Goal: Task Accomplishment & Management: Manage account settings

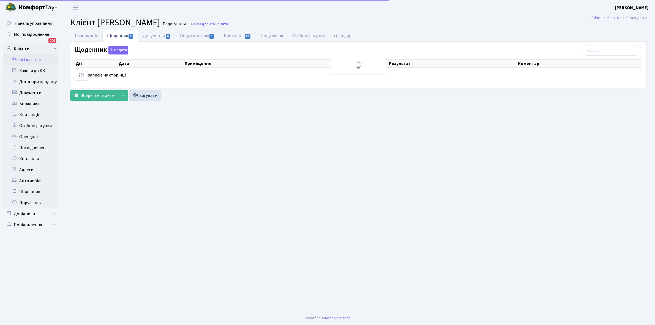
select select "25"
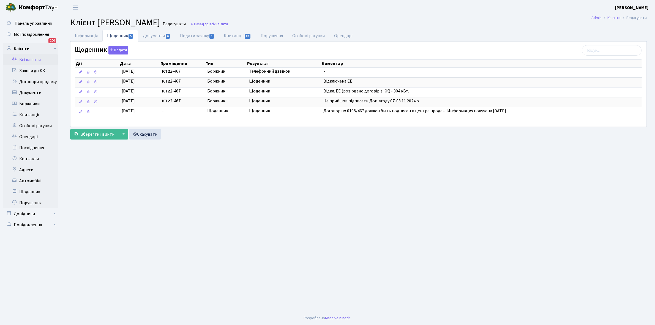
click at [33, 58] on link "Всі клієнти" at bounding box center [30, 59] width 55 height 11
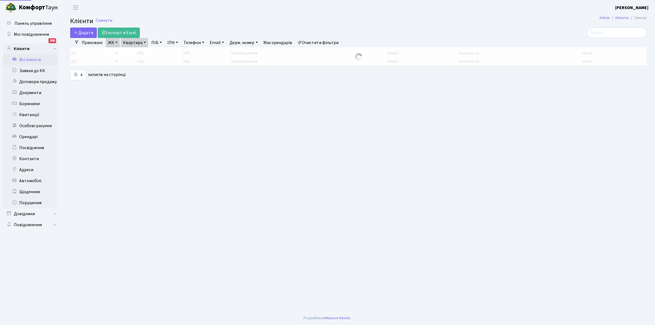
select select "25"
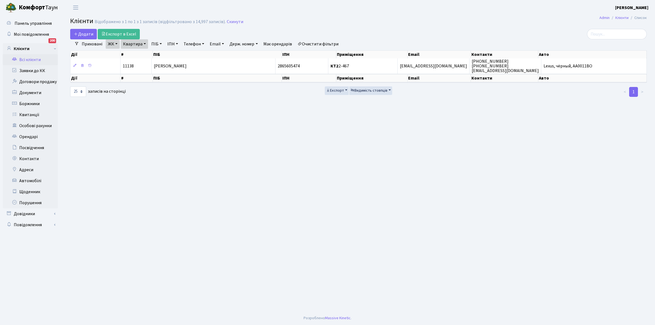
click at [116, 43] on link "ЖК" at bounding box center [113, 43] width 14 height 9
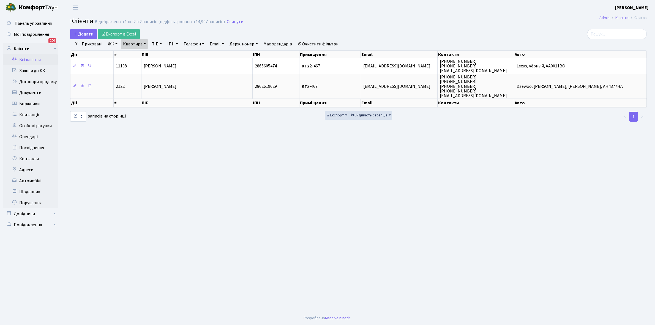
click at [145, 44] on link "Квартира" at bounding box center [134, 43] width 27 height 9
click at [142, 52] on input "2-467" at bounding box center [137, 55] width 32 height 10
type input "2"
type input "12-88"
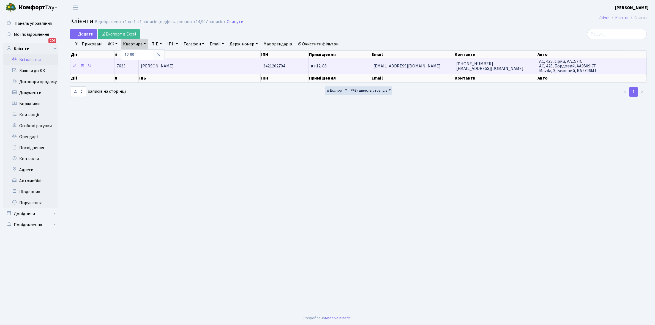
click at [185, 62] on td "Черепанська Вікторія Вадимівна" at bounding box center [200, 65] width 122 height 15
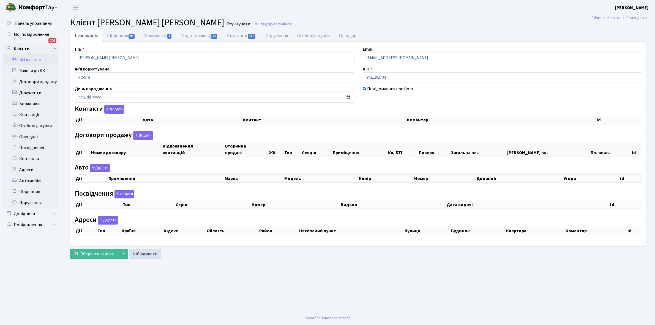
checkbox input "true"
select select "25"
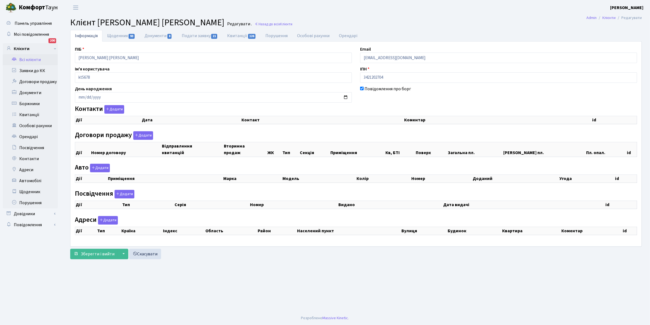
select select "25"
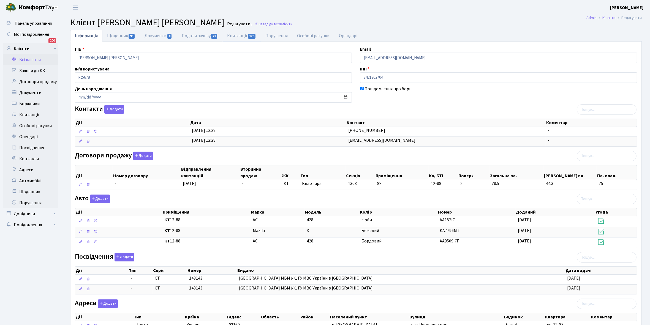
click at [238, 35] on link "Квитанції 126" at bounding box center [241, 36] width 38 height 12
select select "25"
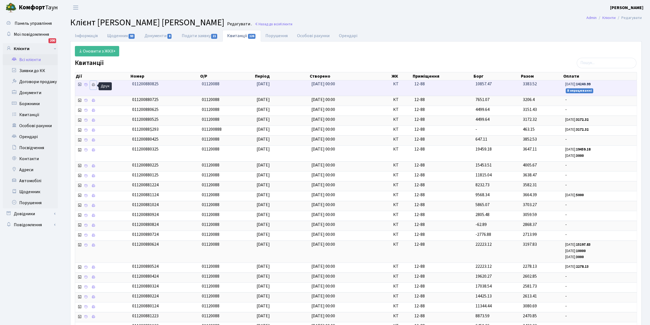
click at [95, 85] on icon at bounding box center [93, 85] width 4 height 4
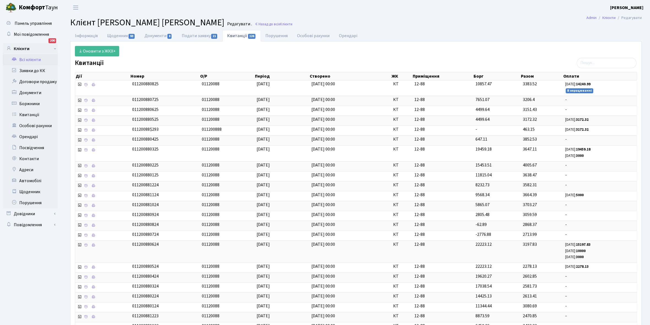
click at [30, 57] on link "Всі клієнти" at bounding box center [30, 59] width 55 height 11
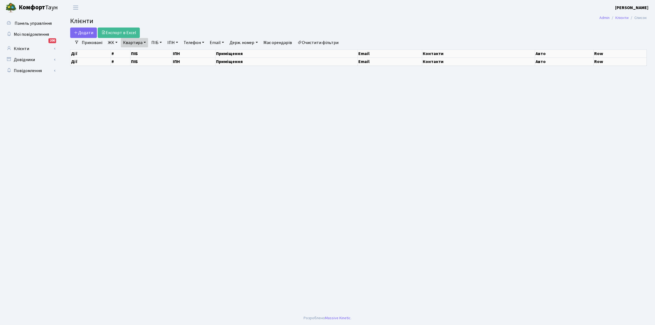
select select "25"
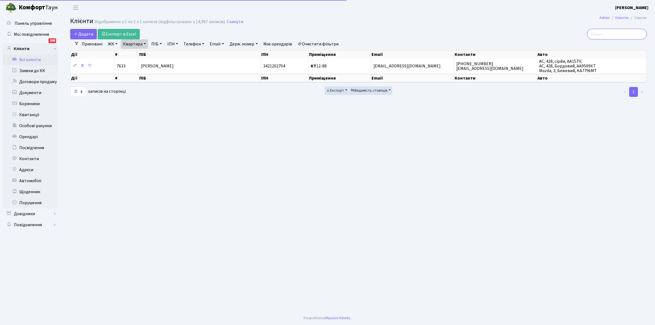
click at [606, 34] on input "search" at bounding box center [617, 34] width 60 height 10
click at [326, 43] on link "Очистити фільтри" at bounding box center [317, 43] width 45 height 9
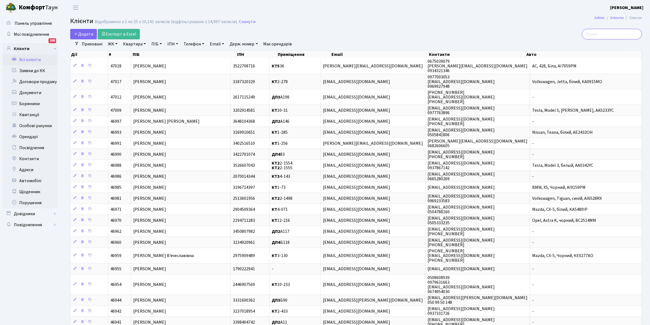
click at [611, 35] on input "search" at bounding box center [612, 34] width 60 height 10
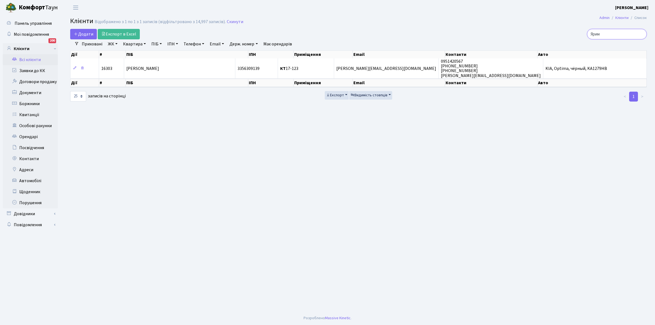
type input "Ярим"
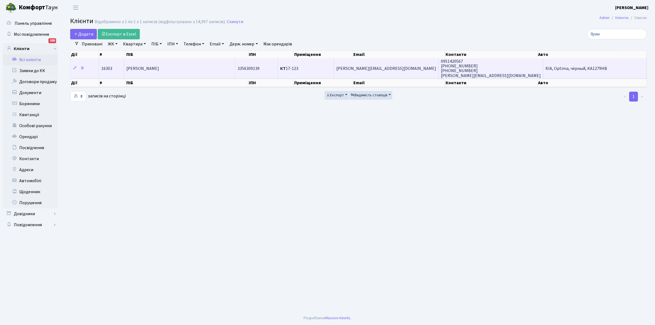
click at [195, 63] on td "Ярим-Агаєв Андрій Олександрович" at bounding box center [179, 68] width 111 height 20
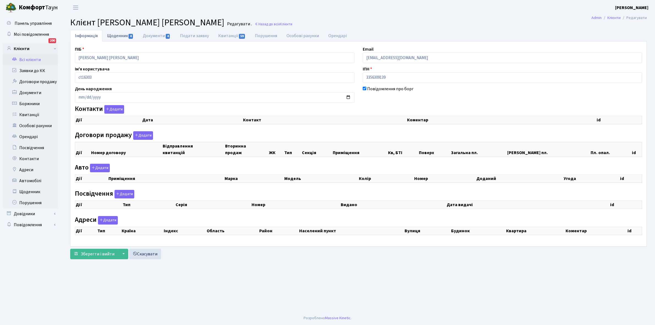
checkbox input "true"
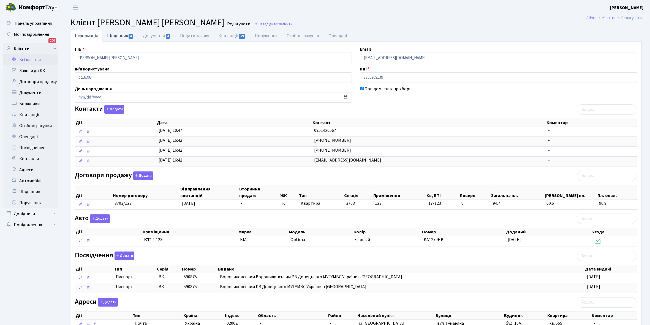
click at [115, 37] on link "Щоденник 4" at bounding box center [120, 35] width 36 height 11
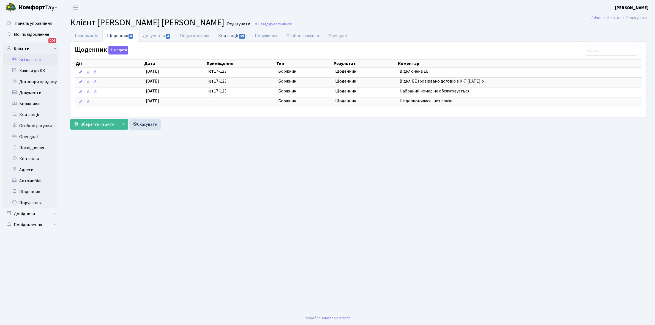
click at [223, 35] on link "Квитанції 59" at bounding box center [232, 35] width 37 height 11
select select "25"
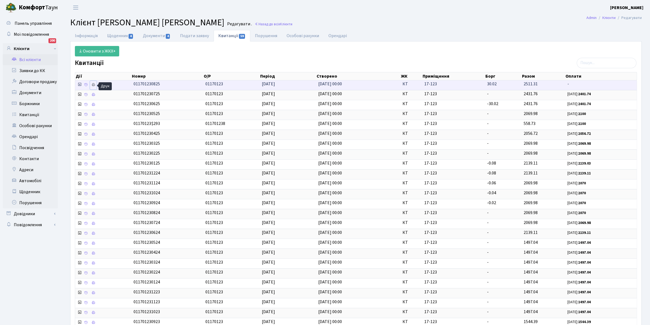
click at [94, 83] on icon at bounding box center [93, 85] width 4 height 4
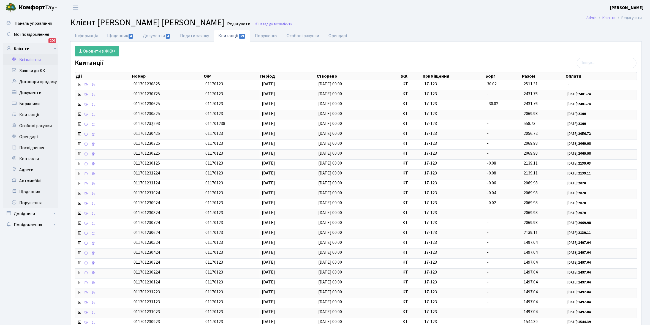
click at [38, 56] on link "Всі клієнти" at bounding box center [30, 59] width 55 height 11
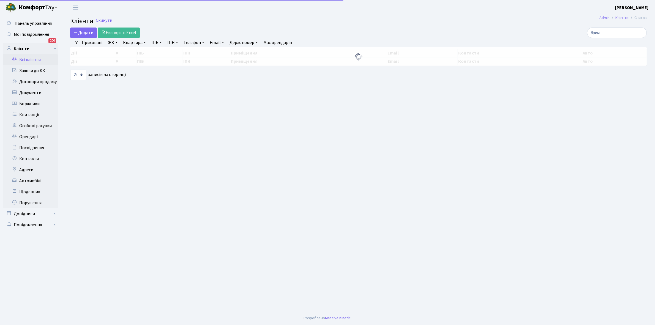
select select "25"
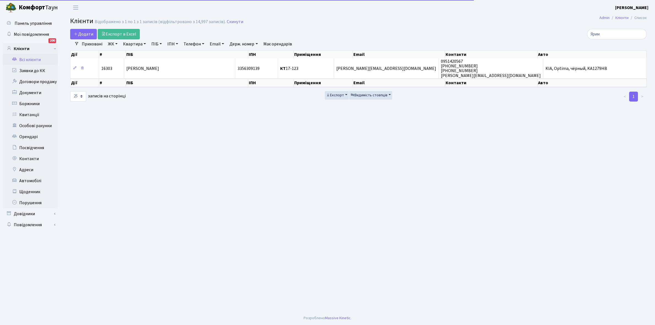
click at [144, 43] on link "Квартира" at bounding box center [134, 43] width 27 height 9
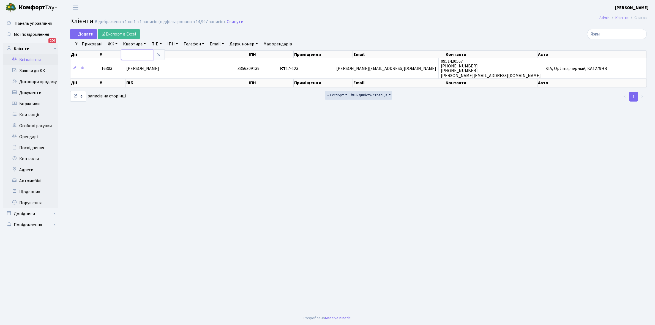
click at [135, 55] on input "text" at bounding box center [137, 55] width 32 height 10
type input "17-83"
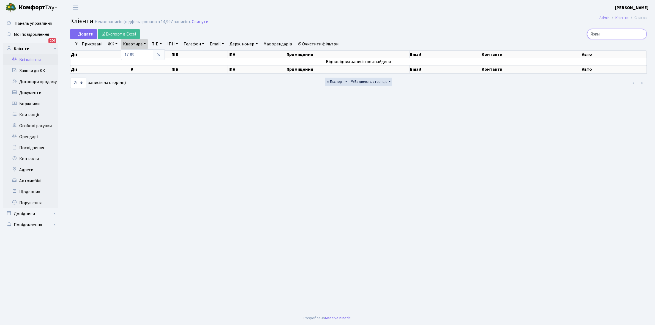
click at [613, 34] on input "Ярим" at bounding box center [617, 34] width 60 height 10
type input "Я"
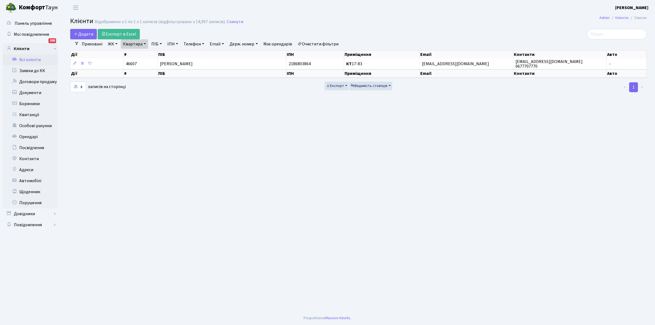
click at [316, 44] on link "Очистити фільтри" at bounding box center [317, 43] width 45 height 9
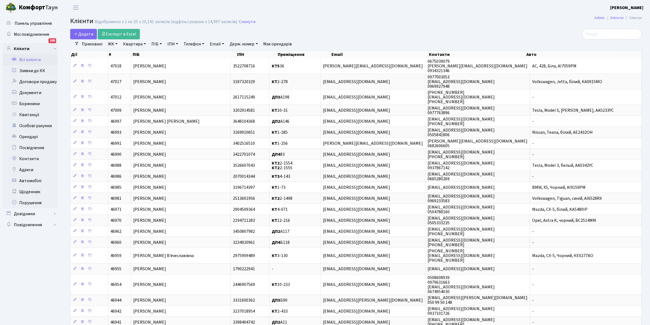
click at [116, 45] on link "ЖК" at bounding box center [113, 43] width 14 height 9
click at [126, 63] on li "КТ, вул. Регенераторна, 4" at bounding box center [140, 63] width 67 height 10
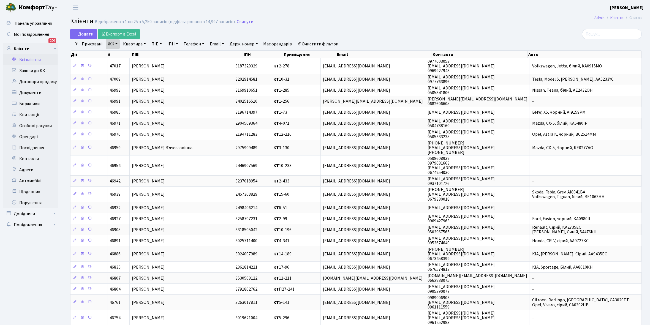
click at [144, 44] on link "Квартира" at bounding box center [134, 43] width 27 height 9
click at [135, 54] on input "text" at bounding box center [137, 55] width 32 height 10
type input "17-83"
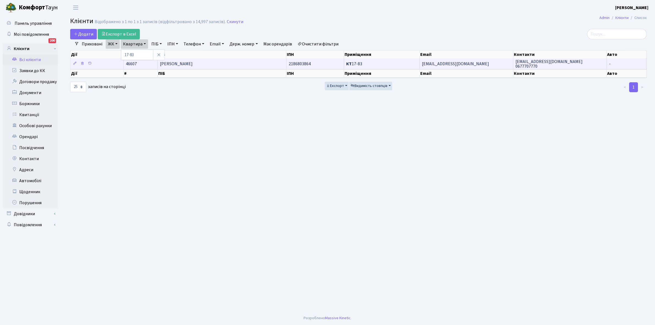
click at [193, 64] on span "Охріменко Ганна Григорівна" at bounding box center [176, 64] width 33 height 6
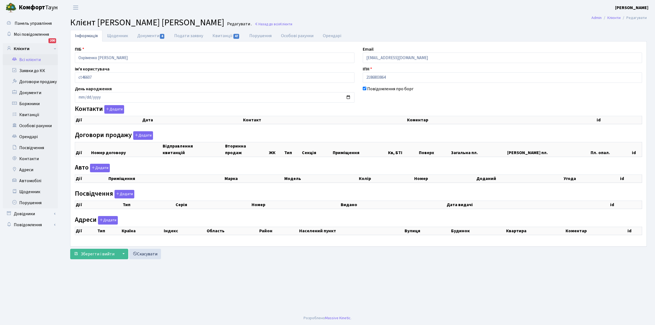
checkbox input "true"
select select "25"
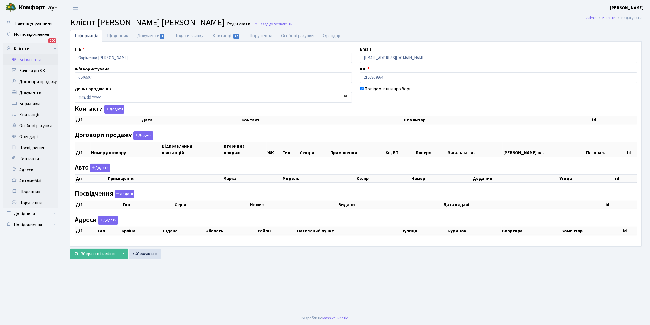
select select "25"
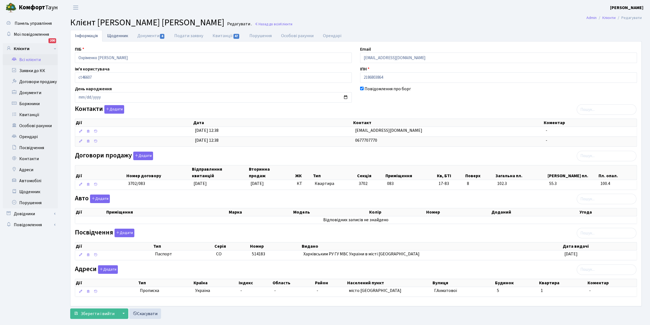
click at [112, 35] on link "Щоденник" at bounding box center [117, 35] width 30 height 11
select select "25"
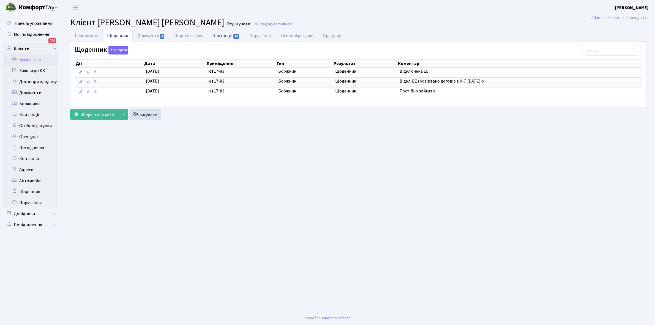
click at [225, 36] on link "Квитанції 47" at bounding box center [226, 35] width 37 height 11
select select "25"
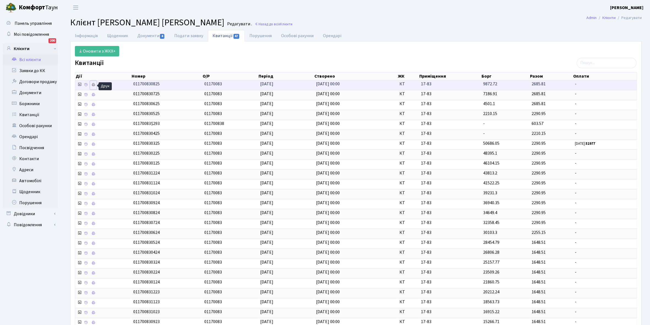
click at [95, 84] on icon at bounding box center [93, 85] width 4 height 4
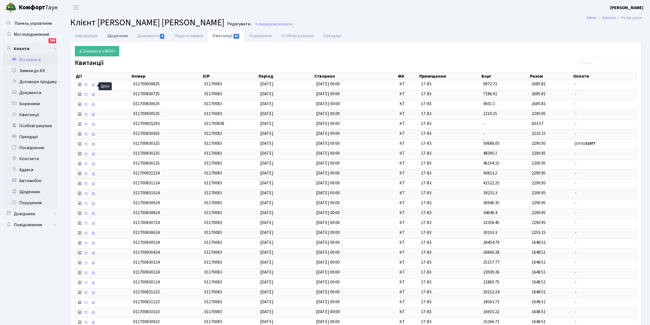
click at [115, 35] on link "Щоденник" at bounding box center [117, 35] width 30 height 11
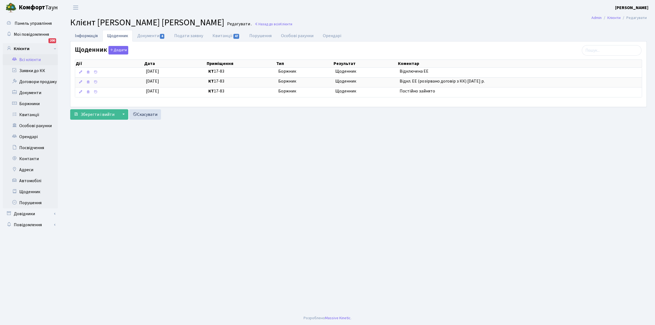
click at [80, 36] on link "Інформація" at bounding box center [86, 35] width 32 height 11
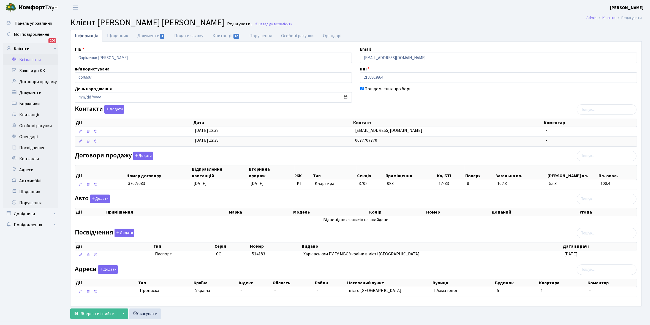
click at [32, 61] on link "Всі клієнти" at bounding box center [30, 59] width 55 height 11
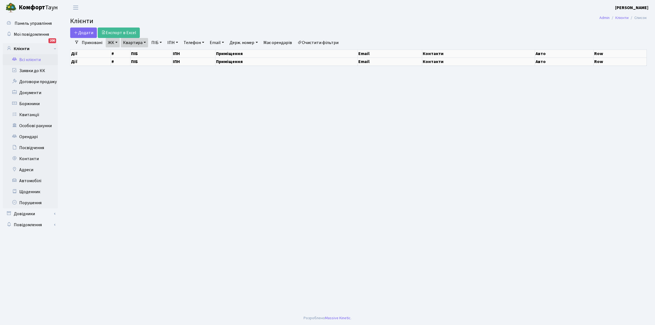
select select "25"
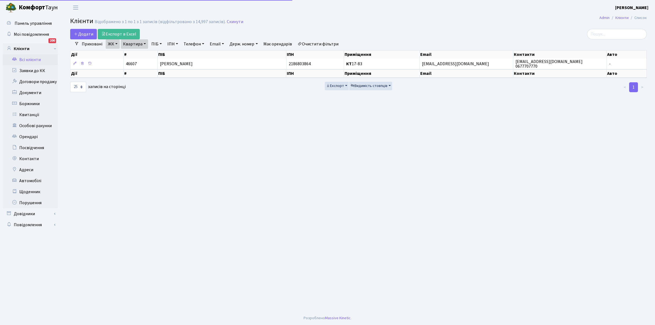
click at [145, 43] on link "Квартира" at bounding box center [134, 43] width 27 height 9
click at [143, 54] on input "17-83" at bounding box center [137, 55] width 32 height 10
type input "17-59"
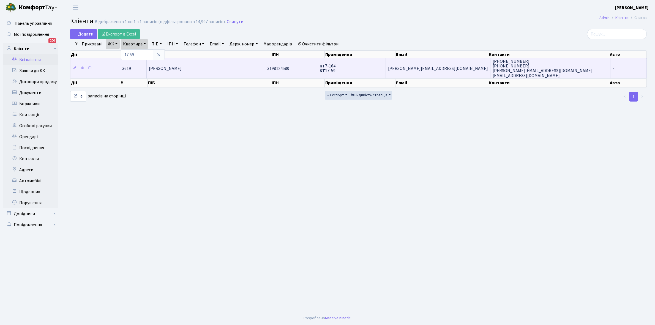
click at [193, 72] on td "[PERSON_NAME]" at bounding box center [206, 68] width 118 height 20
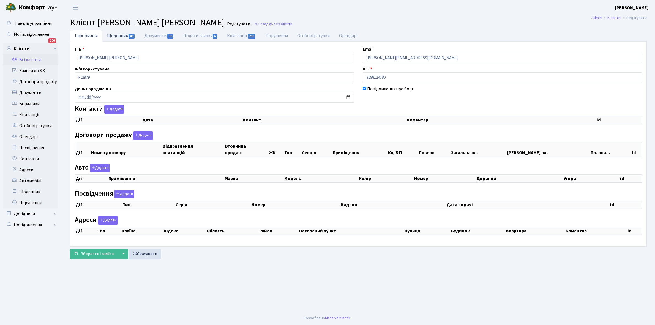
select select "25"
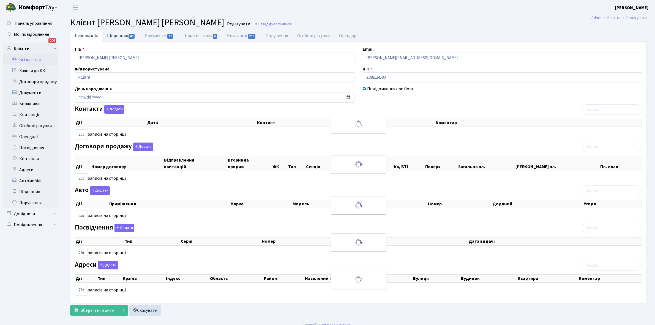
checkbox input "true"
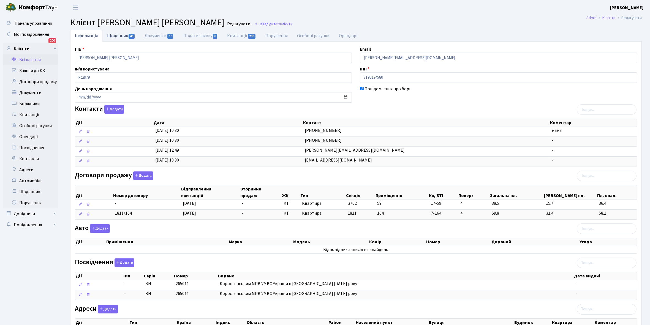
click at [119, 34] on link "Щоденник 43" at bounding box center [120, 35] width 37 height 11
select select "25"
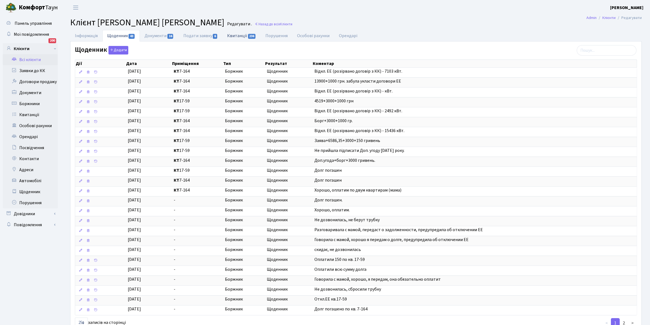
click at [236, 35] on link "Квитанції 236" at bounding box center [241, 35] width 38 height 11
select select "25"
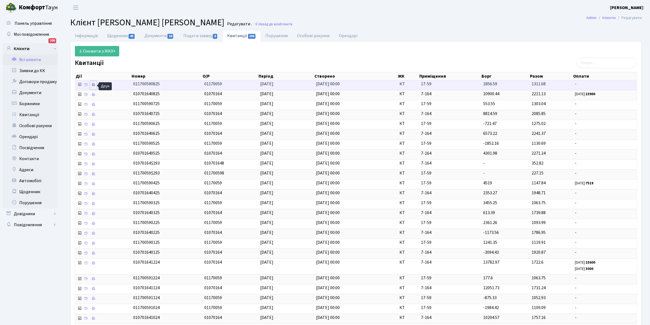
click at [95, 85] on icon at bounding box center [93, 85] width 4 height 4
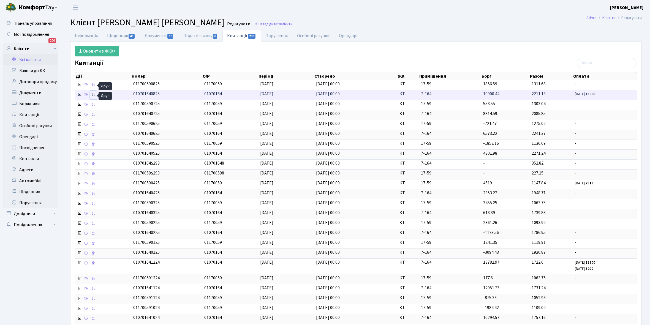
click at [95, 96] on icon at bounding box center [93, 95] width 4 height 4
click at [110, 35] on link "Щоденник 43" at bounding box center [120, 35] width 37 height 11
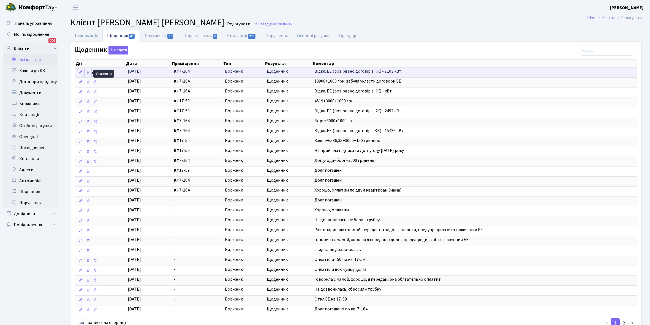
click at [88, 72] on icon at bounding box center [88, 72] width 4 height 4
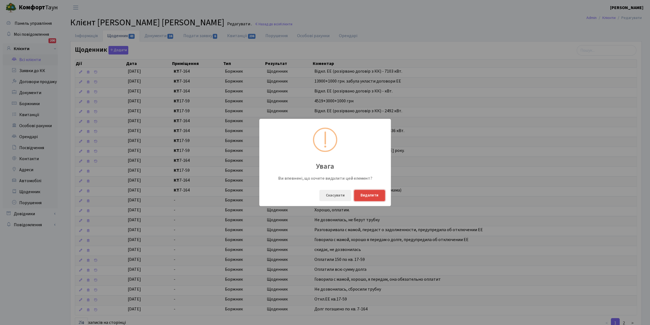
click at [367, 197] on button "Видалити" at bounding box center [369, 195] width 31 height 11
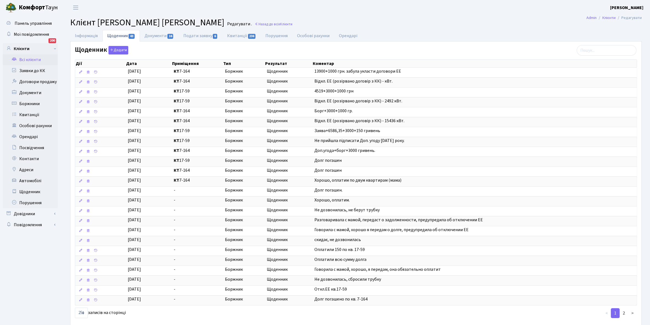
click at [34, 61] on link "Всі клієнти" at bounding box center [30, 59] width 55 height 11
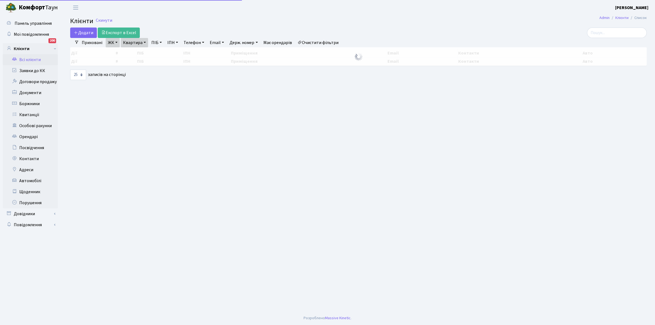
select select "25"
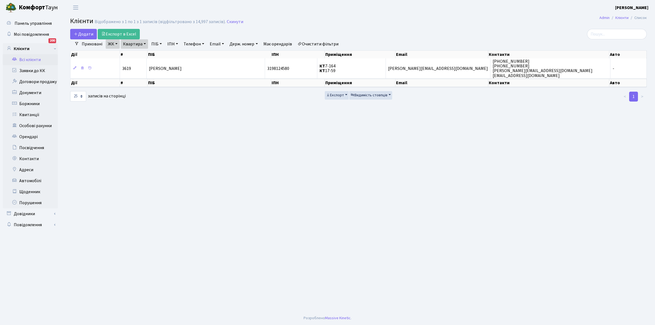
click at [145, 43] on link "Квартира" at bounding box center [134, 43] width 27 height 9
click at [142, 57] on input "17-59" at bounding box center [137, 55] width 32 height 10
type input "17-45"
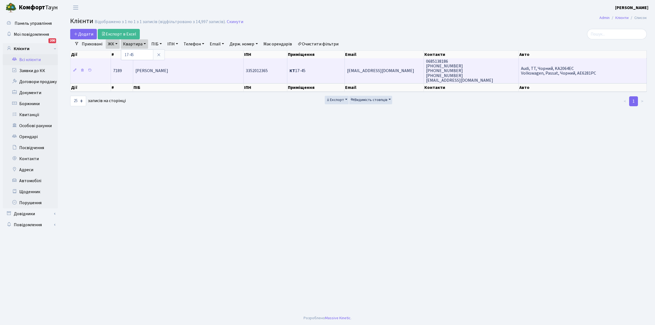
click at [168, 73] on span "[PERSON_NAME]" at bounding box center [151, 71] width 33 height 6
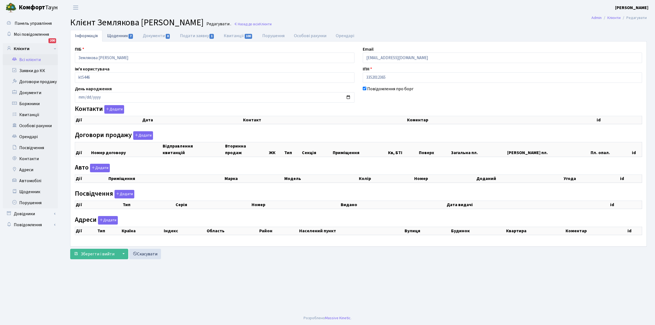
checkbox input "true"
select select "25"
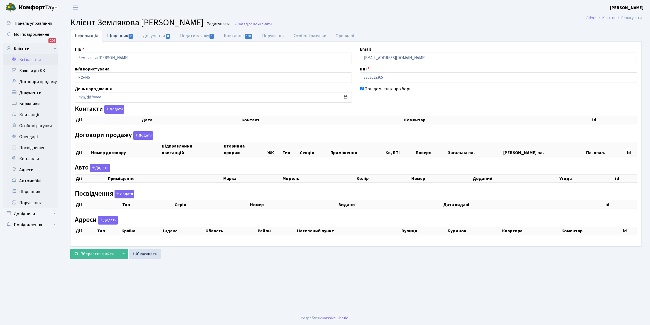
select select "25"
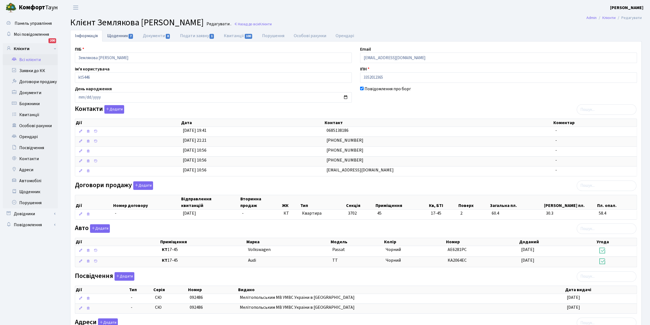
click at [113, 36] on link "Щоденник 7" at bounding box center [120, 35] width 36 height 11
select select "25"
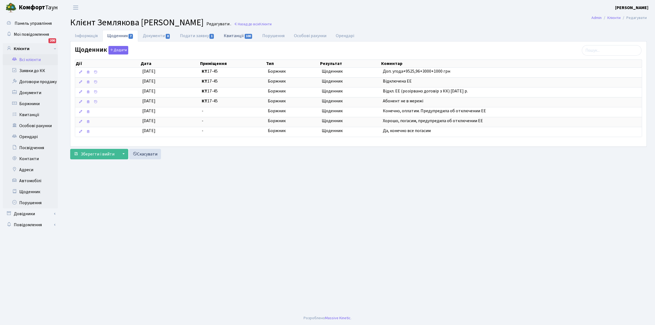
click at [232, 36] on link "Квитанції 100" at bounding box center [238, 35] width 38 height 11
select select "25"
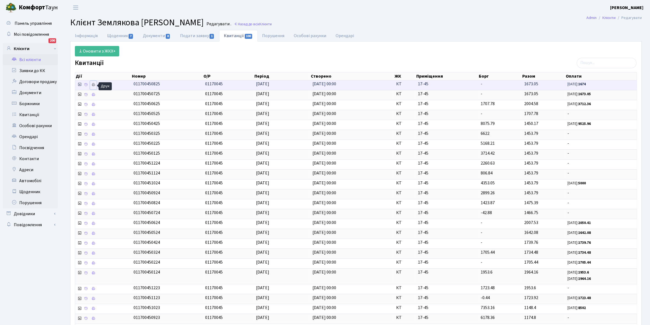
click at [92, 83] on link at bounding box center [93, 85] width 7 height 9
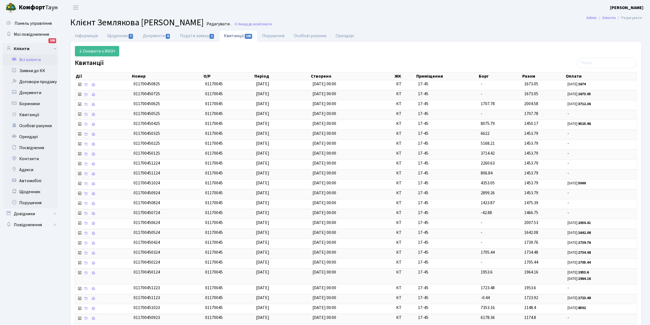
click at [32, 59] on link "Всі клієнти" at bounding box center [30, 59] width 55 height 11
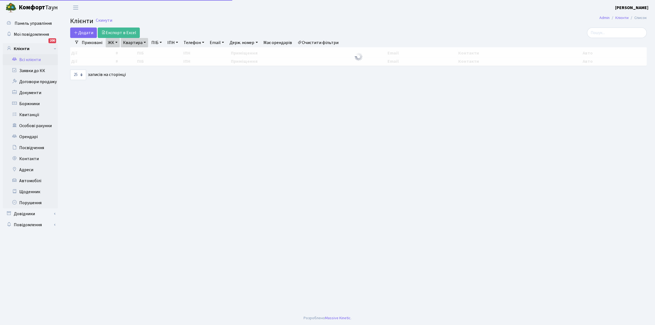
select select "25"
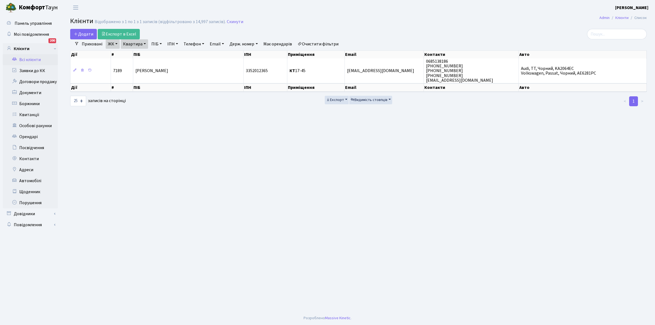
click at [144, 44] on link "Квартира" at bounding box center [134, 43] width 27 height 9
click at [144, 53] on input "17-45" at bounding box center [137, 55] width 32 height 10
type input "17-35"
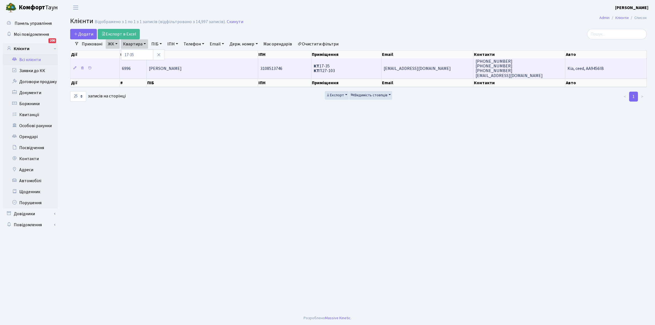
click at [182, 69] on span "[PERSON_NAME]" at bounding box center [165, 69] width 33 height 6
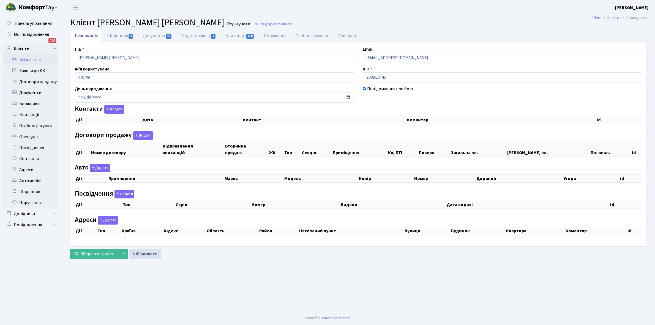
checkbox input "true"
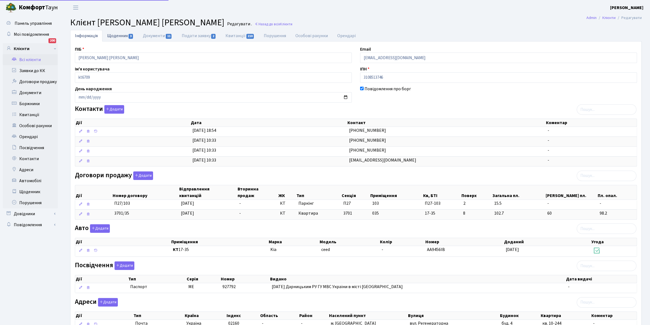
click at [111, 36] on link "Щоденник 3" at bounding box center [120, 35] width 36 height 11
select select "25"
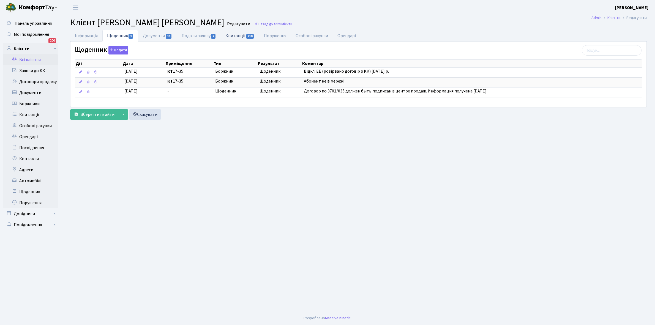
click at [233, 36] on link "Квитанції 210" at bounding box center [240, 35] width 38 height 11
select select "25"
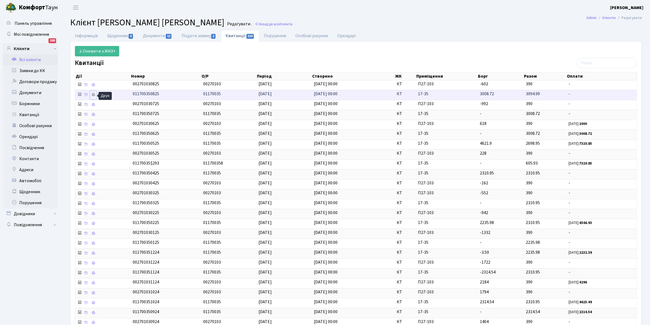
click at [94, 94] on icon at bounding box center [93, 95] width 4 height 4
click at [30, 57] on link "Всі клієнти" at bounding box center [30, 59] width 55 height 11
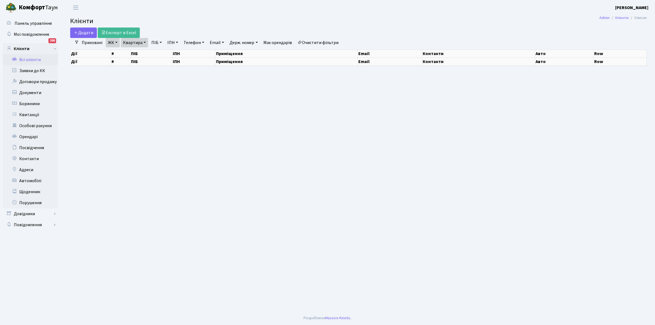
select select "25"
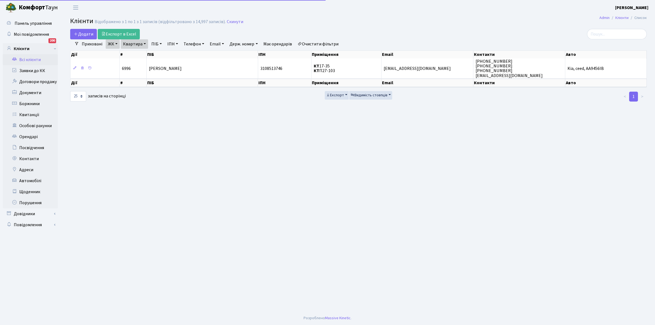
click at [144, 42] on link "Квартира" at bounding box center [134, 43] width 27 height 9
click at [145, 54] on input "17-35" at bounding box center [137, 55] width 32 height 10
type input "17-52"
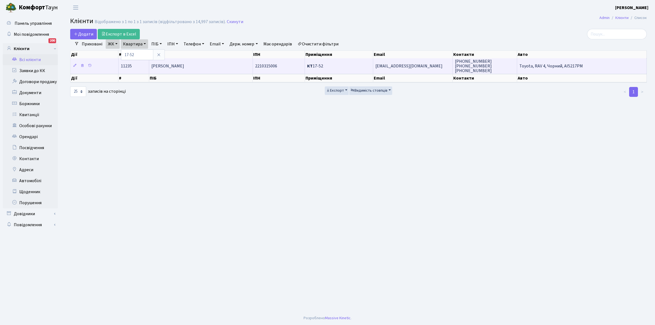
click at [214, 67] on td "[PERSON_NAME]" at bounding box center [201, 65] width 104 height 15
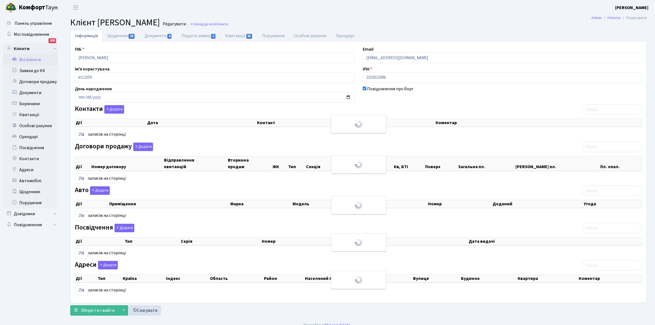
select select "25"
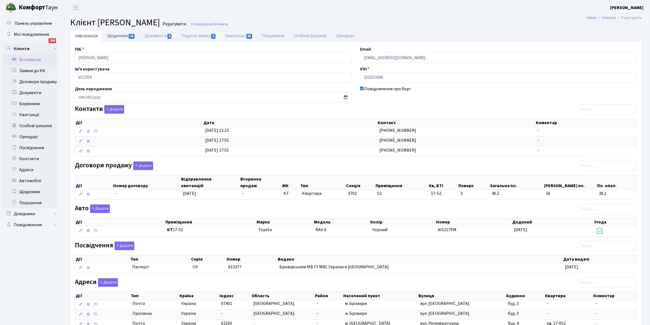
click at [115, 33] on link "Щоденник 28" at bounding box center [120, 35] width 37 height 11
select select "25"
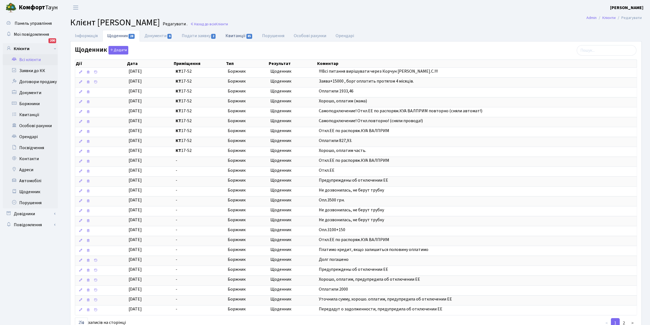
click at [235, 36] on link "Квитанції 85" at bounding box center [239, 35] width 37 height 11
select select "25"
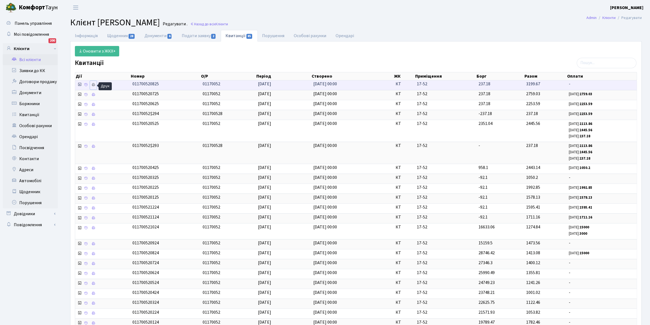
click at [94, 85] on icon at bounding box center [93, 85] width 4 height 4
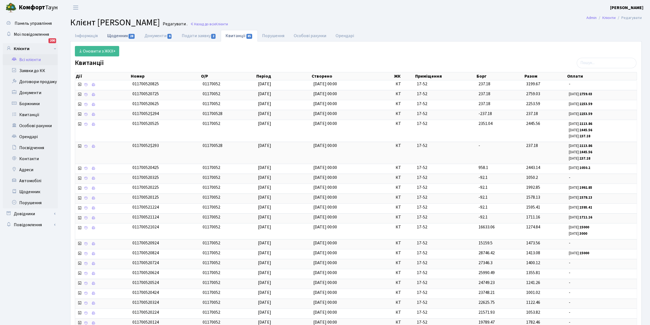
click at [111, 33] on link "Щоденник 28" at bounding box center [120, 35] width 37 height 11
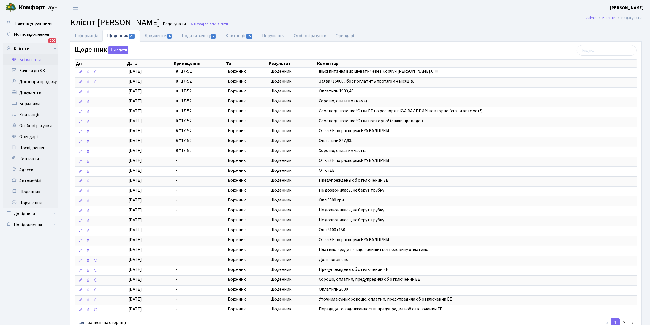
click at [29, 57] on link "Всі клієнти" at bounding box center [30, 59] width 55 height 11
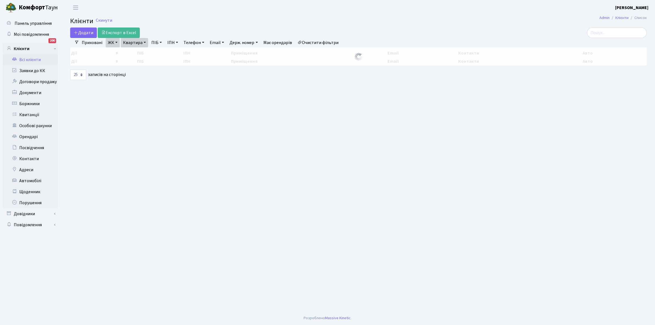
select select "25"
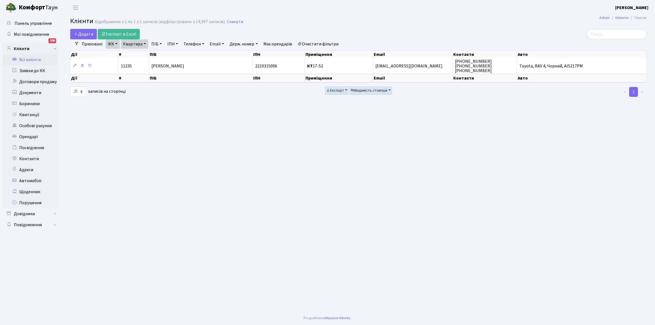
click at [144, 42] on link "Квартира" at bounding box center [134, 43] width 27 height 9
click at [144, 54] on input "17-52" at bounding box center [137, 55] width 32 height 10
type input "17-35"
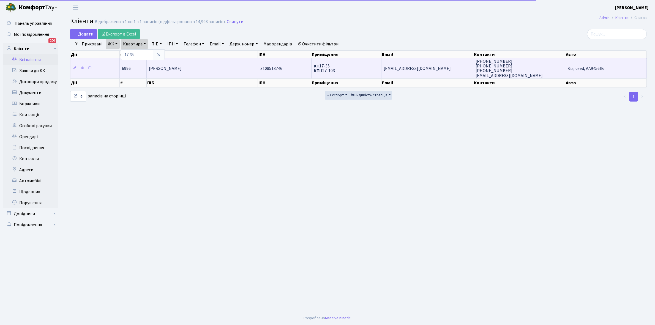
click at [182, 68] on span "Кравченко Яна Валеріївна" at bounding box center [165, 69] width 33 height 6
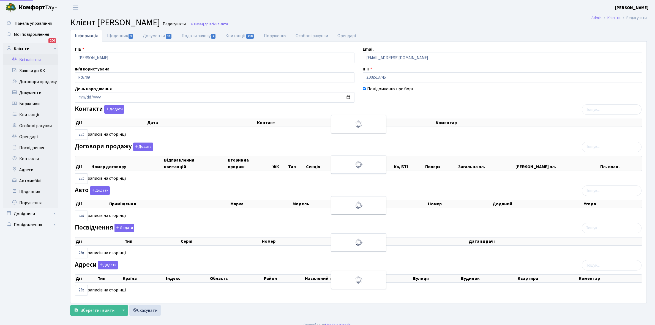
select select "25"
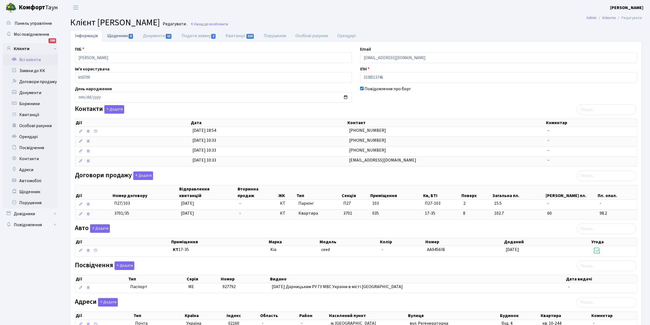
click at [112, 32] on link "Щоденник 3" at bounding box center [120, 35] width 36 height 11
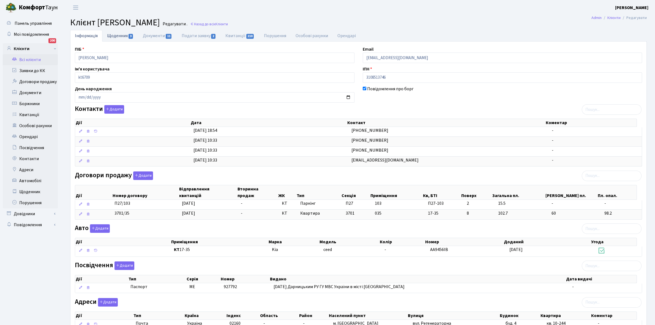
select select "25"
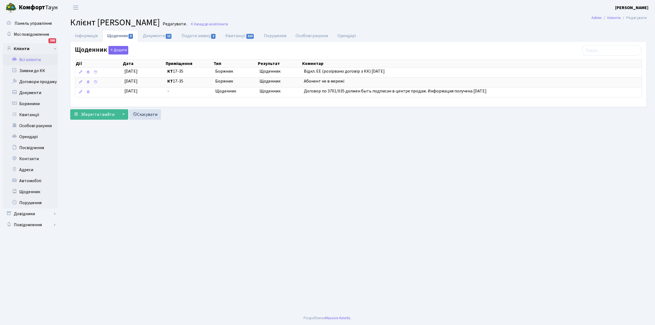
click at [233, 36] on link "Квитанції 210" at bounding box center [240, 36] width 38 height 12
select select "25"
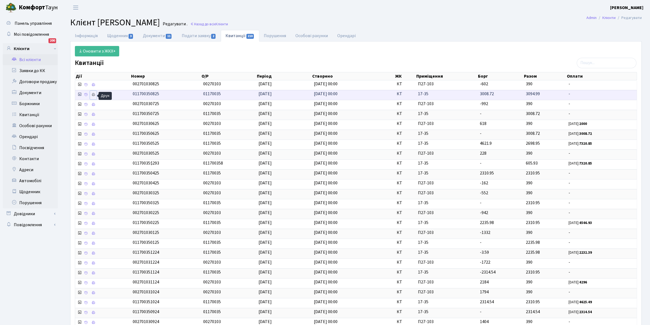
click at [94, 95] on icon at bounding box center [93, 95] width 4 height 4
click at [28, 61] on link "Всі клієнти" at bounding box center [30, 59] width 55 height 11
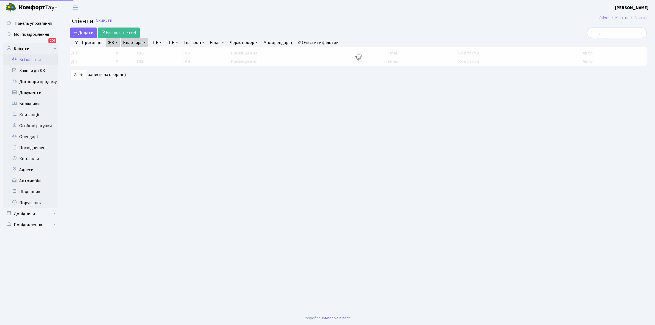
select select "25"
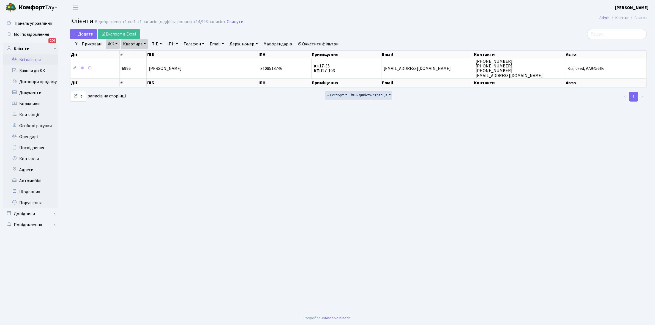
click at [145, 43] on link "Квартира" at bounding box center [134, 43] width 27 height 9
click at [141, 55] on input "17-35" at bounding box center [137, 55] width 32 height 10
type input "17-127"
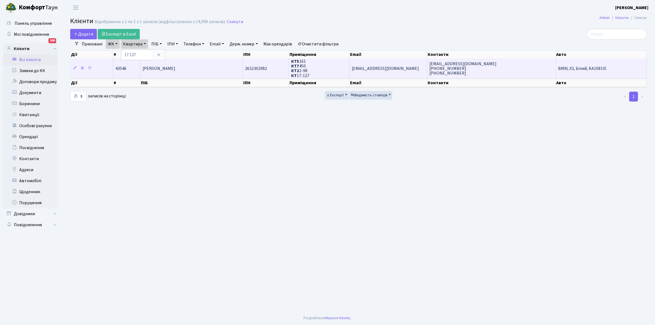
click at [188, 63] on td "[PERSON_NAME]" at bounding box center [191, 68] width 102 height 20
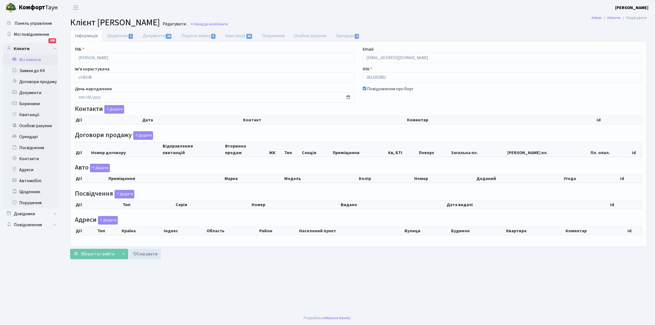
checkbox input "true"
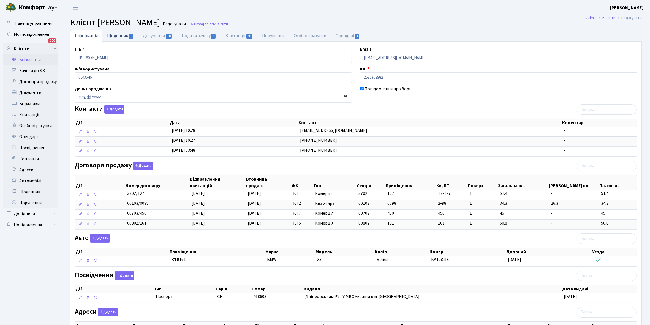
click at [117, 36] on link "Щоденник 1" at bounding box center [120, 35] width 36 height 11
select select "25"
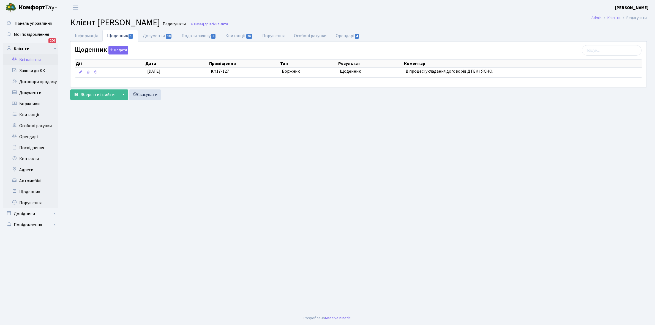
click at [234, 35] on link "Квитанції 36" at bounding box center [239, 36] width 37 height 12
select select "25"
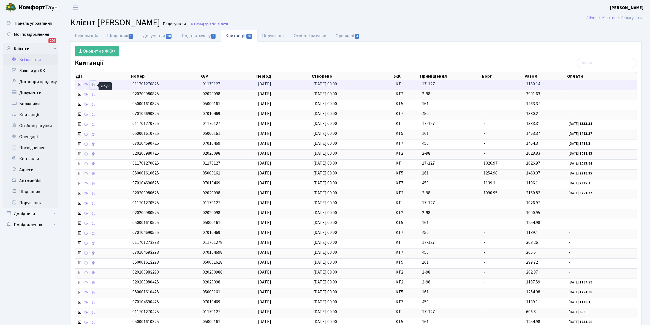
click at [93, 86] on icon at bounding box center [93, 85] width 4 height 4
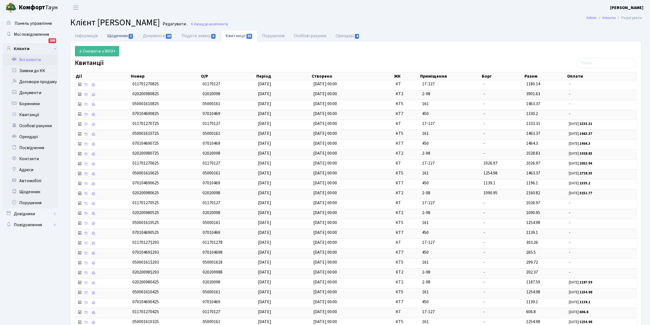
click at [115, 34] on link "Щоденник 1" at bounding box center [120, 35] width 36 height 11
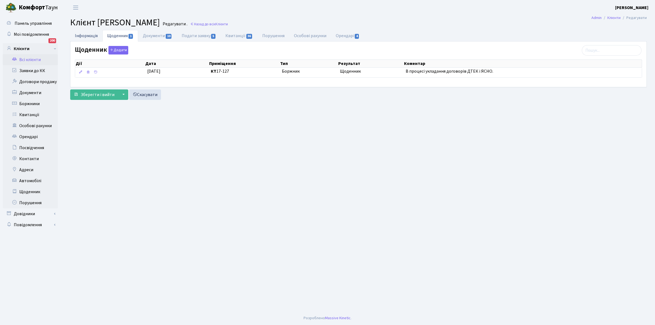
click at [82, 35] on link "Інформація" at bounding box center [86, 35] width 32 height 11
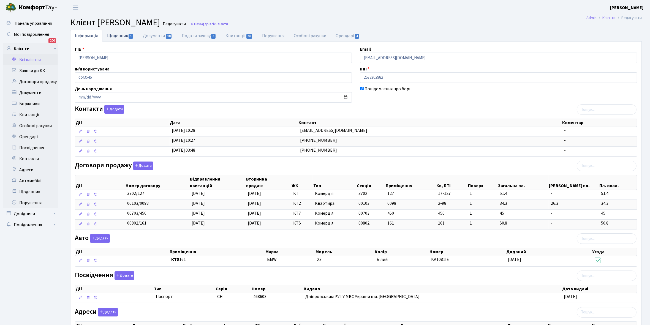
click at [112, 35] on link "Щоденник 1" at bounding box center [120, 35] width 36 height 11
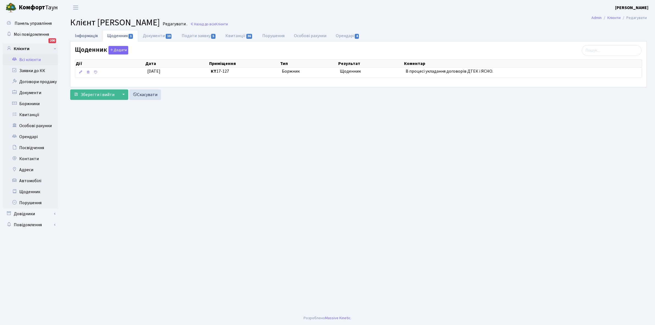
click at [79, 35] on link "Інформація" at bounding box center [86, 35] width 32 height 11
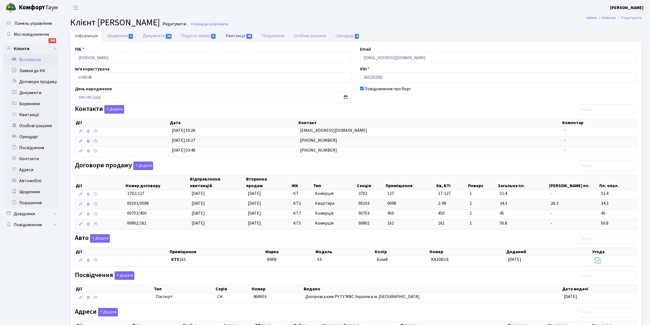
click at [236, 36] on link "Квитанції 36" at bounding box center [239, 35] width 37 height 11
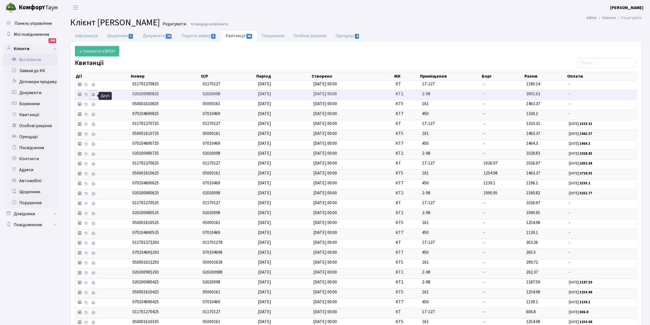
click at [94, 95] on icon at bounding box center [93, 95] width 4 height 4
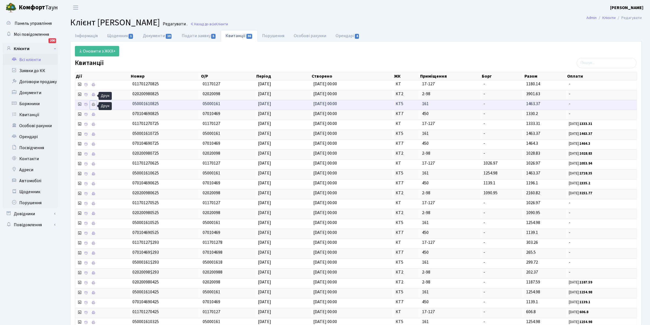
click at [93, 106] on icon at bounding box center [93, 105] width 4 height 4
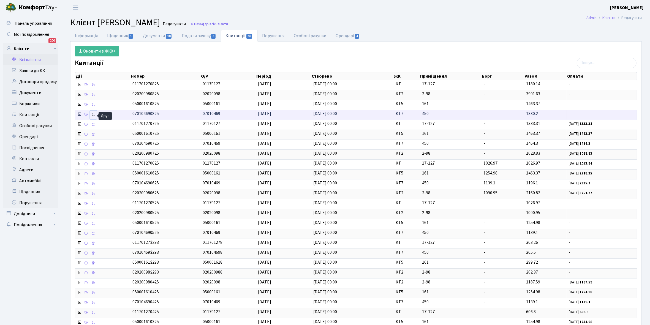
click at [93, 115] on icon at bounding box center [93, 115] width 4 height 4
click at [118, 35] on link "Щоденник 1" at bounding box center [120, 35] width 36 height 11
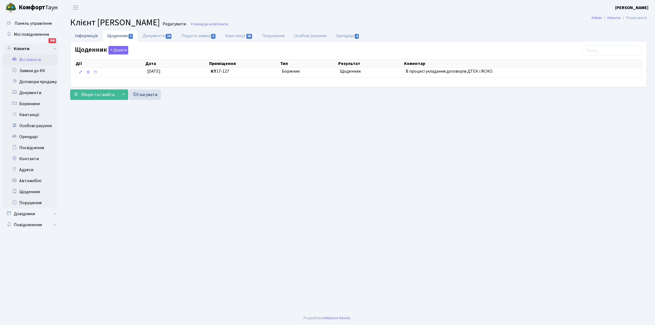
click at [83, 35] on link "Інформація" at bounding box center [86, 35] width 32 height 11
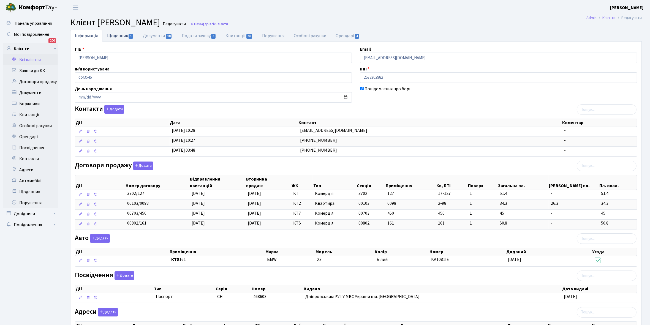
click at [115, 35] on link "Щоденник 1" at bounding box center [120, 35] width 36 height 11
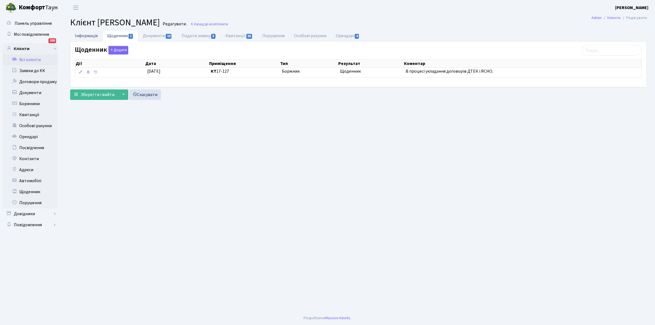
click at [83, 35] on link "Інформація" at bounding box center [86, 35] width 32 height 11
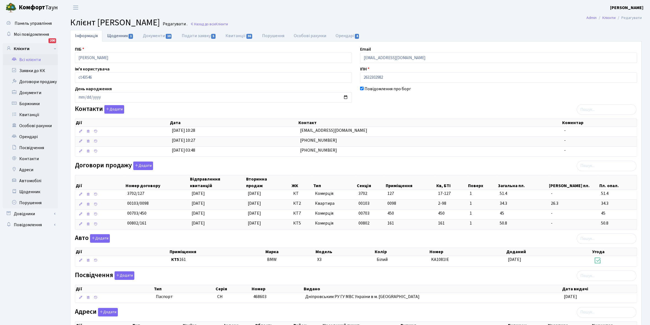
click at [120, 35] on link "Щоденник 1" at bounding box center [120, 35] width 36 height 11
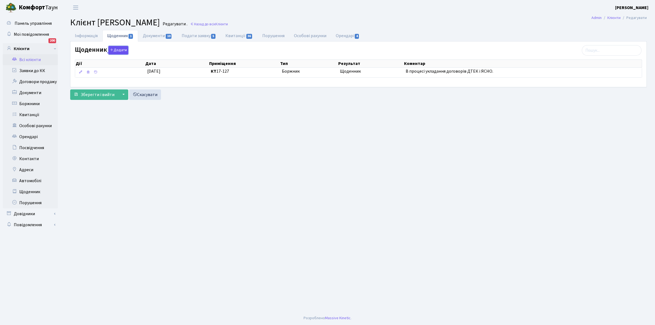
click at [118, 49] on button "Додати" at bounding box center [118, 50] width 20 height 9
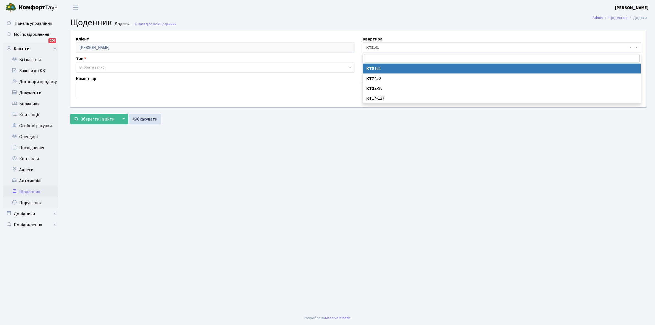
click at [394, 46] on span "× КТ5 161" at bounding box center [500, 48] width 268 height 6
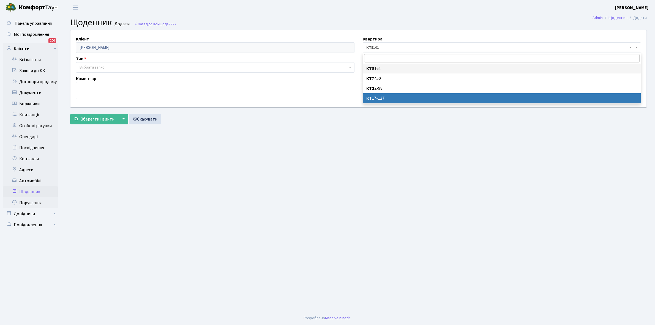
select select "177471"
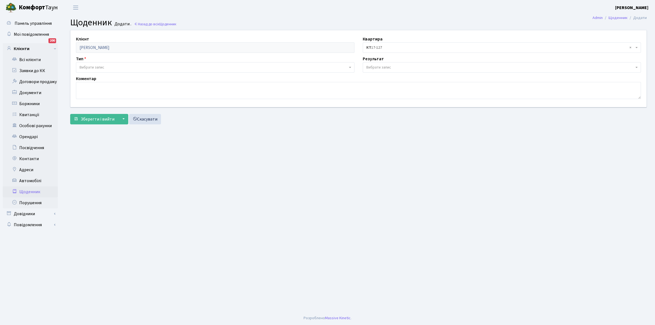
click at [383, 46] on span "× КТ 17-127" at bounding box center [500, 48] width 268 height 6
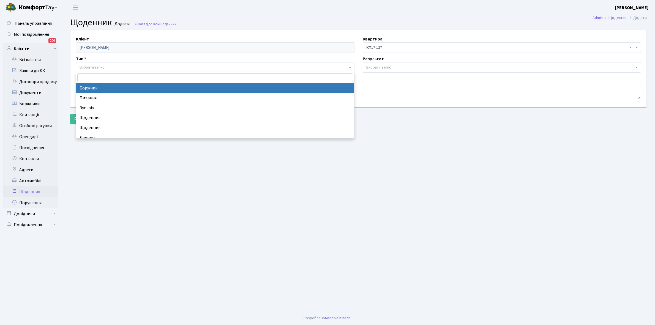
click at [103, 68] on span "Вибрати запис" at bounding box center [92, 68] width 25 height 6
click at [101, 83] on span at bounding box center [215, 77] width 278 height 11
select select "189"
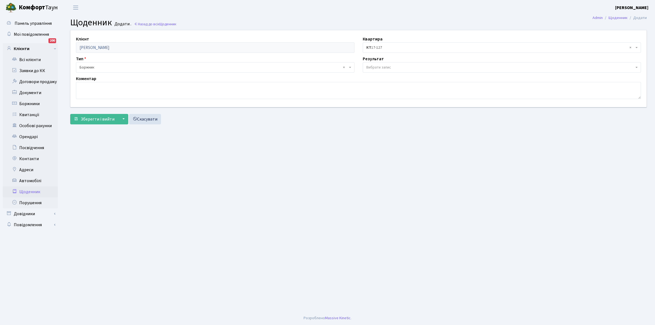
click at [375, 66] on span "Вибрати запис" at bounding box center [378, 68] width 25 height 6
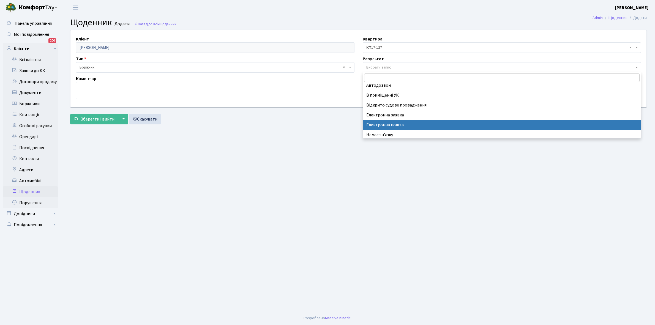
scroll to position [34, 0]
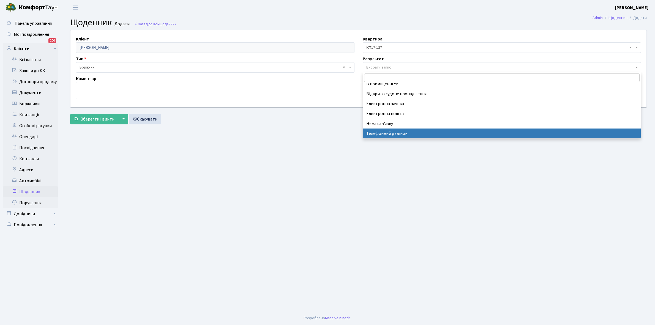
select select "196"
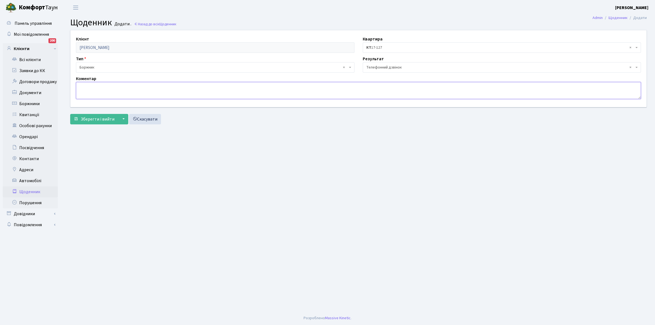
click at [92, 91] on textarea at bounding box center [358, 90] width 565 height 17
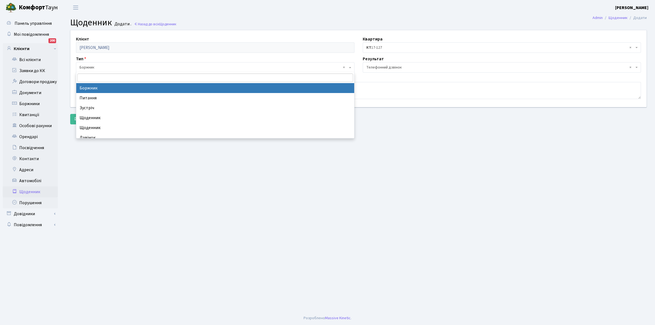
click at [110, 66] on span "× Боржник" at bounding box center [214, 68] width 268 height 6
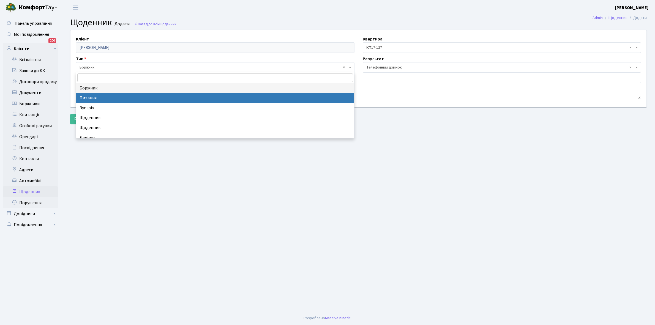
select select "9"
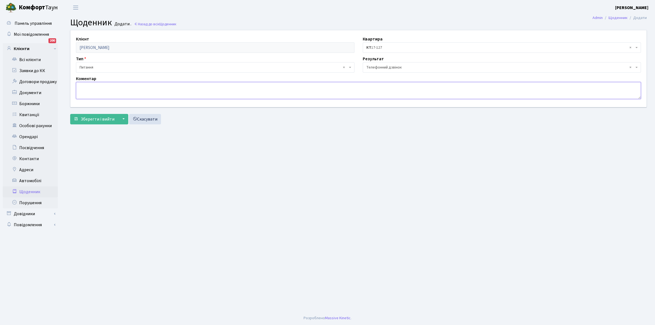
click at [86, 90] on textarea at bounding box center [358, 90] width 565 height 17
click at [93, 86] on textarea "Дуже богато слів" at bounding box center [358, 90] width 565 height 17
click at [94, 86] on textarea "Дуже богато слів" at bounding box center [358, 90] width 565 height 17
click at [116, 87] on textarea "Дуже багато слів" at bounding box center [358, 90] width 565 height 17
type textarea "Дуже багато слів а договорів немає."
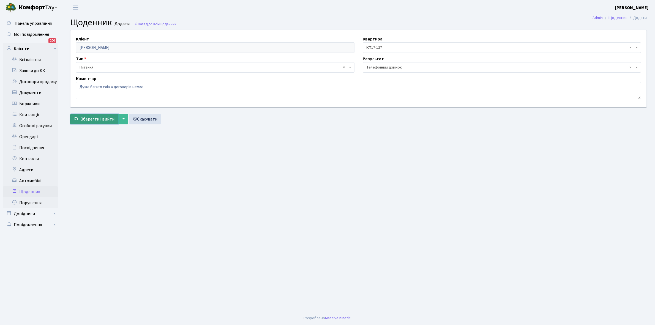
click at [89, 120] on span "Зберегти і вийти" at bounding box center [98, 119] width 34 height 6
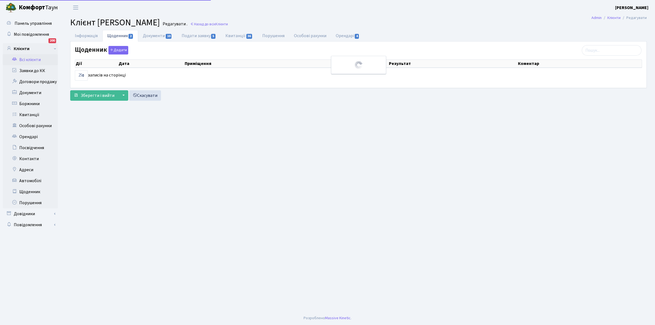
select select "25"
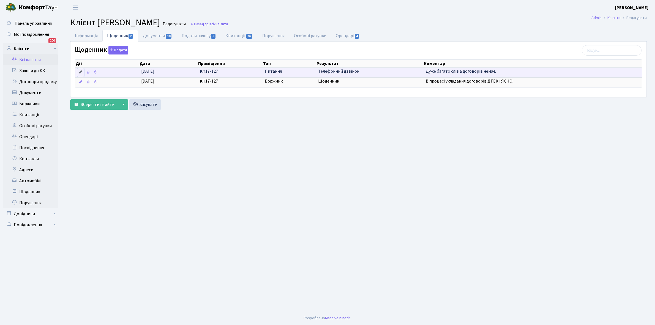
click at [79, 74] on icon at bounding box center [81, 72] width 4 height 4
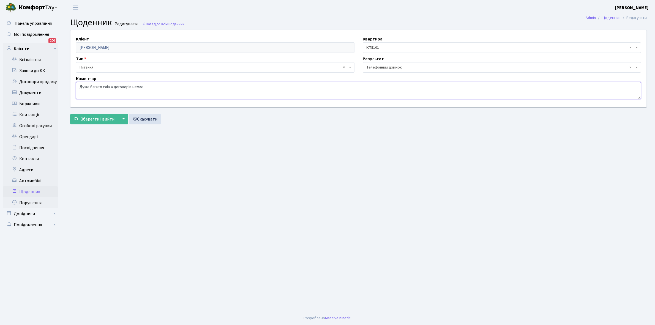
click at [133, 86] on textarea "Дуже багато слів а договорів немає." at bounding box center [358, 90] width 565 height 17
type textarea "Дуже багато слів а договорів ЕЕ немає."
click at [96, 119] on span "Зберегти і вийти" at bounding box center [98, 119] width 34 height 6
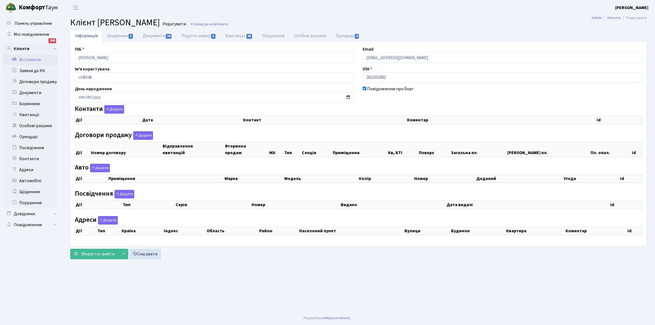
checkbox input "true"
select select "25"
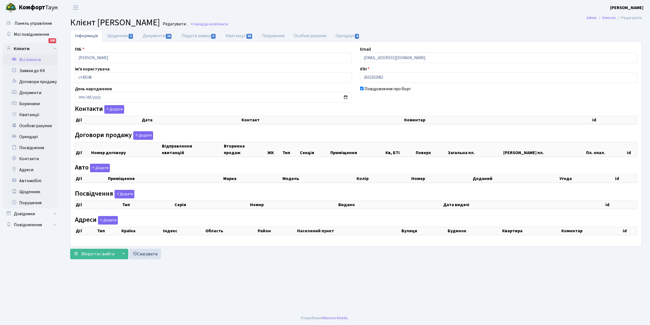
select select "25"
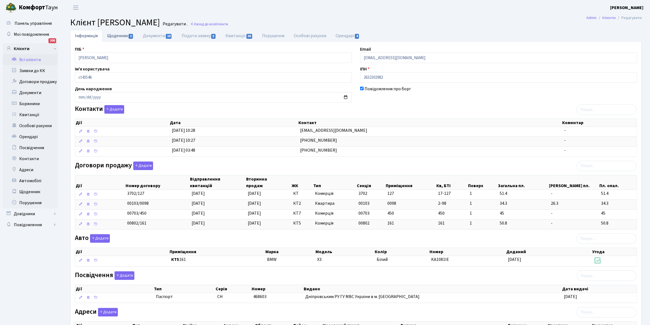
click at [116, 32] on link "Щоденник 2" at bounding box center [120, 35] width 36 height 11
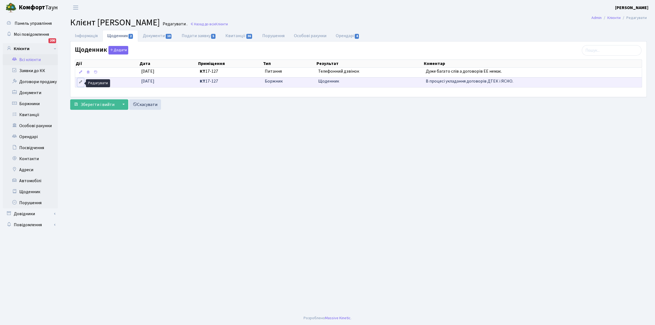
click at [78, 81] on link at bounding box center [80, 82] width 7 height 9
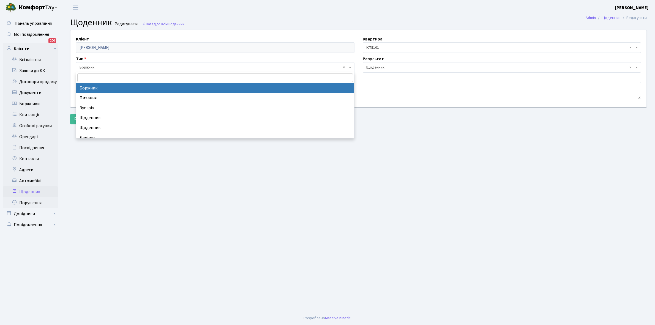
click at [105, 64] on span "× Боржник" at bounding box center [215, 67] width 279 height 10
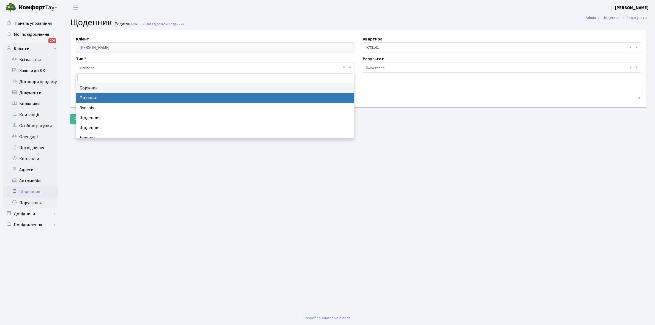
select select "9"
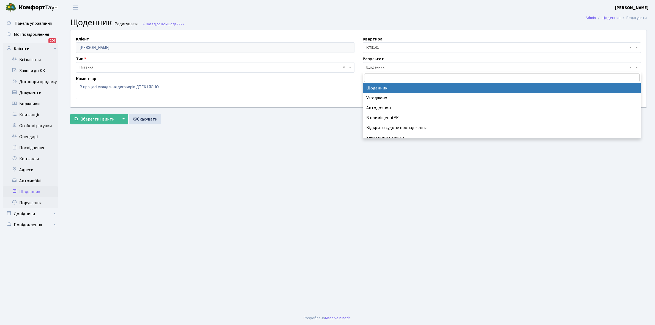
click at [384, 66] on span "× Щоденник" at bounding box center [500, 68] width 268 height 6
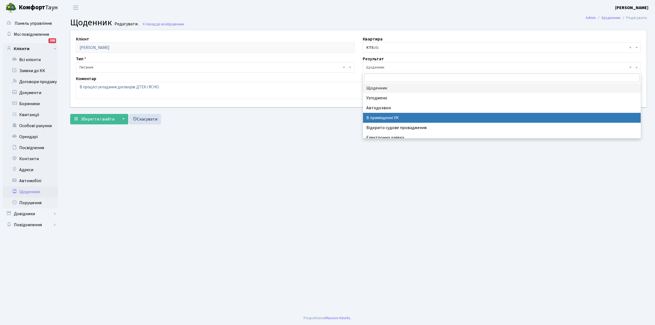
scroll to position [34, 0]
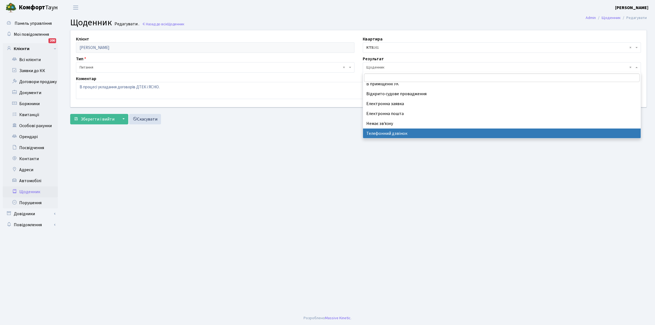
select select "196"
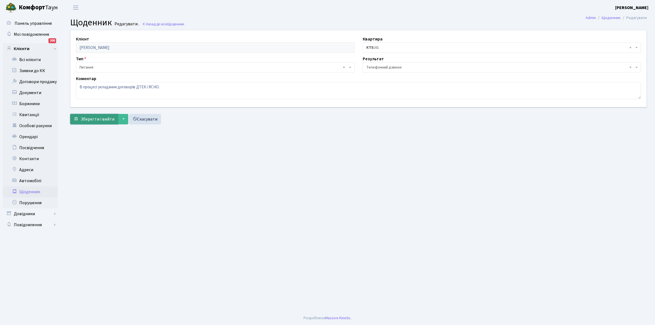
click at [94, 119] on span "Зберегти і вийти" at bounding box center [98, 119] width 34 height 6
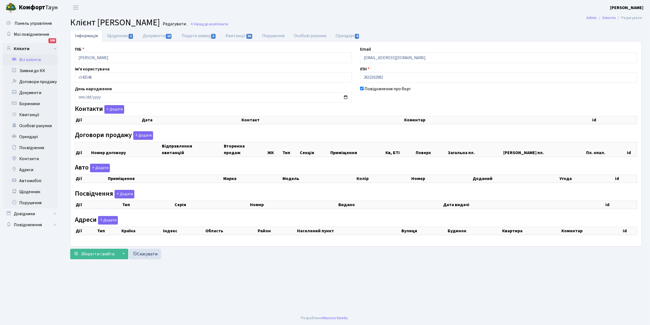
checkbox input "true"
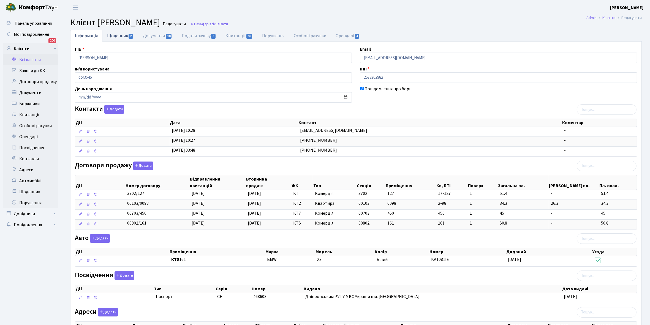
click at [118, 36] on link "Щоденник 2" at bounding box center [120, 35] width 36 height 11
select select "25"
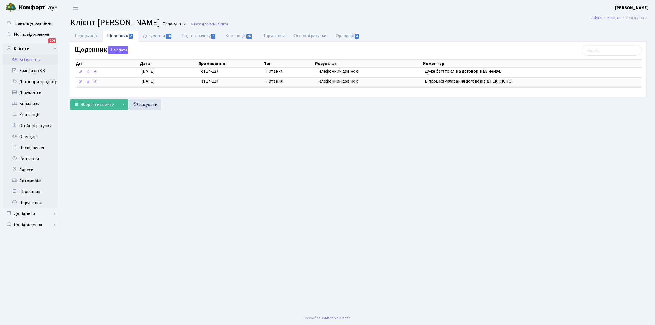
click at [31, 60] on link "Всі клієнти" at bounding box center [30, 59] width 55 height 11
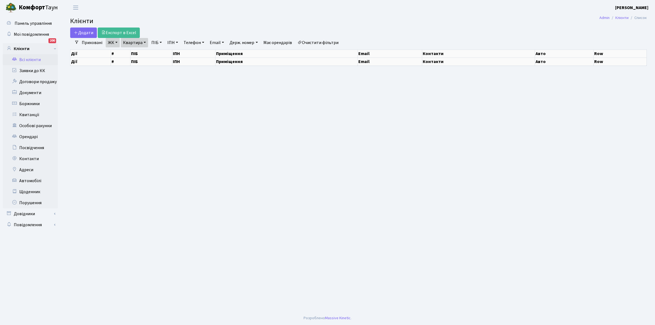
select select "25"
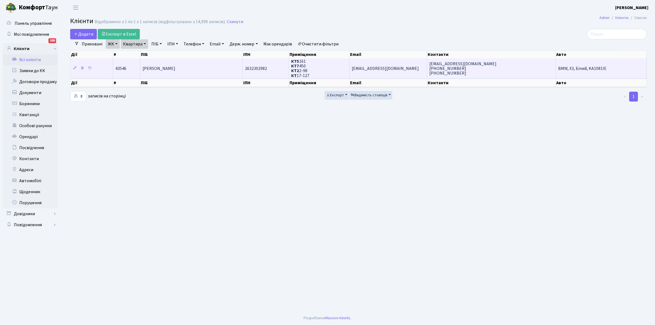
click at [211, 69] on td "[PERSON_NAME]" at bounding box center [191, 68] width 102 height 20
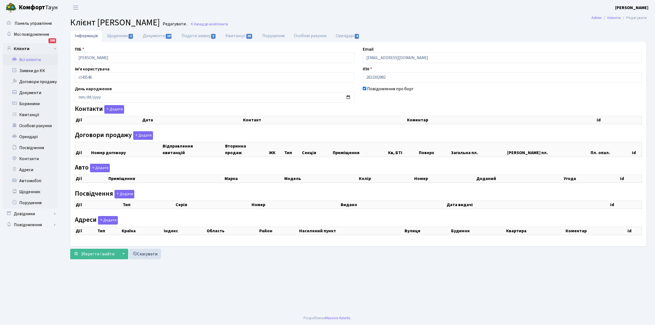
checkbox input "true"
select select "25"
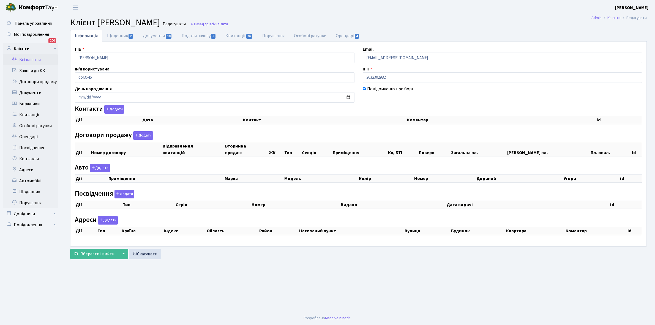
select select "25"
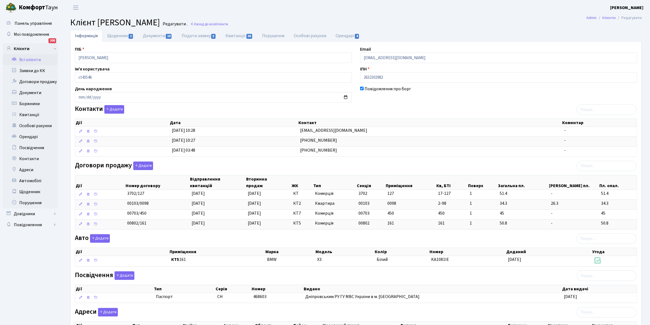
click at [29, 55] on link "Всі клієнти" at bounding box center [30, 59] width 55 height 11
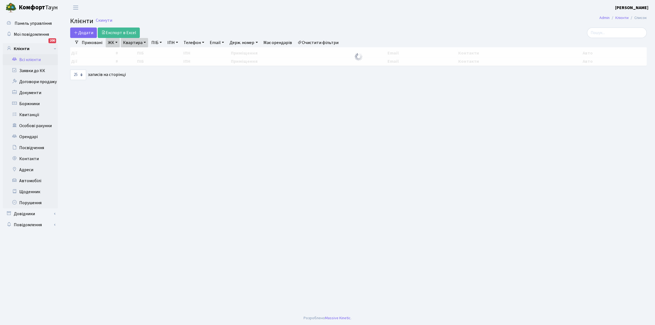
select select "25"
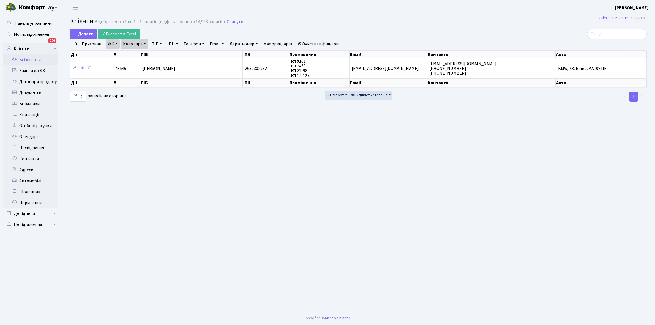
click at [145, 43] on link "Квартира" at bounding box center [134, 43] width 27 height 9
click at [28, 189] on link "Щоденник" at bounding box center [30, 191] width 55 height 11
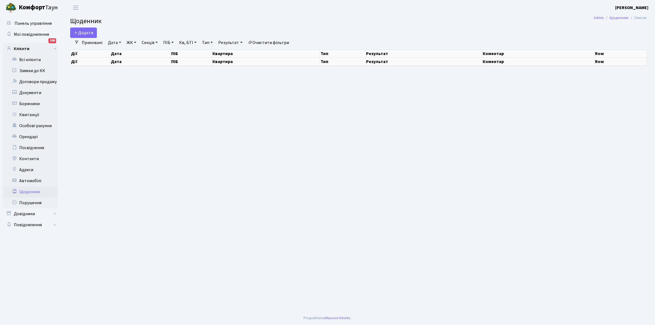
select select "25"
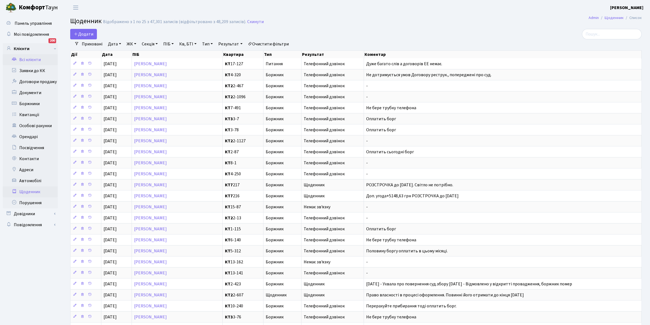
click at [27, 59] on link "Всі клієнти" at bounding box center [30, 59] width 55 height 11
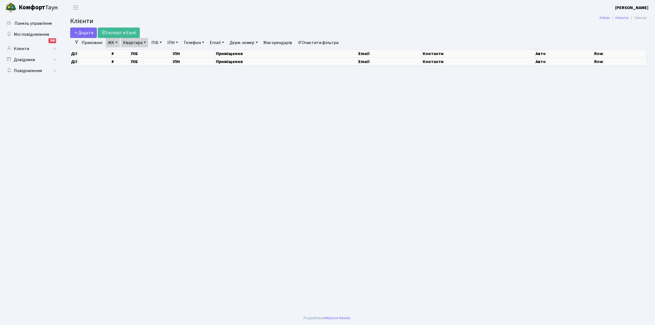
select select "25"
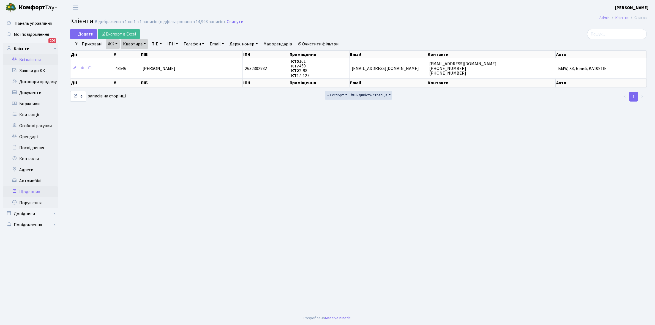
click at [28, 189] on link "Щоденник" at bounding box center [30, 191] width 55 height 11
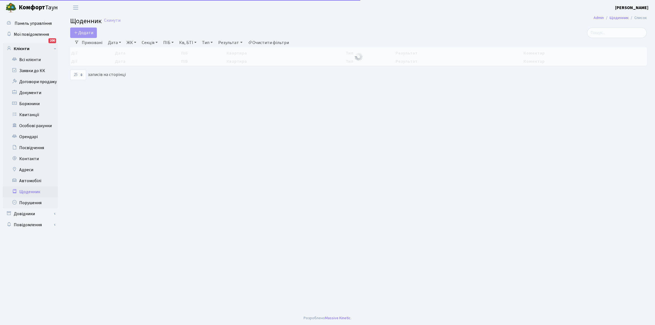
select select "25"
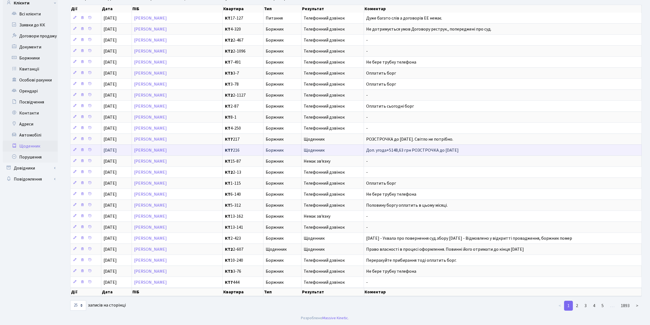
scroll to position [51, 0]
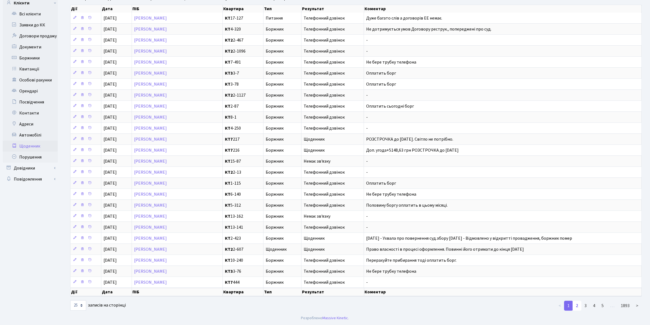
click at [579, 304] on link "2" at bounding box center [577, 306] width 9 height 10
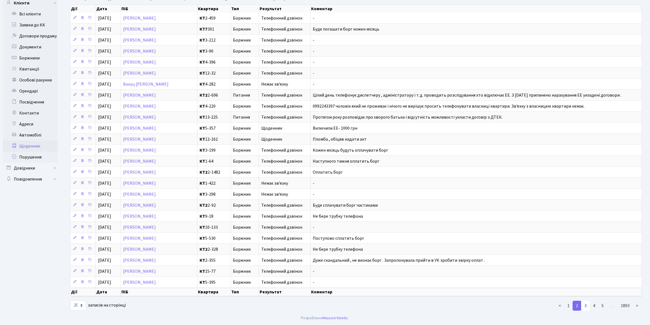
click at [585, 306] on link "3" at bounding box center [585, 306] width 9 height 10
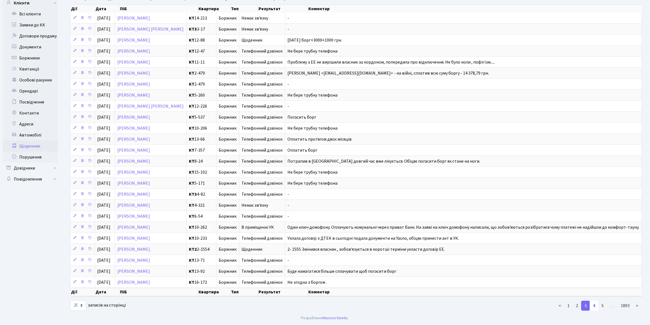
click at [595, 311] on link "4" at bounding box center [594, 306] width 9 height 10
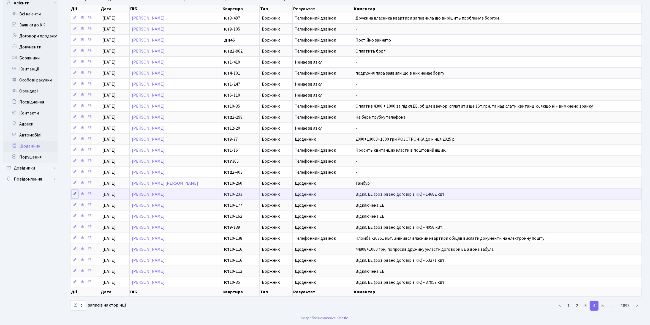
click at [75, 192] on icon at bounding box center [75, 194] width 4 height 4
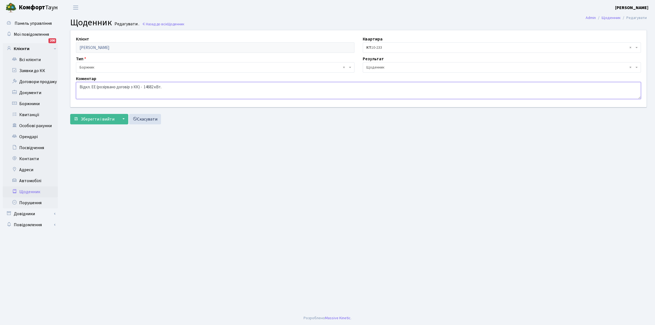
drag, startPoint x: 79, startPoint y: 87, endPoint x: 185, endPoint y: 93, distance: 106.2
click at [185, 93] on textarea "Відкл. ЕЕ (розірвано договір з КК) - 14682 кВт." at bounding box center [358, 90] width 565 height 17
click at [28, 190] on link "Щоденник" at bounding box center [30, 191] width 55 height 11
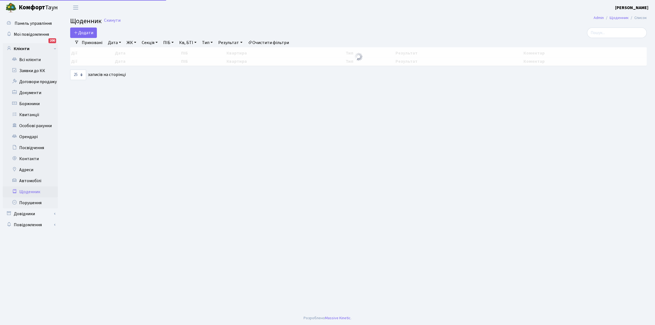
select select "25"
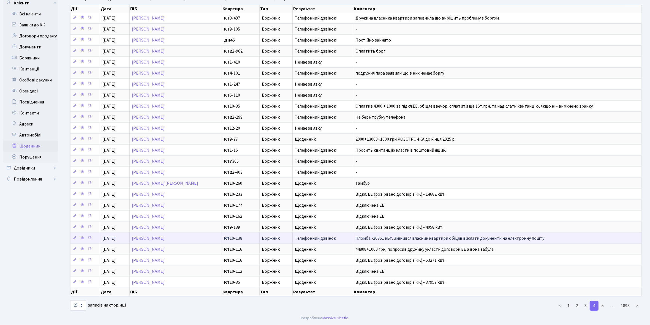
scroll to position [51, 0]
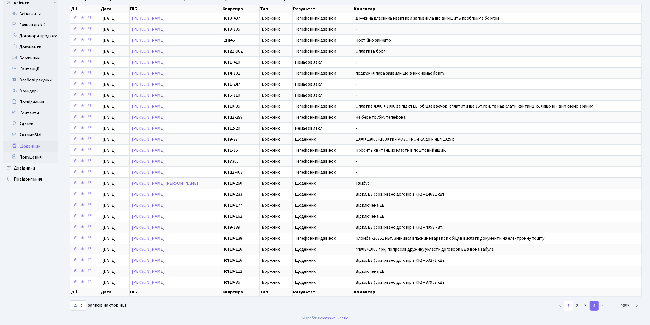
click at [567, 306] on link "1" at bounding box center [568, 306] width 9 height 10
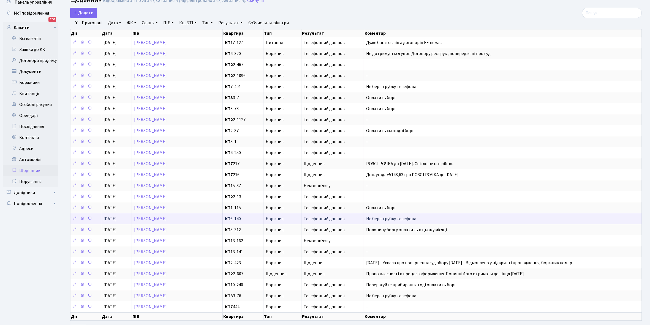
scroll to position [0, 0]
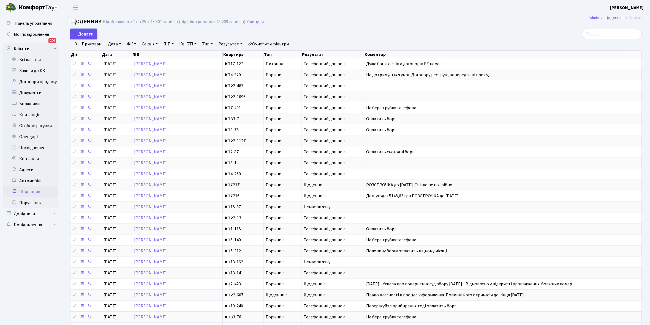
click at [83, 32] on span "Додати" at bounding box center [84, 34] width 20 height 6
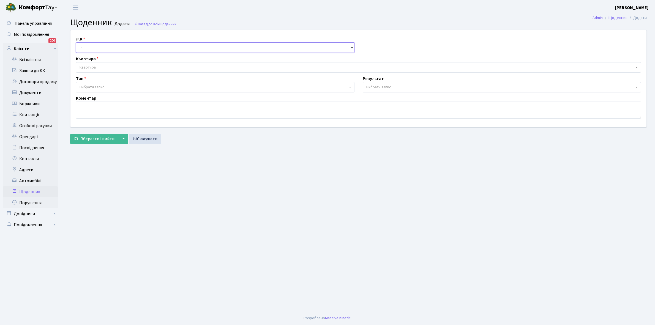
click at [88, 47] on select "- КТ, вул. Регенераторна, 4 КТ2, просп. Соборності, 17 КТ3, вул. Березнева, 16 …" at bounding box center [215, 47] width 279 height 10
select select "271"
click at [76, 42] on select "- КТ, вул. Регенераторна, 4 КТ2, просп. Соборності, 17 КТ3, вул. Березнева, 16 …" at bounding box center [215, 47] width 279 height 10
select select
click at [94, 64] on span "Квартира" at bounding box center [358, 67] width 565 height 10
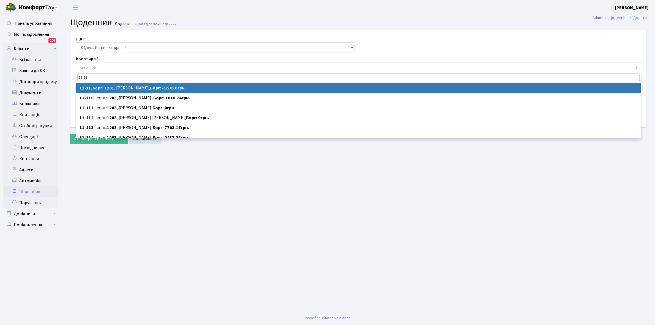
type input "11-11"
select select "7036"
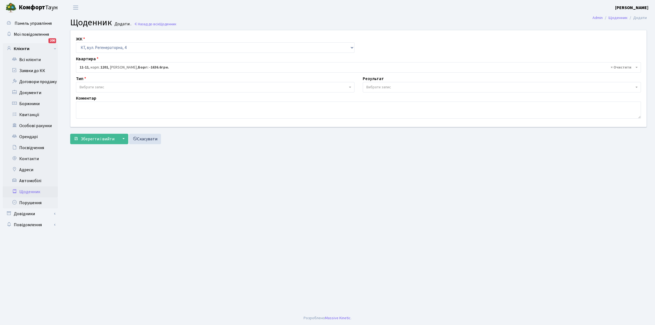
click at [98, 87] on span "Вибрати запис" at bounding box center [92, 88] width 25 height 6
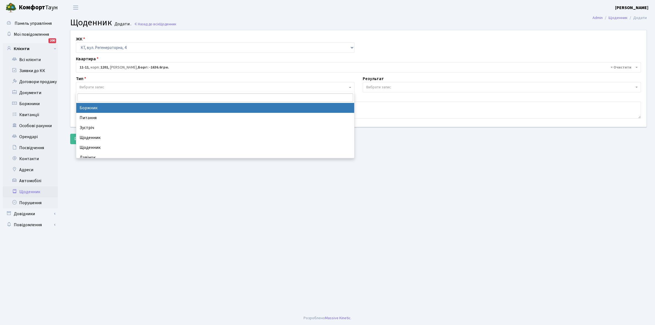
select select "189"
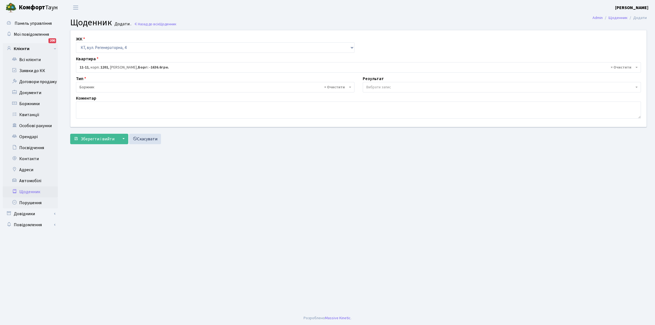
click at [394, 84] on span "Вибрати запис" at bounding box center [502, 87] width 279 height 10
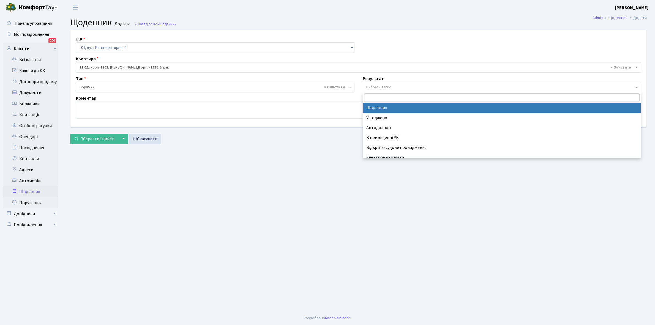
select select "14"
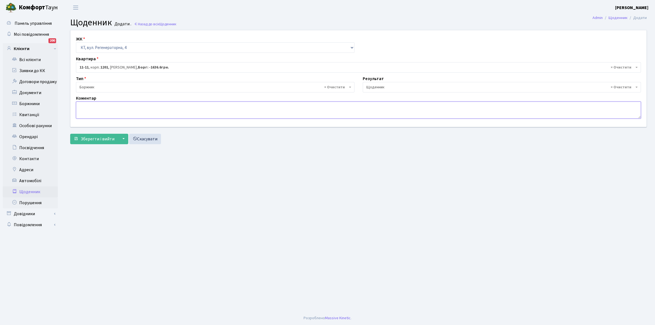
click at [82, 108] on textarea at bounding box center [358, 110] width 565 height 17
paste textarea "Відкл. ЕЕ (розірвано договір з КК) - 14682 кВт."
click at [154, 104] on textarea "Відкл. ЕЕ (розірвано договір з КК) - 14682 кВт." at bounding box center [358, 110] width 565 height 17
click at [148, 107] on textarea "Відкл. ЕЕ (розірвано договір з КК) - 1554 кВт." at bounding box center [358, 110] width 565 height 17
type textarea "Відкл. ЕЕ (розірвано договір з КК) - 1654 кВт."
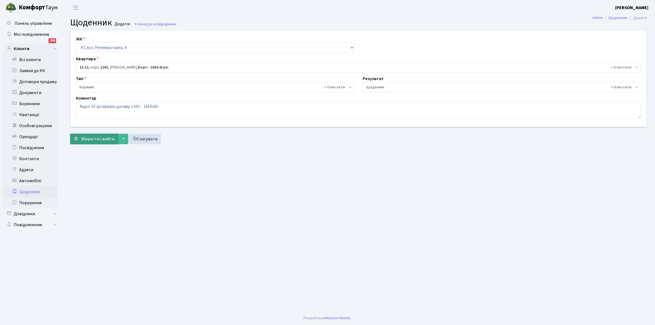
click at [99, 138] on span "Зберегти і вийти" at bounding box center [98, 139] width 34 height 6
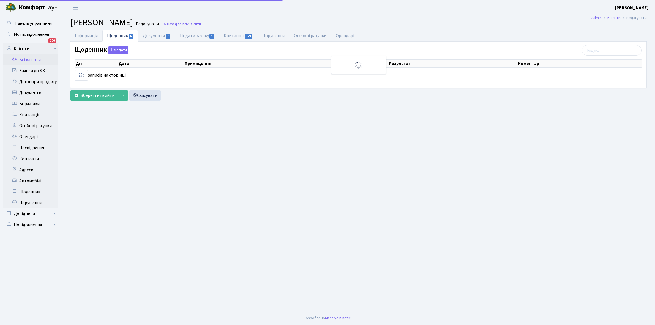
select select "25"
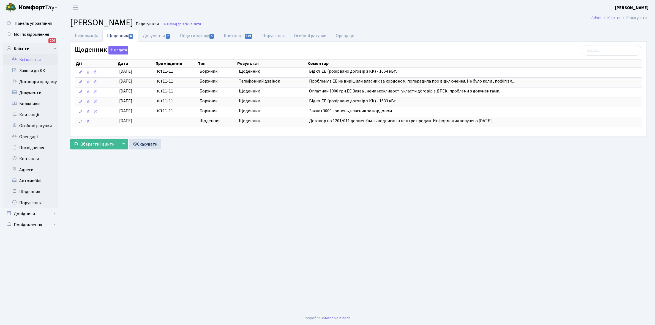
click at [31, 57] on link "Всі клієнти" at bounding box center [30, 59] width 55 height 11
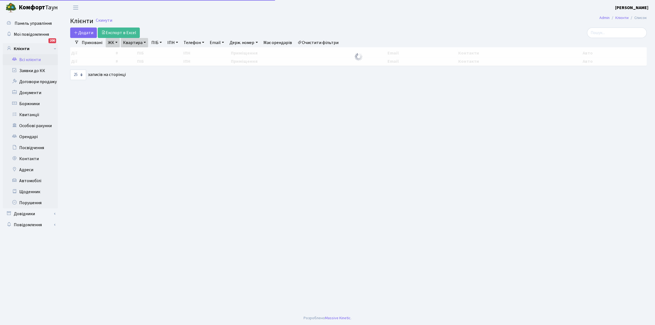
select select "25"
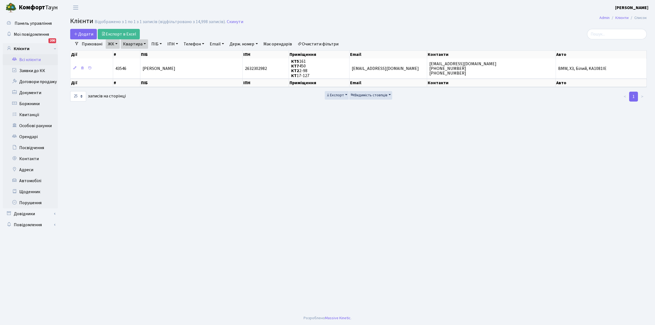
click at [145, 43] on link "Квартира" at bounding box center [134, 43] width 27 height 9
click at [143, 54] on input "17-127" at bounding box center [137, 55] width 32 height 10
click at [25, 194] on link "Щоденник" at bounding box center [30, 191] width 55 height 11
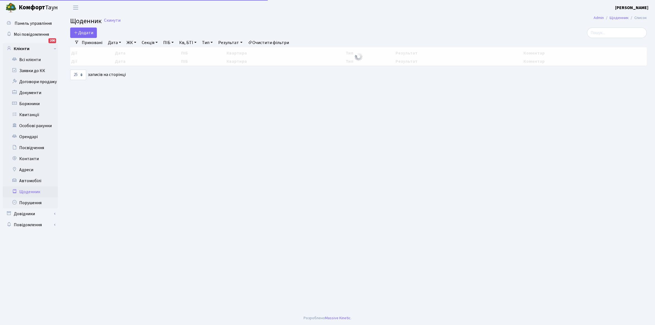
select select "25"
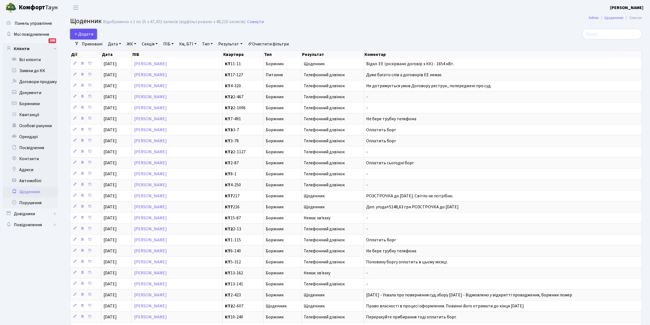
click at [87, 30] on link "Додати" at bounding box center [83, 34] width 27 height 10
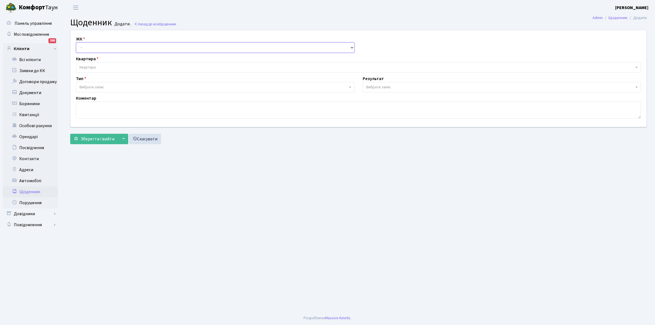
click at [90, 45] on select "- КТ, вул. Регенераторна, 4 КТ2, просп. [STREET_ADDRESS] [STREET_ADDRESS] [PERS…" at bounding box center [215, 47] width 279 height 10
select select "271"
click at [76, 42] on select "- КТ, вул. Регенераторна, 4 КТ2, просп. [STREET_ADDRESS] [STREET_ADDRESS] [PERS…" at bounding box center [215, 47] width 279 height 10
select select
click at [94, 65] on span "Квартира" at bounding box center [88, 68] width 16 height 6
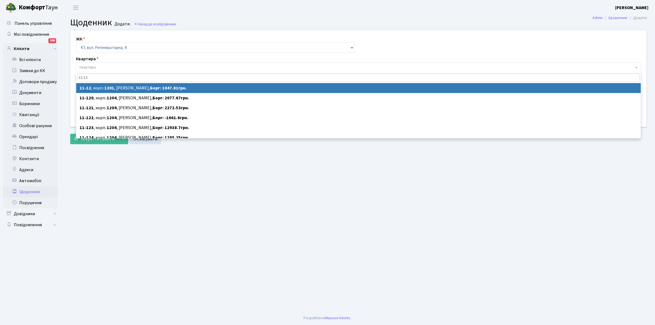
type input "11-12"
select select "7043"
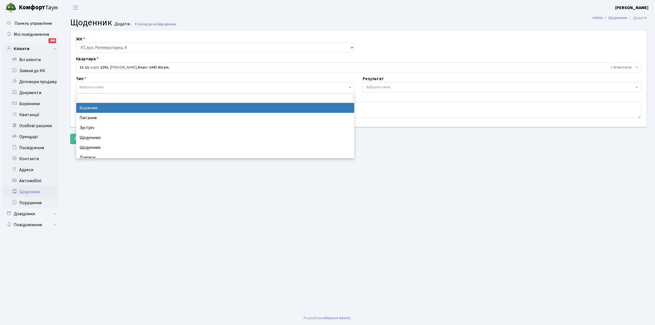
click at [100, 87] on span "Вибрати запис" at bounding box center [92, 88] width 25 height 6
select select "189"
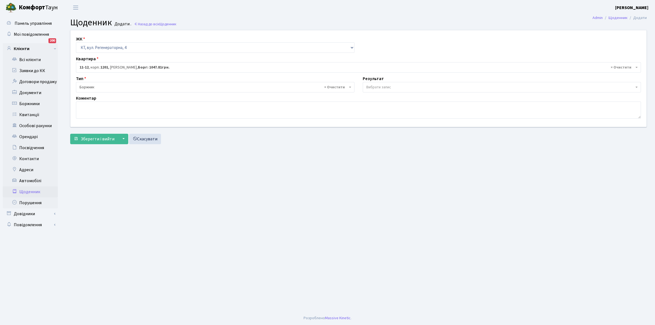
click at [390, 87] on span "Вибрати запис" at bounding box center [378, 88] width 25 height 6
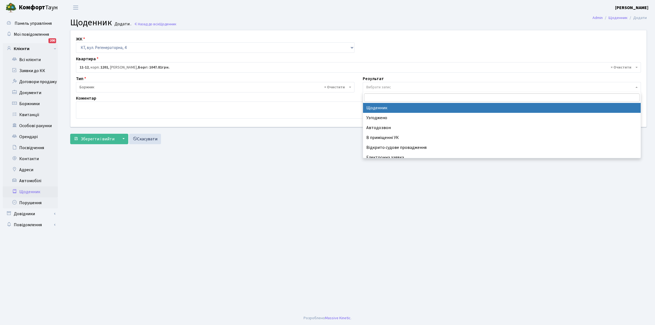
select select "14"
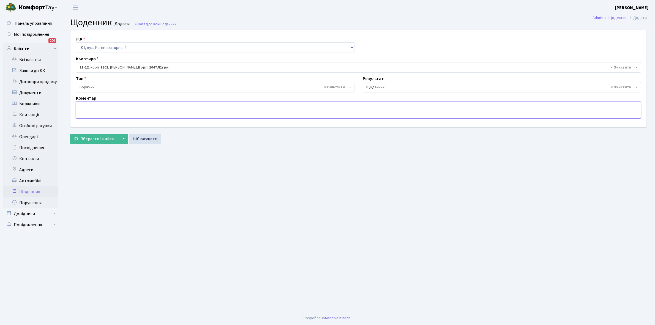
click at [83, 110] on textarea at bounding box center [358, 110] width 565 height 17
type textarea "Відключена ЕЕ"
click at [94, 137] on span "Зберегти і вийти" at bounding box center [98, 139] width 34 height 6
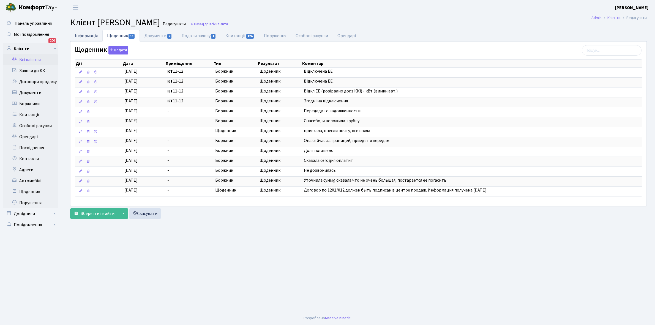
click at [82, 33] on link "Інформація" at bounding box center [86, 35] width 32 height 11
select select "25"
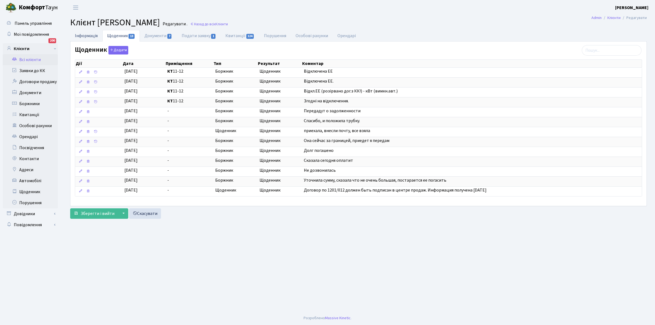
select select "25"
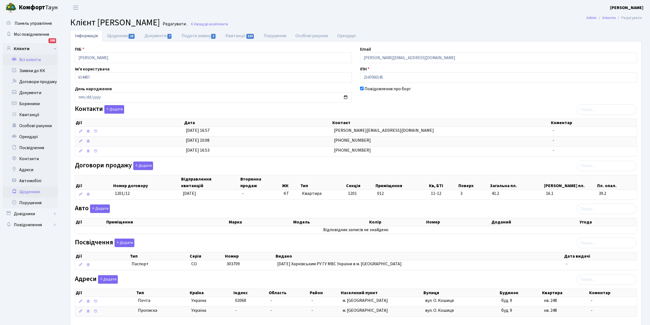
click at [29, 191] on link "Щоденник" at bounding box center [30, 191] width 55 height 11
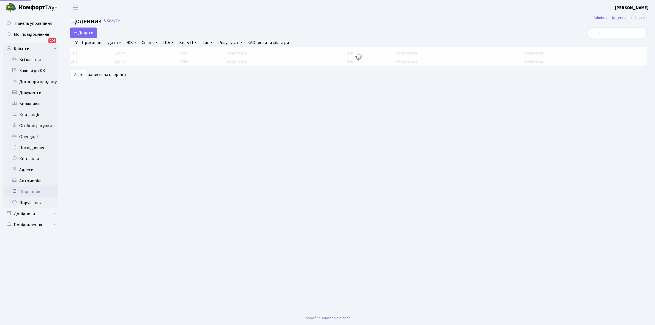
select select "25"
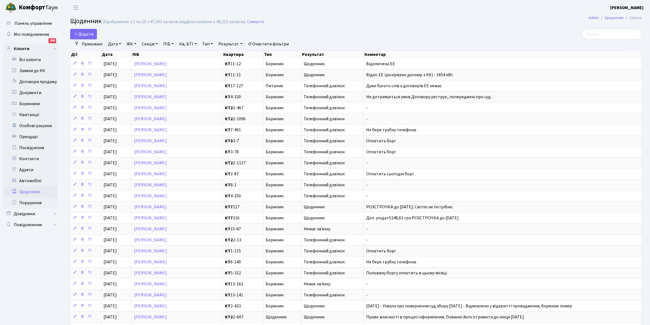
click at [34, 192] on link "Щоденник" at bounding box center [30, 191] width 55 height 11
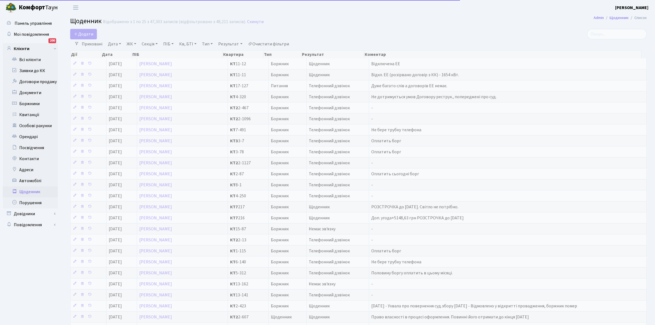
select select "25"
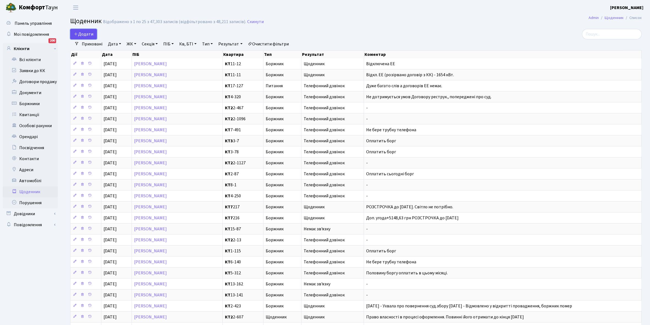
click at [88, 32] on span "Додати" at bounding box center [84, 34] width 20 height 6
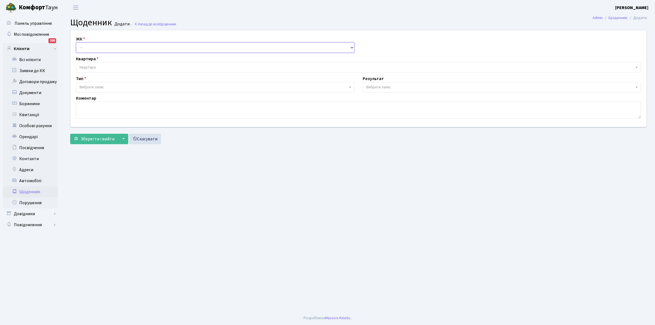
click at [91, 45] on select "- КТ, вул. Регенераторна, 4 КТ2, просп. [STREET_ADDRESS] [STREET_ADDRESS] [PERS…" at bounding box center [215, 47] width 279 height 10
select select "271"
click at [76, 42] on select "- КТ, вул. Регенераторна, 4 КТ2, просп. [STREET_ADDRESS] [STREET_ADDRESS] [PERS…" at bounding box center [215, 47] width 279 height 10
select select
click at [100, 65] on span "Квартира" at bounding box center [357, 68] width 555 height 6
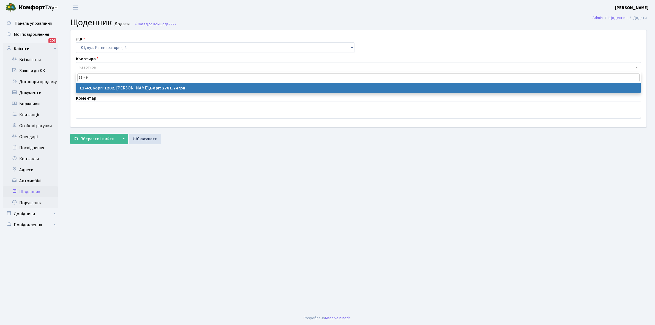
type input "11-49"
select select "7077"
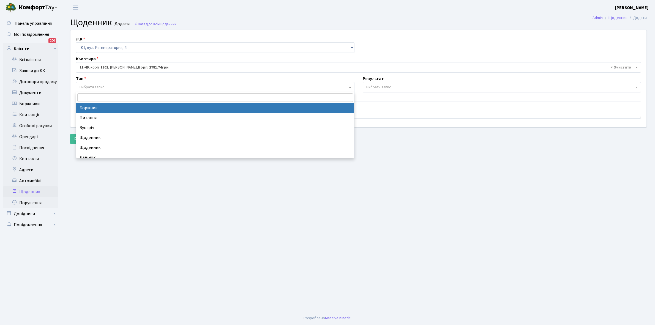
click at [111, 87] on span "Вибрати запис" at bounding box center [214, 88] width 268 height 6
select select "189"
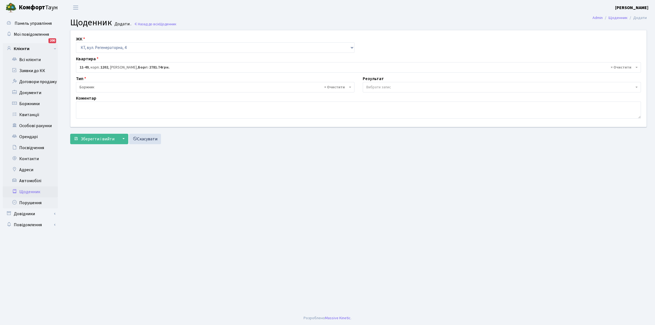
click at [383, 86] on span "Вибрати запис" at bounding box center [378, 88] width 25 height 6
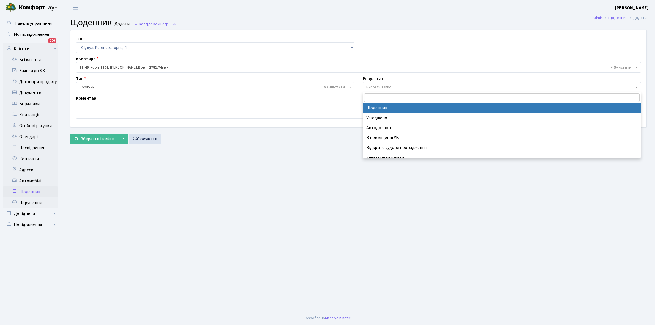
select select "14"
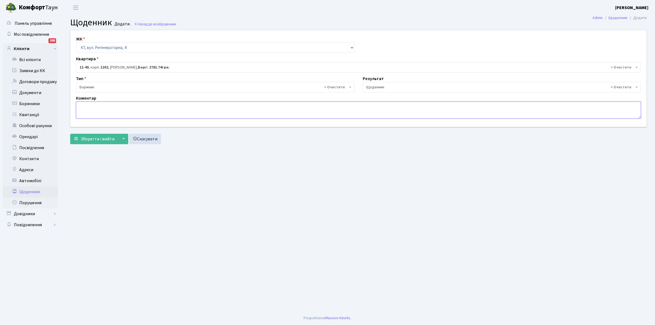
click at [95, 109] on textarea at bounding box center [358, 110] width 565 height 17
type textarea "Пломба -26221 кВт."
click at [105, 140] on span "Зберегти і вийти" at bounding box center [98, 139] width 34 height 6
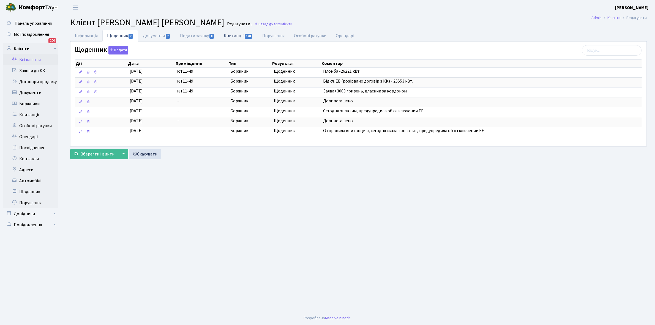
click at [233, 36] on link "Квитанції 128" at bounding box center [238, 35] width 38 height 11
select select "25"
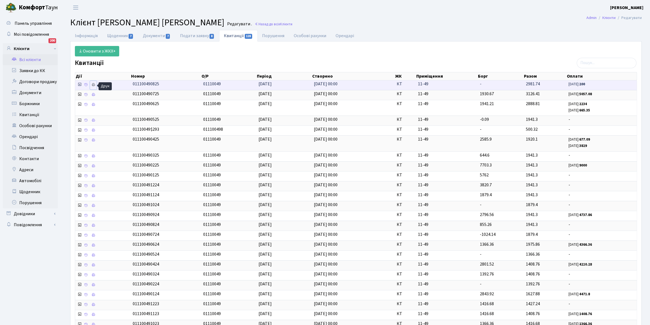
click at [92, 83] on icon at bounding box center [93, 85] width 4 height 4
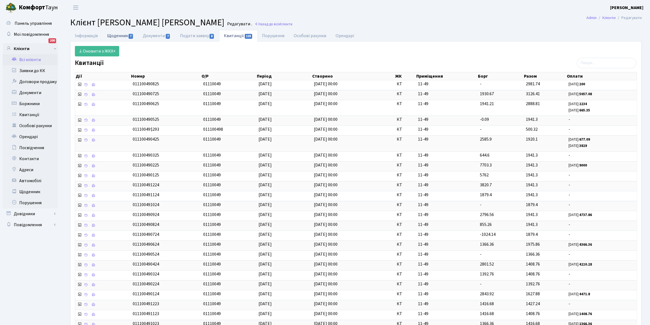
click at [120, 35] on link "Щоденник 7" at bounding box center [120, 35] width 36 height 11
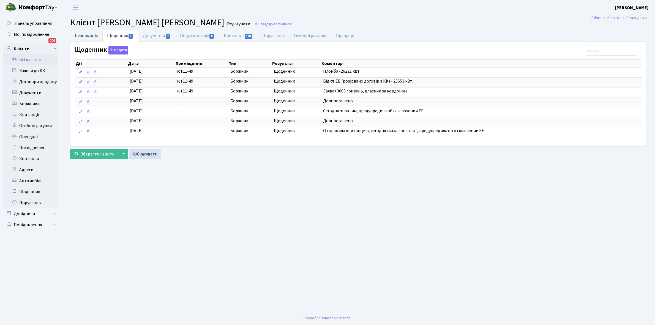
click at [85, 36] on link "Інформація" at bounding box center [86, 35] width 32 height 11
select select "25"
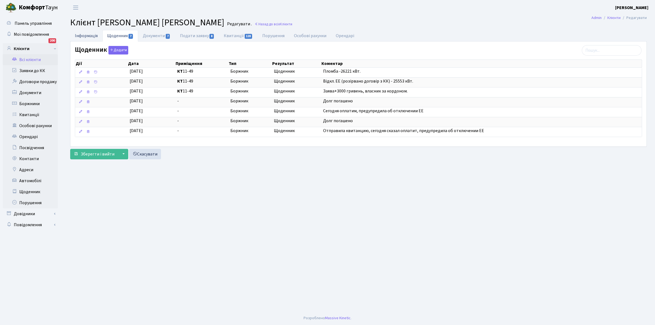
select select "25"
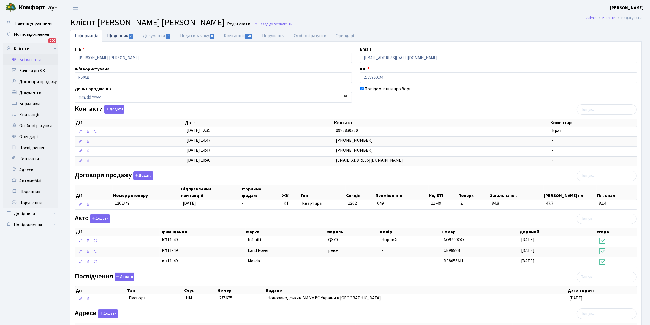
click at [113, 34] on link "Щоденник 7" at bounding box center [120, 35] width 36 height 11
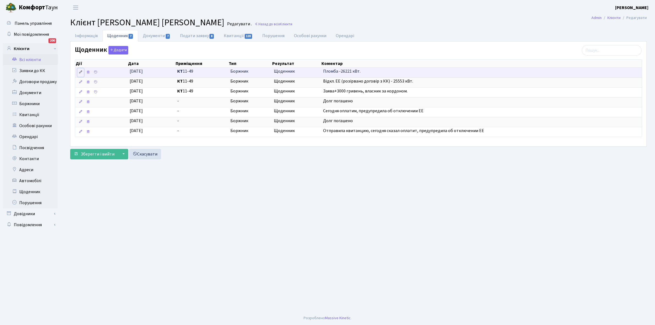
click at [79, 72] on icon at bounding box center [81, 72] width 4 height 4
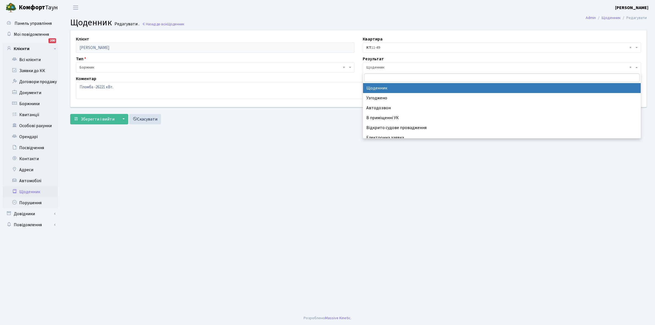
click at [390, 69] on span "× Щоденник" at bounding box center [500, 68] width 268 height 6
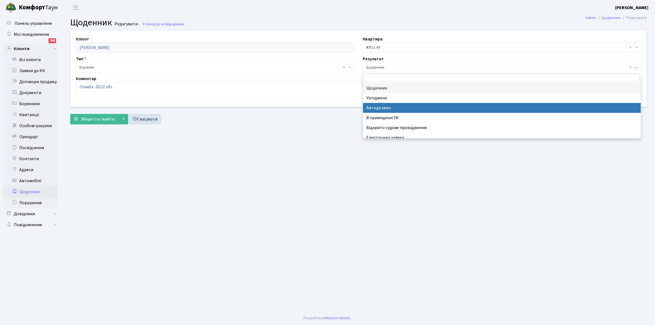
scroll to position [34, 0]
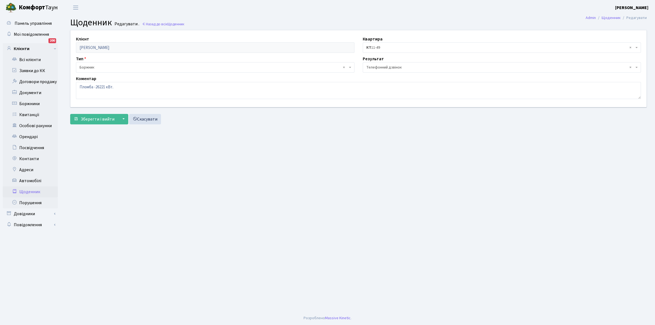
select select "196"
click at [100, 118] on span "Зберегти і вийти" at bounding box center [98, 119] width 34 height 6
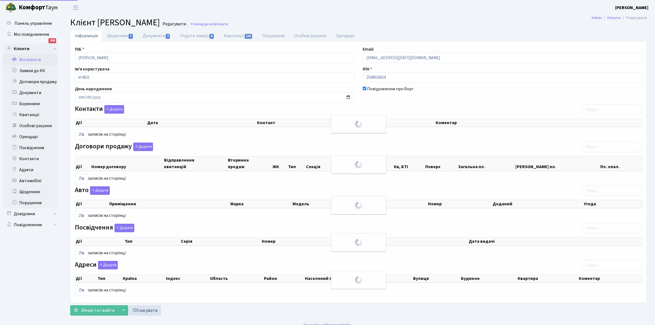
select select "25"
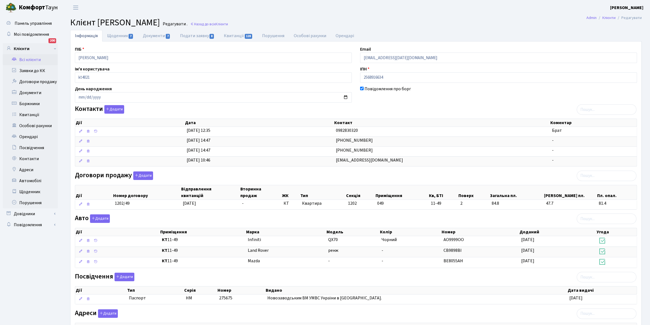
click at [32, 58] on link "Всі клієнти" at bounding box center [30, 59] width 55 height 11
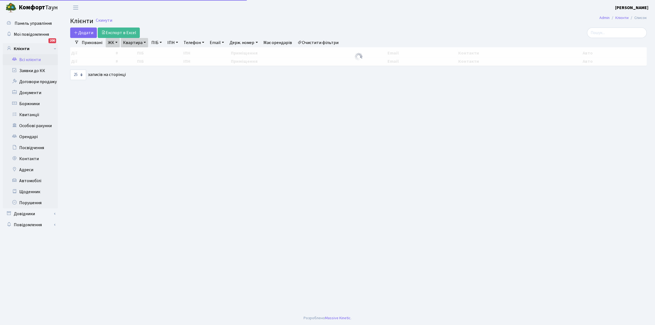
select select "25"
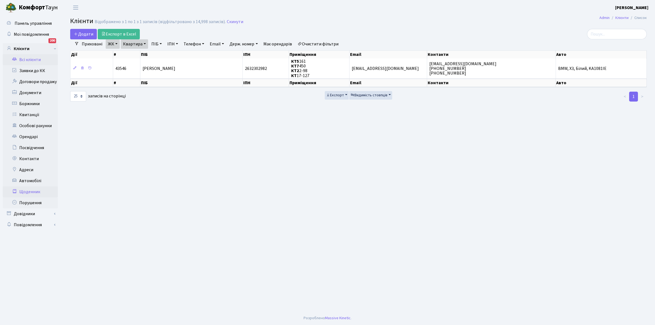
click at [35, 190] on link "Щоденник" at bounding box center [30, 191] width 55 height 11
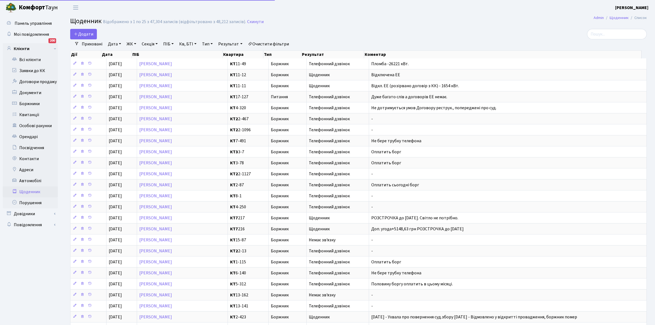
select select "25"
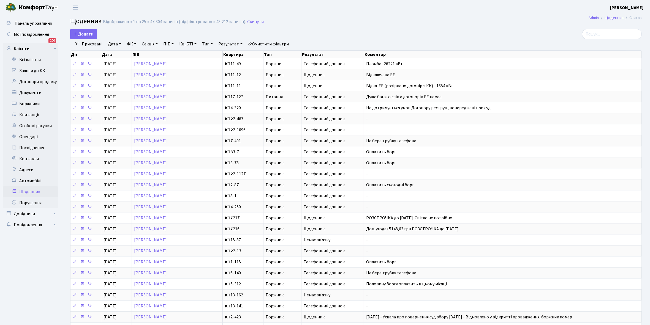
click at [28, 190] on link "Щоденник" at bounding box center [30, 191] width 55 height 11
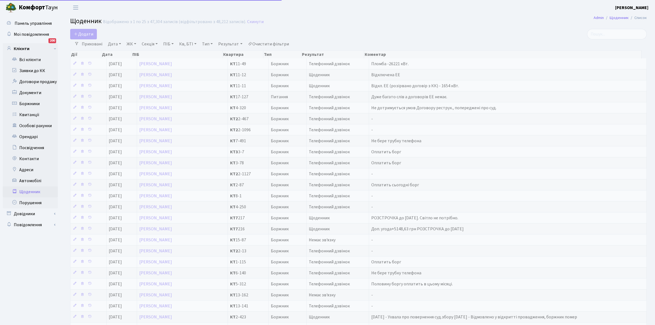
select select "25"
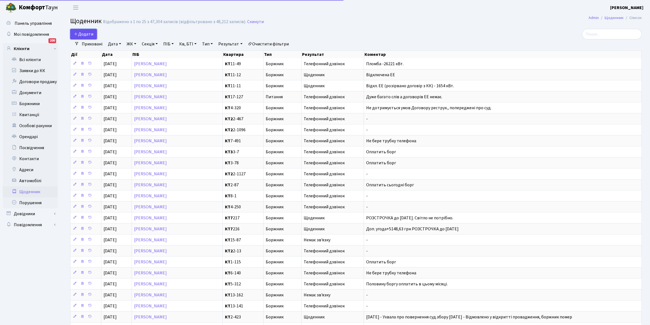
click at [85, 34] on span "Додати" at bounding box center [84, 34] width 20 height 6
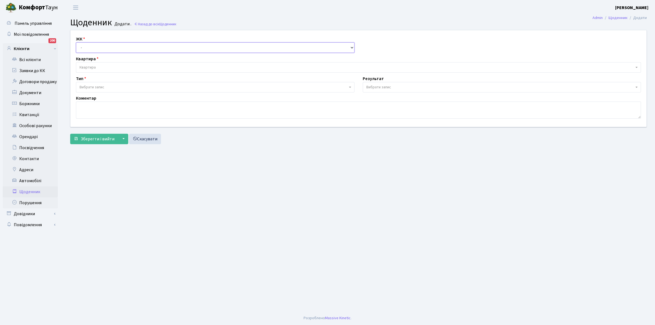
click at [95, 45] on select "- КТ, вул. Регенераторна, 4 КТ2, просп. [STREET_ADDRESS] [STREET_ADDRESS] [PERS…" at bounding box center [215, 47] width 279 height 10
select select "271"
click at [76, 42] on select "- КТ, вул. Регенераторна, 4 КТ2, просп. [STREET_ADDRESS] [STREET_ADDRESS] [PERS…" at bounding box center [215, 47] width 279 height 10
select select
click at [98, 65] on span "Квартира" at bounding box center [357, 68] width 555 height 6
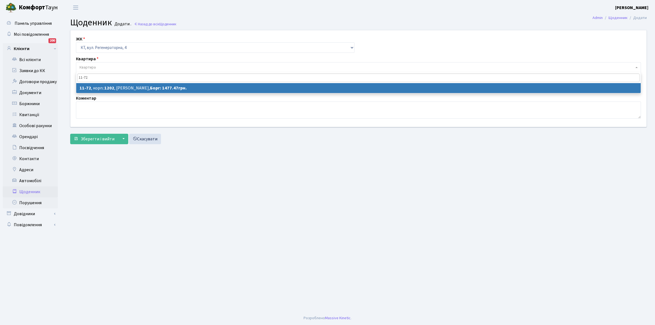
type input "11-72"
select select "6932"
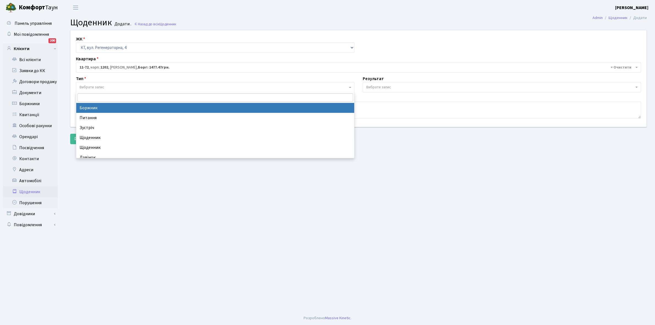
click at [114, 87] on span "Вибрати запис" at bounding box center [214, 88] width 268 height 6
select select "189"
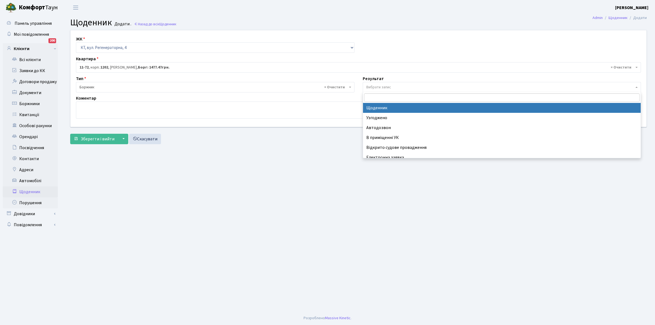
click at [399, 86] on span "Вибрати запис" at bounding box center [500, 88] width 268 height 6
select select "14"
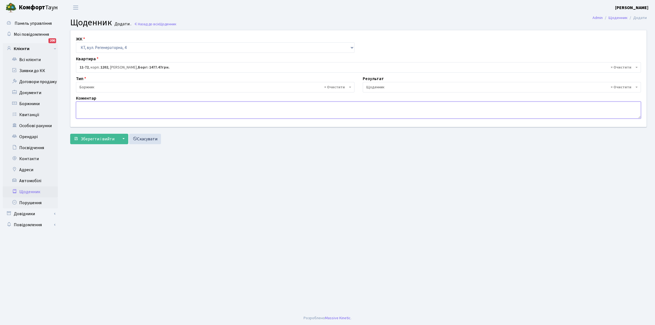
click at [90, 108] on textarea at bounding box center [358, 110] width 565 height 17
type textarea "Пломба -8119 кВт."
click at [97, 137] on span "Зберегти і вийти" at bounding box center [98, 139] width 34 height 6
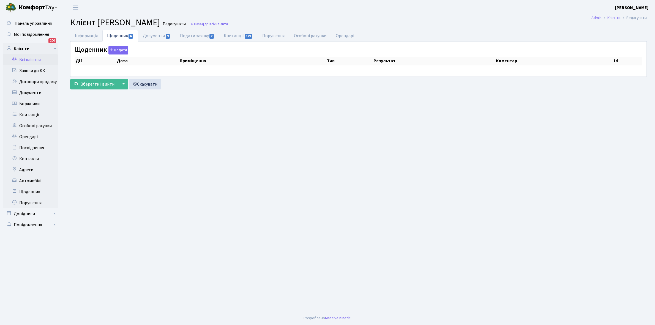
select select "25"
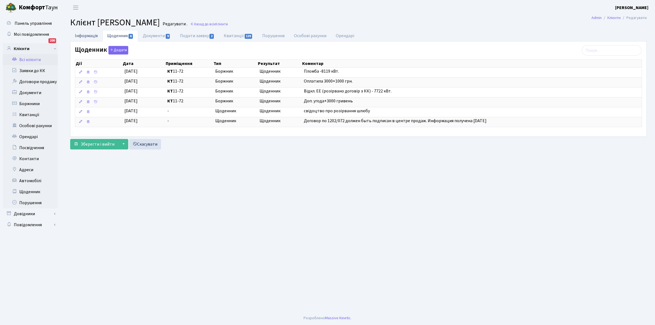
click at [83, 35] on link "Інформація" at bounding box center [86, 35] width 32 height 11
select select "25"
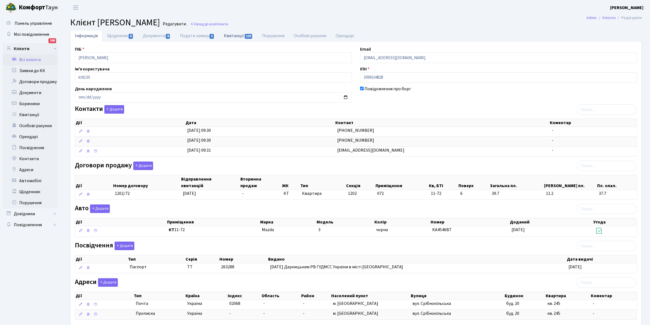
click at [230, 35] on link "Квитанції 129" at bounding box center [238, 35] width 38 height 11
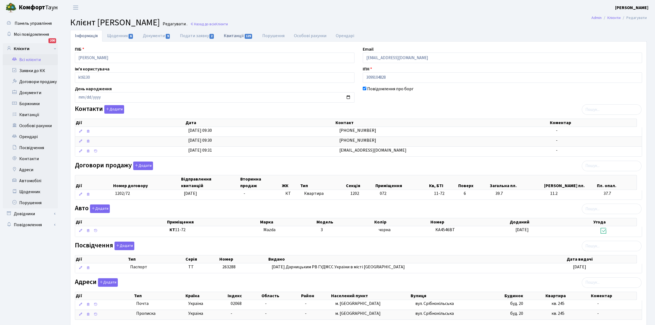
select select "25"
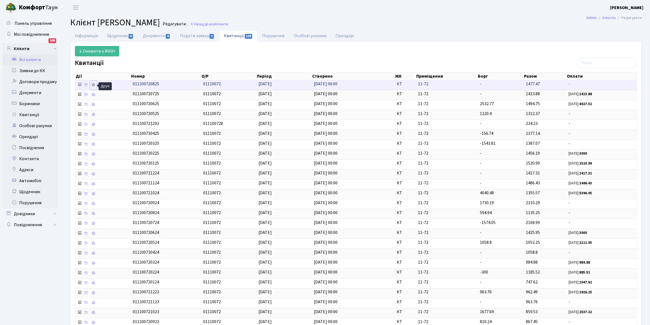
click at [94, 85] on icon at bounding box center [93, 85] width 4 height 4
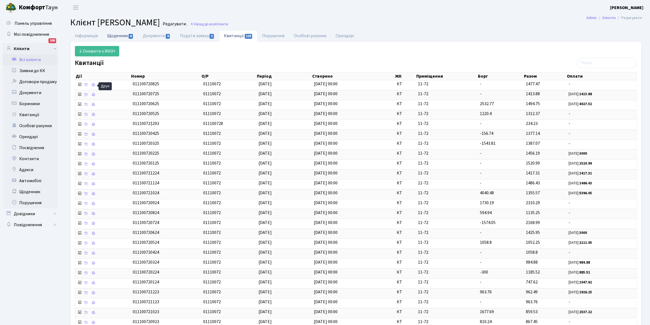
click at [118, 36] on link "Щоденник 6" at bounding box center [120, 35] width 36 height 11
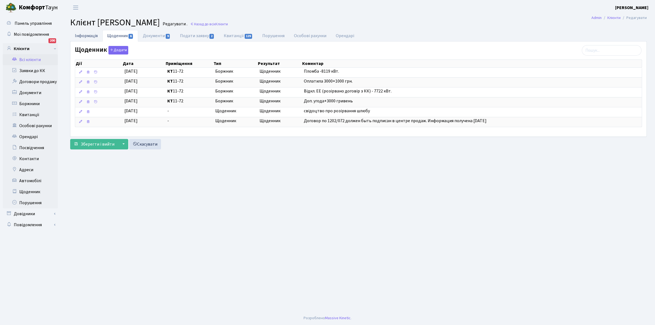
click at [79, 34] on link "Інформація" at bounding box center [86, 35] width 32 height 11
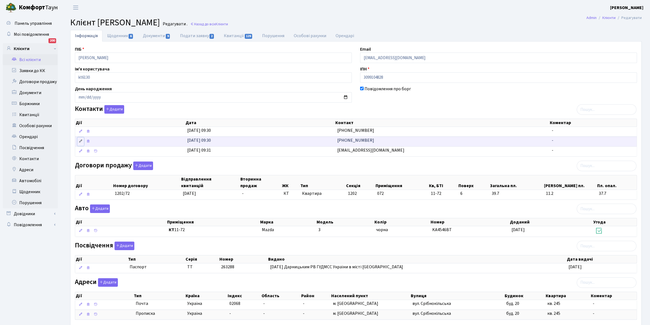
click at [80, 142] on icon at bounding box center [81, 141] width 4 height 4
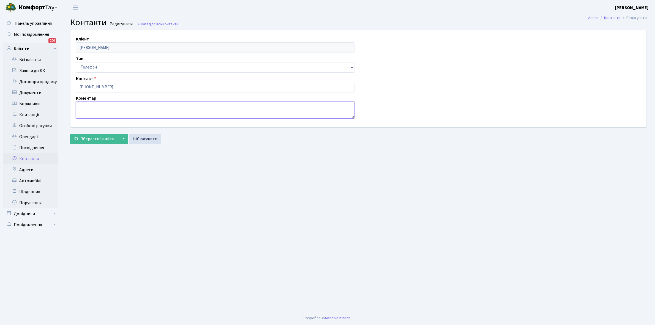
click at [98, 108] on textarea at bounding box center [215, 110] width 279 height 17
type textarea "мама власниці"
click at [95, 138] on span "Зберегти і вийти" at bounding box center [98, 139] width 34 height 6
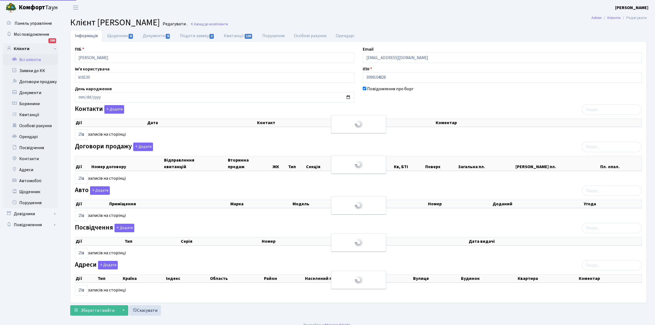
select select "25"
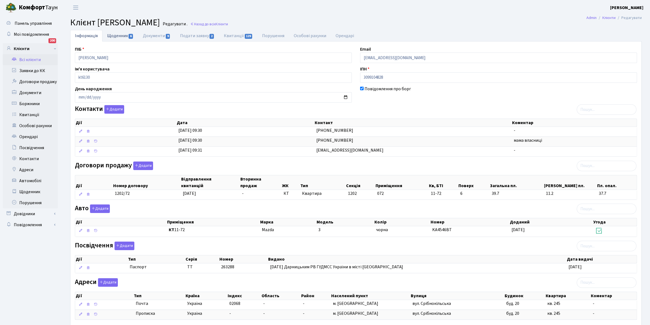
click at [114, 37] on link "Щоденник 6" at bounding box center [120, 35] width 36 height 11
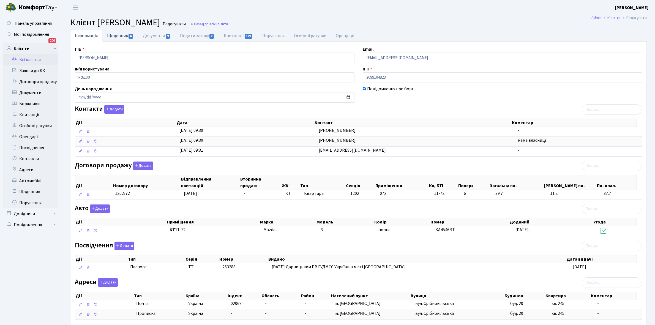
select select "25"
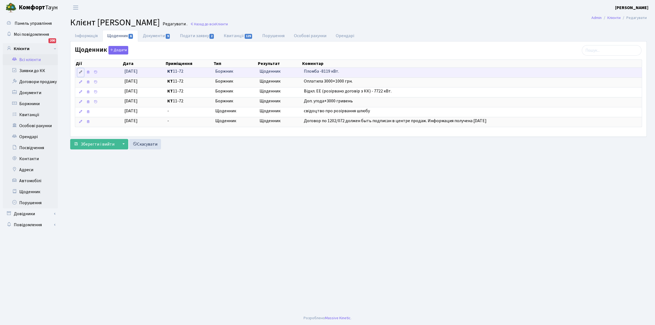
click at [81, 71] on icon at bounding box center [81, 72] width 4 height 4
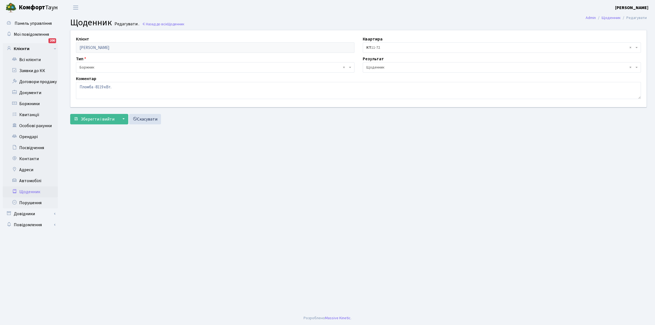
click at [396, 66] on span "× Щоденник" at bounding box center [500, 68] width 268 height 6
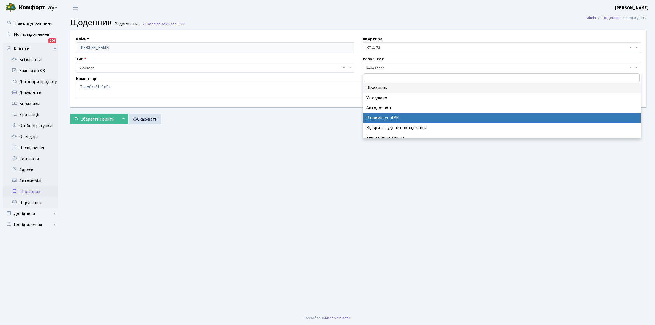
scroll to position [34, 0]
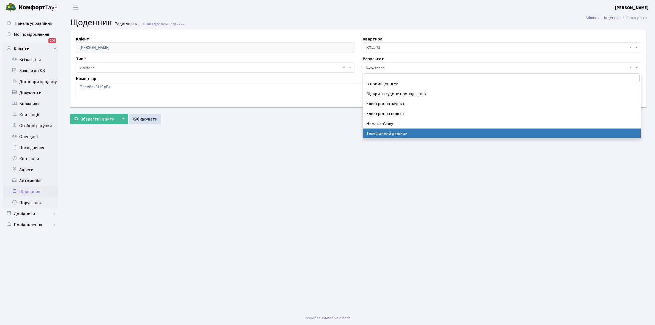
select select "196"
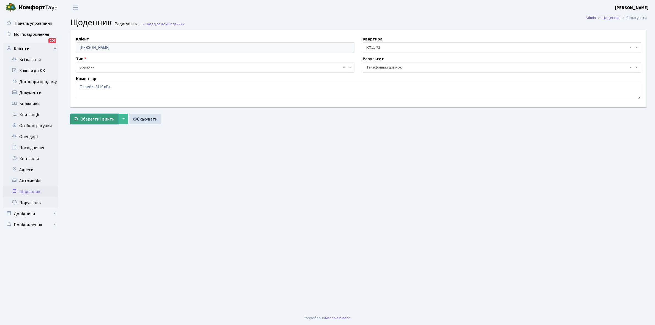
click at [87, 118] on span "Зберегти і вийти" at bounding box center [98, 119] width 34 height 6
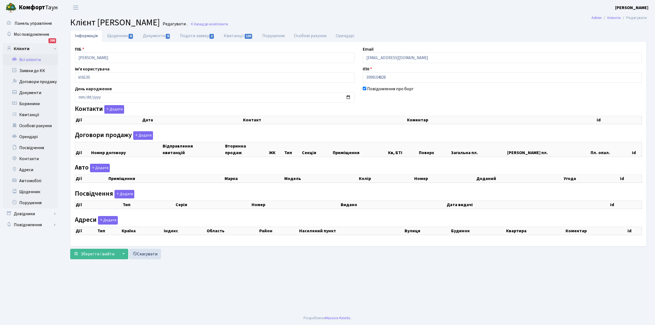
checkbox input "true"
select select "25"
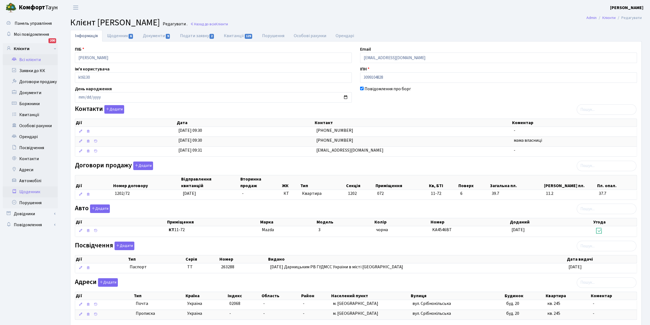
click at [28, 193] on link "Щоденник" at bounding box center [30, 191] width 55 height 11
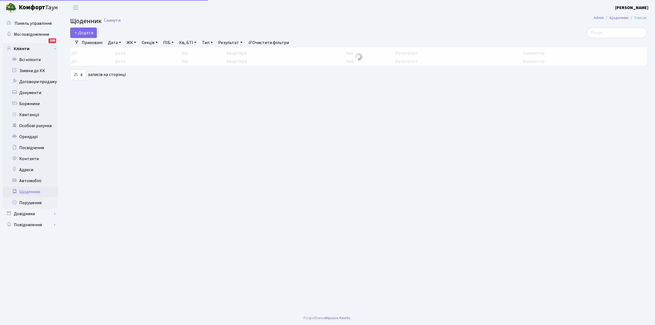
select select "25"
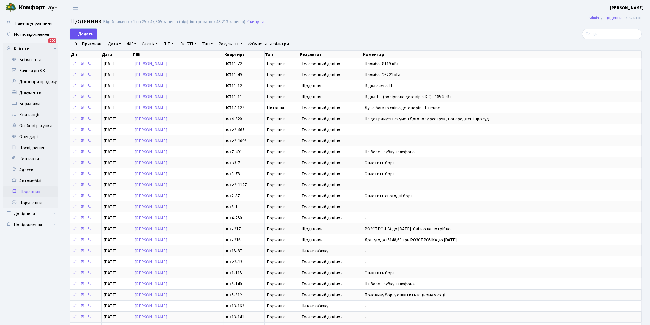
click at [91, 32] on span "Додати" at bounding box center [84, 34] width 20 height 6
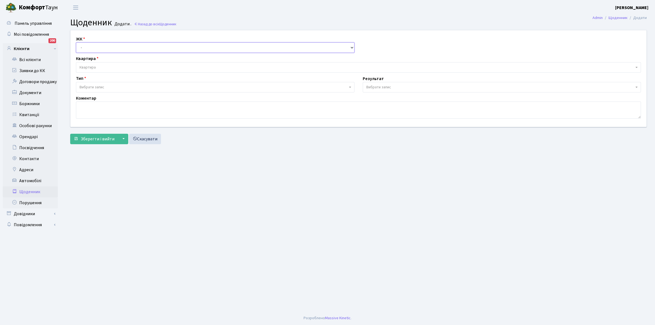
click at [89, 47] on select "- КТ, вул. Регенераторна, 4 КТ2, просп. [STREET_ADDRESS] [STREET_ADDRESS] [PERS…" at bounding box center [215, 47] width 279 height 10
select select "271"
click at [76, 42] on select "- КТ, вул. Регенераторна, 4 КТ2, просп. [STREET_ADDRESS] [STREET_ADDRESS] [PERS…" at bounding box center [215, 47] width 279 height 10
select select
click at [99, 66] on span "Квартира" at bounding box center [357, 68] width 555 height 6
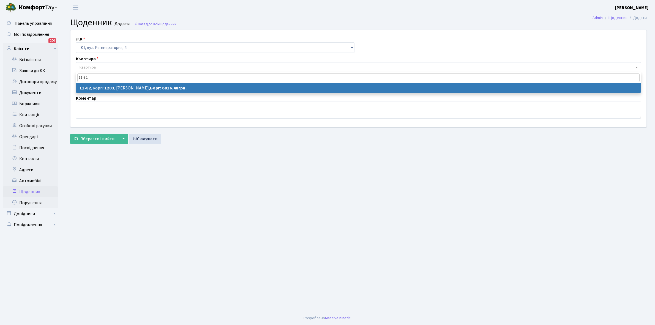
type input "11-82"
select select "7105"
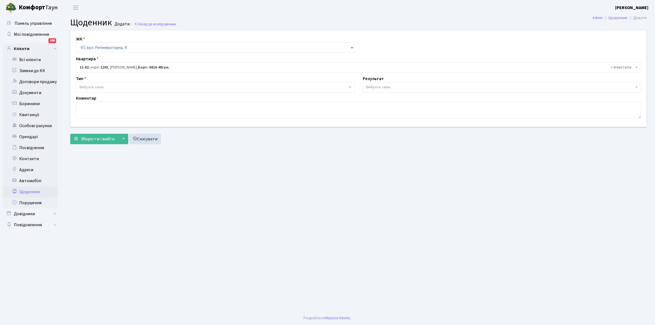
click at [99, 86] on span "Вибрати запис" at bounding box center [92, 88] width 25 height 6
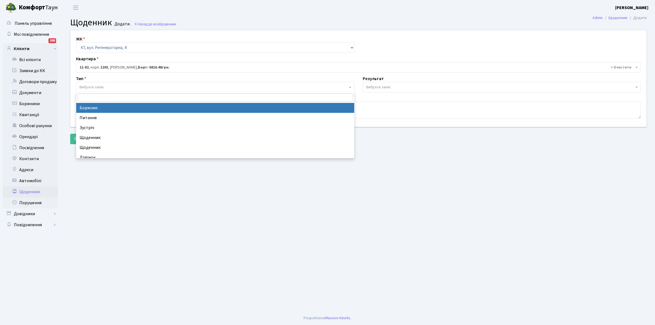
select select "189"
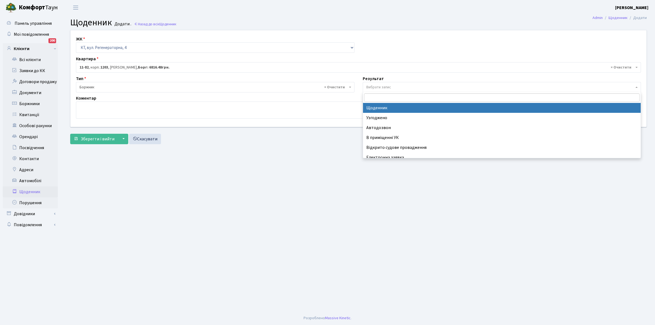
click at [390, 87] on span "Вибрати запис" at bounding box center [378, 88] width 25 height 6
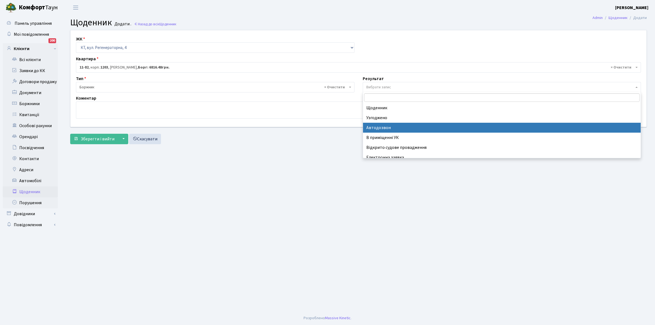
scroll to position [34, 0]
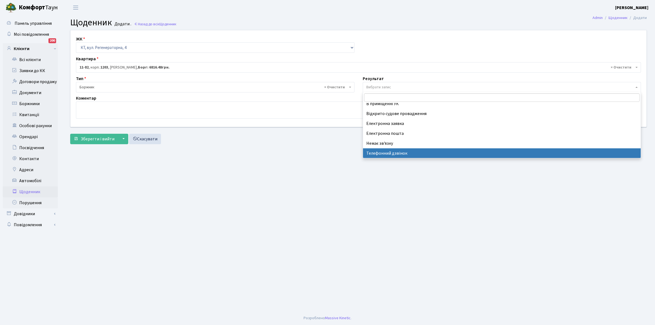
select select "196"
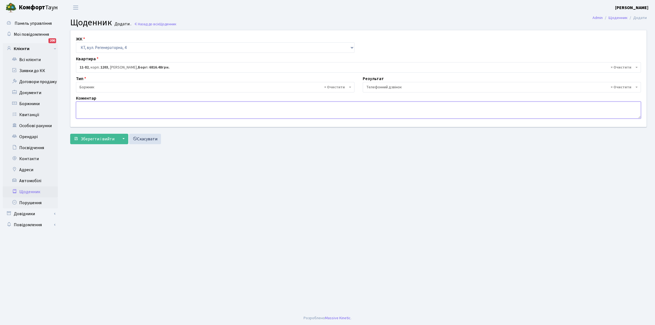
click at [88, 108] on textarea at bounding box center [358, 110] width 565 height 17
type textarea "Пломба -22014 кВт."
click at [99, 136] on span "Зберегти і вийти" at bounding box center [98, 139] width 34 height 6
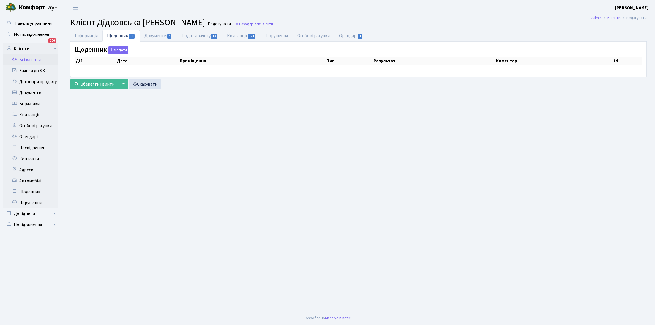
select select "25"
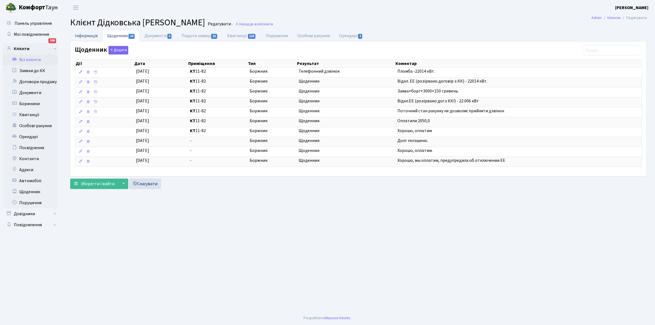
click at [88, 36] on link "Інформація" at bounding box center [86, 35] width 32 height 11
select select "25"
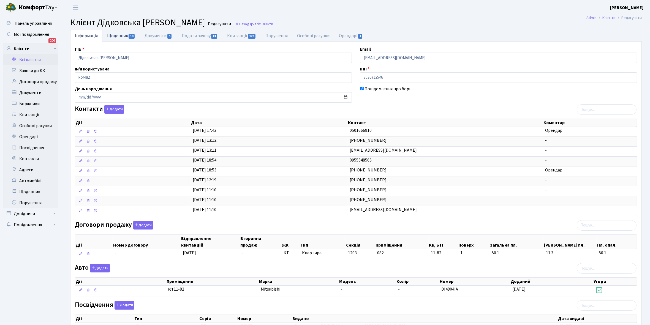
click at [117, 36] on link "Щоденник 10" at bounding box center [120, 35] width 37 height 11
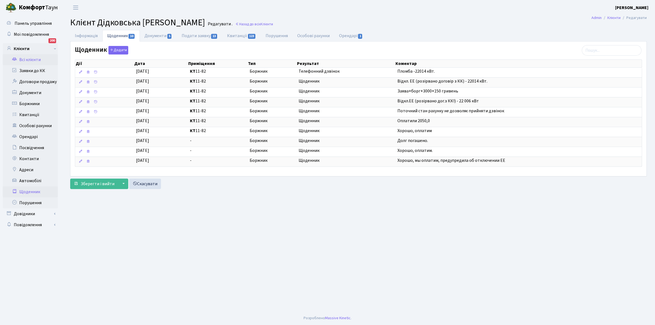
click at [30, 191] on link "Щоденник" at bounding box center [30, 191] width 55 height 11
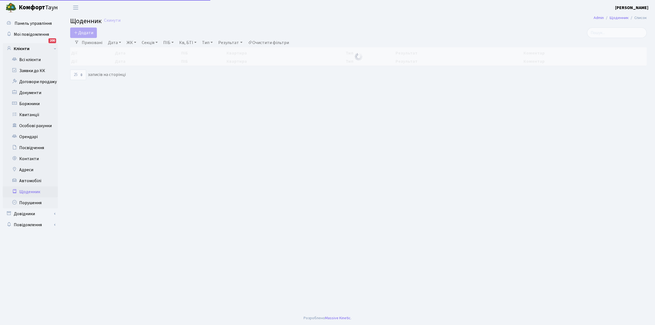
select select "25"
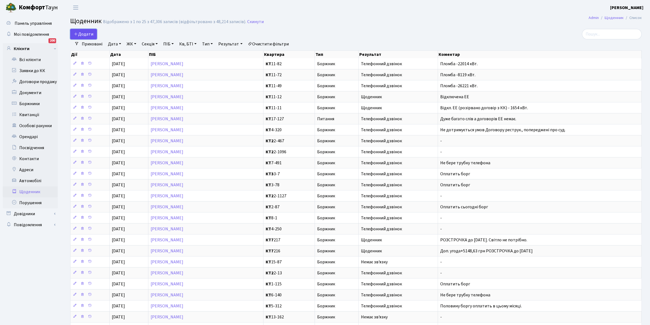
click at [86, 36] on span "Додати" at bounding box center [84, 34] width 20 height 6
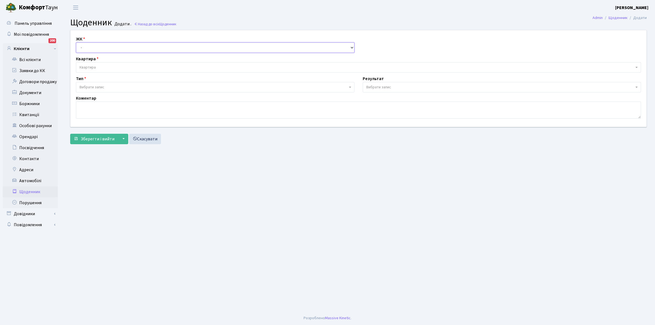
click at [86, 46] on select "- КТ, вул. Регенераторна, 4 КТ2, просп. [STREET_ADDRESS] [STREET_ADDRESS] [PERS…" at bounding box center [215, 47] width 279 height 10
select select "271"
click at [76, 42] on select "- КТ, вул. Регенераторна, 4 КТ2, просп. [STREET_ADDRESS] [STREET_ADDRESS] [PERS…" at bounding box center [215, 47] width 279 height 10
select select
click at [104, 64] on span "Квартира" at bounding box center [358, 67] width 565 height 10
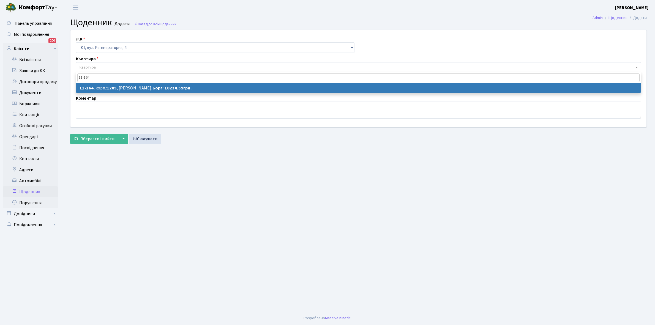
type input "11-164"
select select "7089"
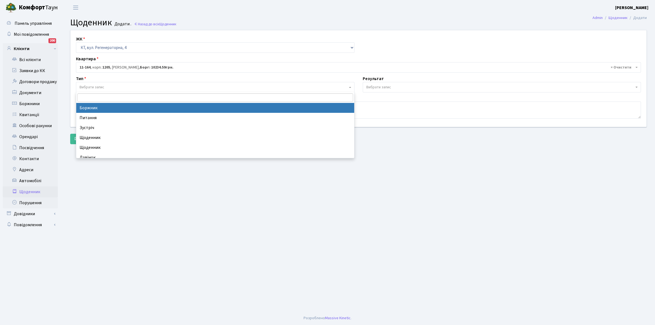
click at [114, 88] on span "Вибрати запис" at bounding box center [214, 88] width 268 height 6
select select "189"
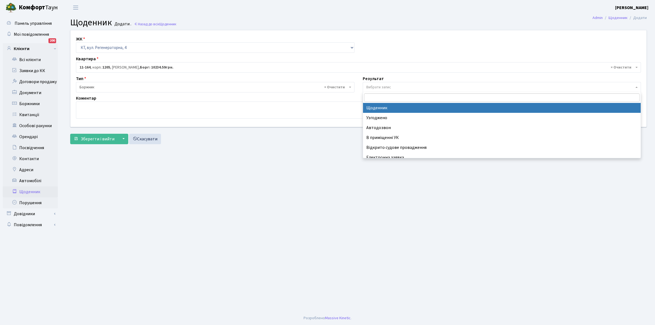
click at [382, 87] on span "Вибрати запис" at bounding box center [378, 88] width 25 height 6
select select "14"
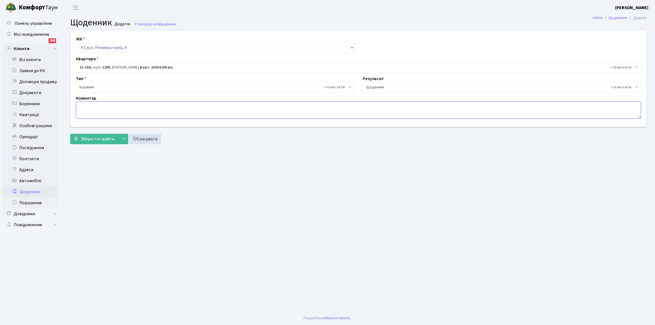
click at [86, 107] on textarea at bounding box center [358, 110] width 565 height 17
paste textarea "Відкл. ЕЕ (розірвано договір з КК) - 14682 кВт."
click at [153, 104] on textarea "Відкл. ЕЕ (розірвано договір з КК) - 14682 кВт." at bounding box center [358, 110] width 565 height 17
click at [156, 105] on textarea "Відкл. ЕЕ (розірвано договір з КК) - 356852 кВт." at bounding box center [358, 110] width 565 height 17
type textarea "Відкл. ЕЕ (розірвано договір з КК) - 35685 кВт."
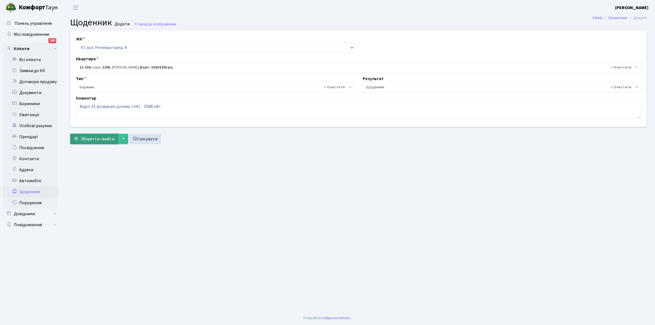
click at [91, 138] on span "Зберегти і вийти" at bounding box center [98, 139] width 34 height 6
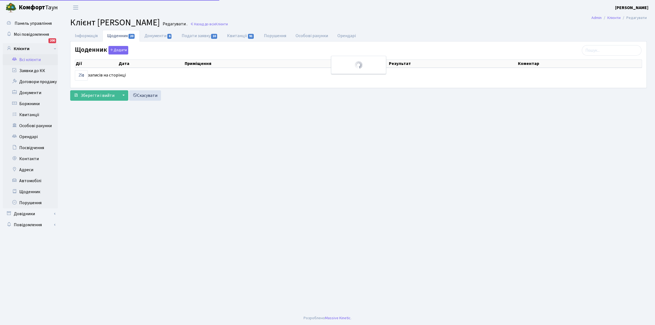
select select "25"
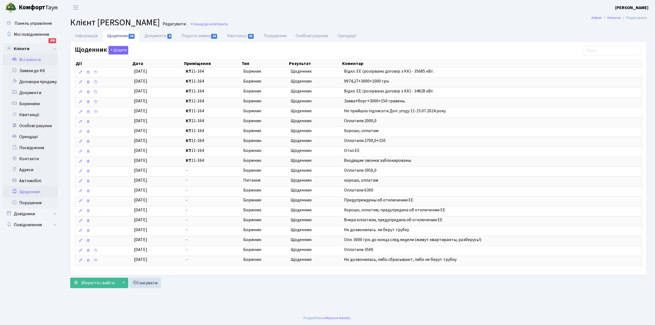
click at [27, 191] on link "Щоденник" at bounding box center [30, 191] width 55 height 11
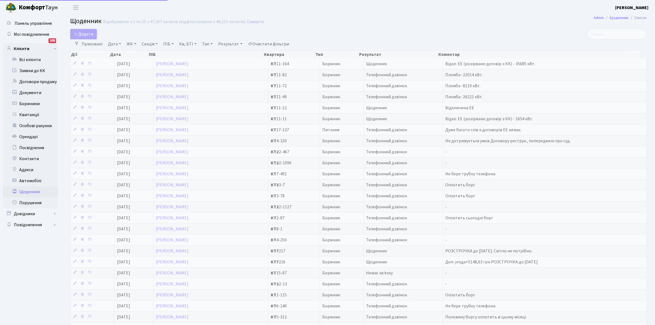
select select "25"
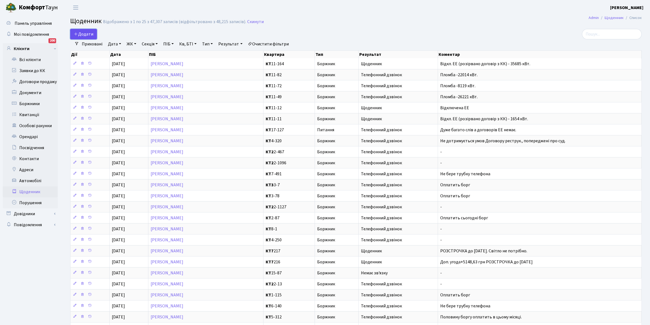
click at [78, 35] on icon at bounding box center [76, 34] width 4 height 4
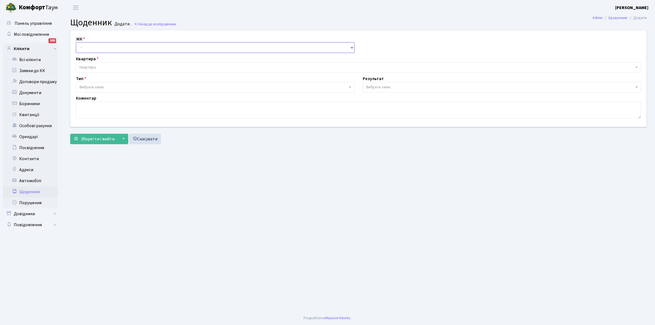
click at [98, 47] on select "- КТ, вул. Регенераторна, 4 КТ2, просп. Соборності, 17 КТ3, вул. Березнева, 16 …" at bounding box center [215, 47] width 279 height 10
select select "271"
click at [76, 42] on select "- КТ, вул. Регенераторна, 4 КТ2, просп. Соборності, 17 КТ3, вул. Березнева, 16 …" at bounding box center [215, 47] width 279 height 10
select select
click at [97, 64] on span "Квартира" at bounding box center [358, 67] width 565 height 10
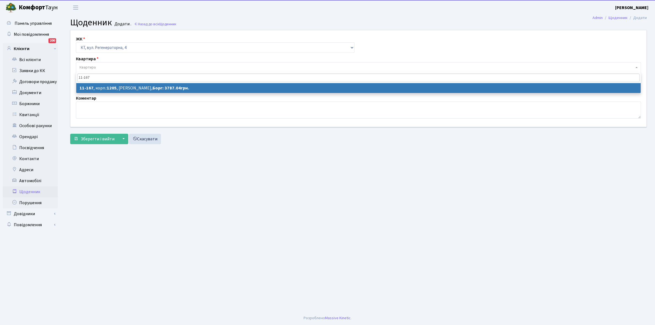
type input "11-167"
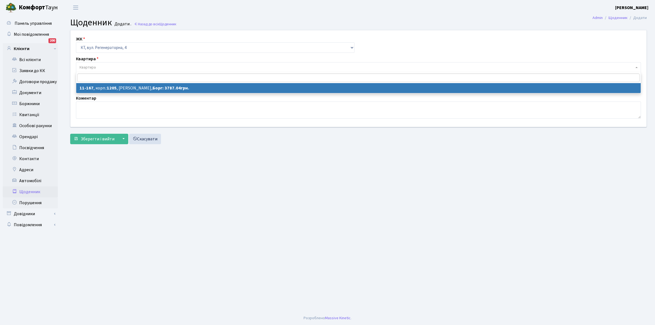
select select "7076"
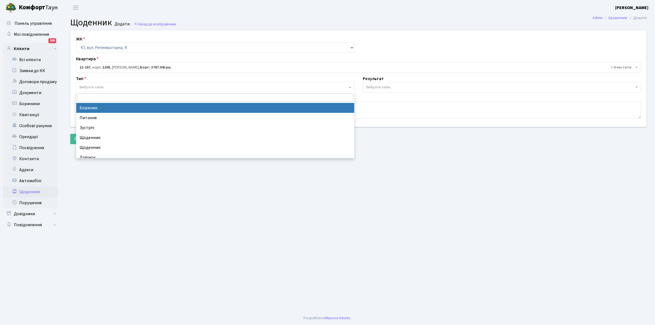
click at [99, 86] on span "Вибрати запис" at bounding box center [92, 88] width 25 height 6
select select "189"
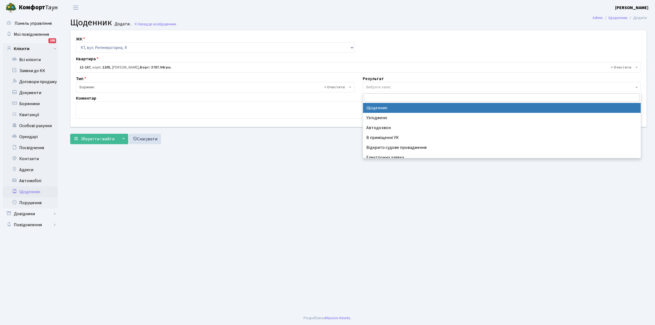
click at [383, 86] on span "Вибрати запис" at bounding box center [378, 88] width 25 height 6
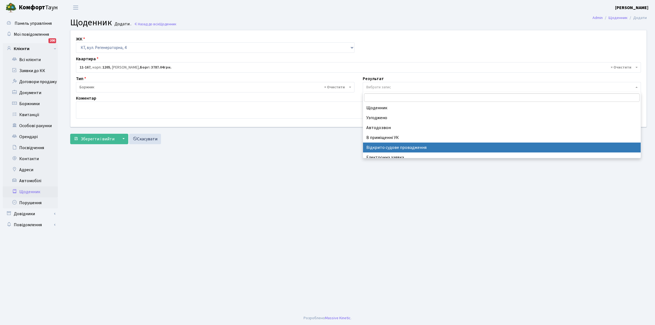
scroll to position [34, 0]
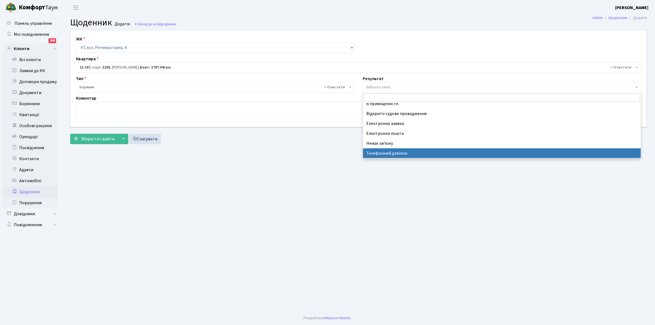
select select "196"
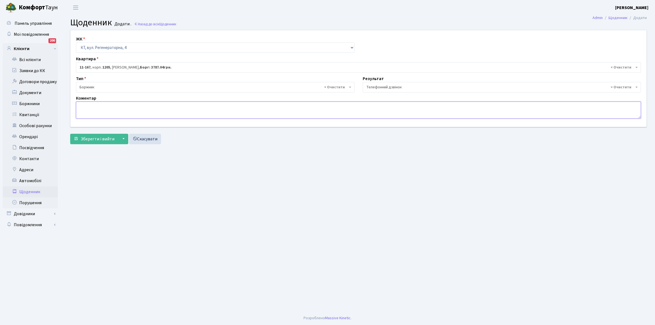
click at [79, 104] on textarea at bounding box center [358, 110] width 565 height 17
type textarea "Пломба -16774 кВт"
click at [97, 141] on span "Зберегти і вийти" at bounding box center [98, 139] width 34 height 6
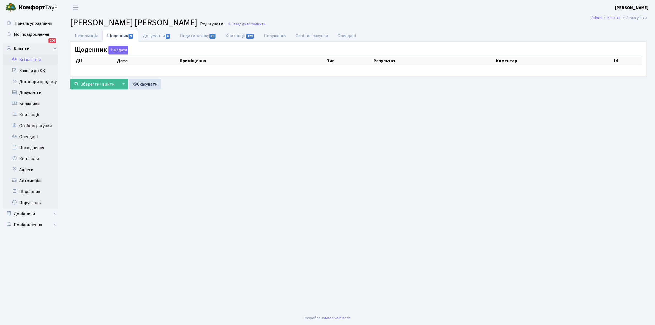
select select "25"
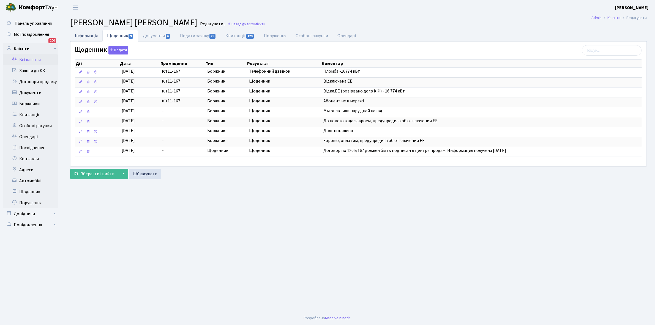
click at [84, 36] on link "Інформація" at bounding box center [86, 35] width 32 height 11
select select "25"
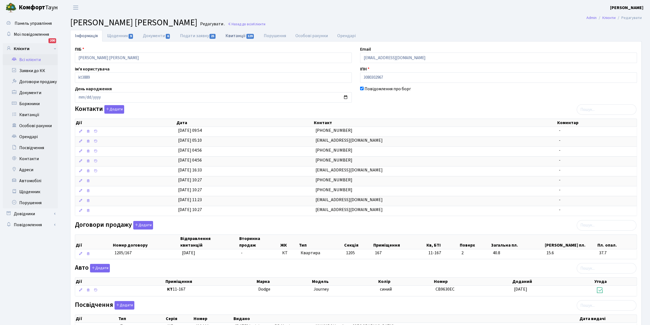
click at [236, 35] on link "Квитанції 129" at bounding box center [240, 35] width 38 height 11
select select "25"
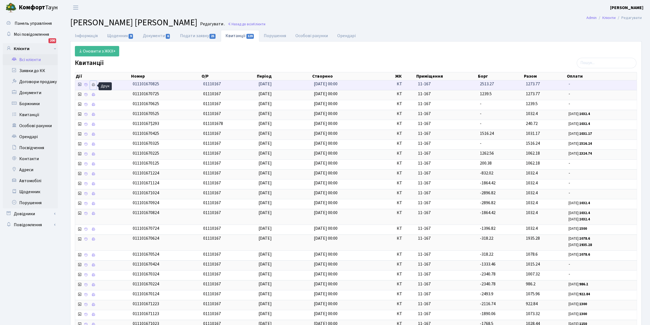
click at [94, 86] on icon at bounding box center [93, 85] width 4 height 4
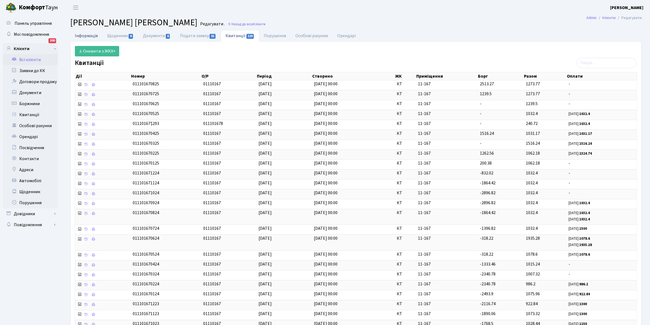
click at [80, 37] on link "Інформація" at bounding box center [86, 35] width 32 height 11
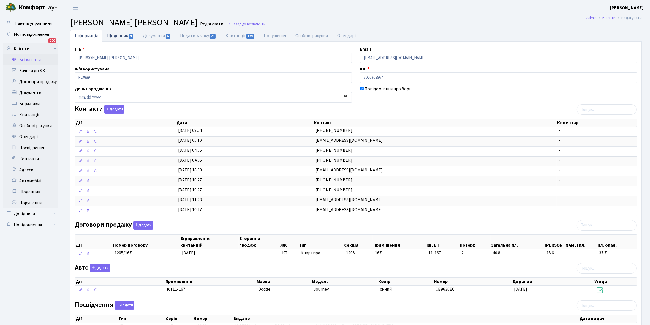
click at [113, 37] on link "Щоденник 9" at bounding box center [120, 35] width 36 height 11
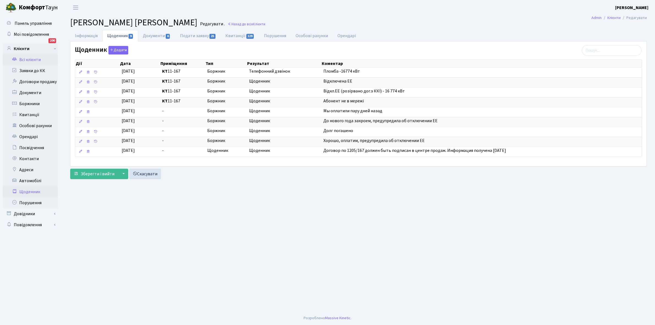
click at [26, 191] on link "Щоденник" at bounding box center [30, 191] width 55 height 11
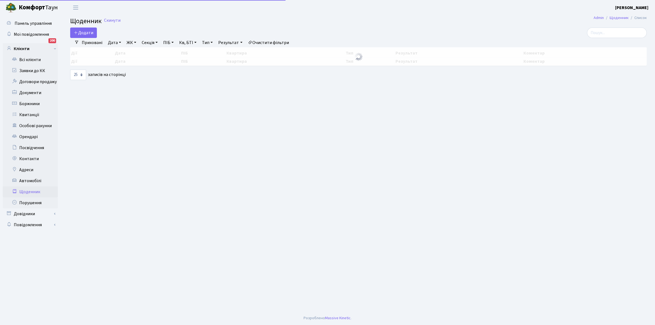
select select "25"
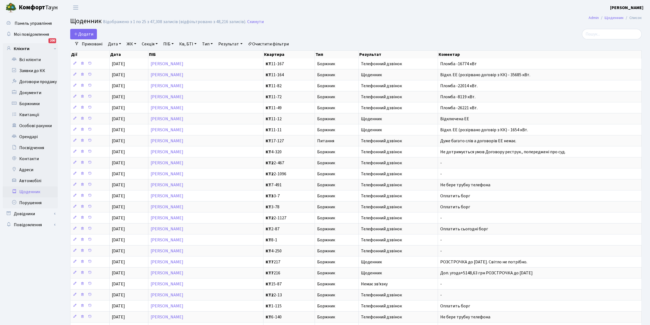
click at [29, 191] on link "Щоденник" at bounding box center [30, 191] width 55 height 11
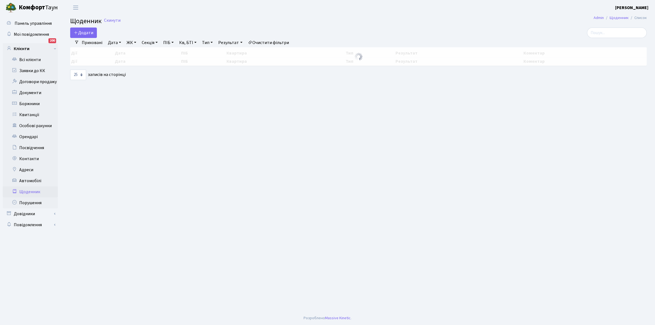
select select "25"
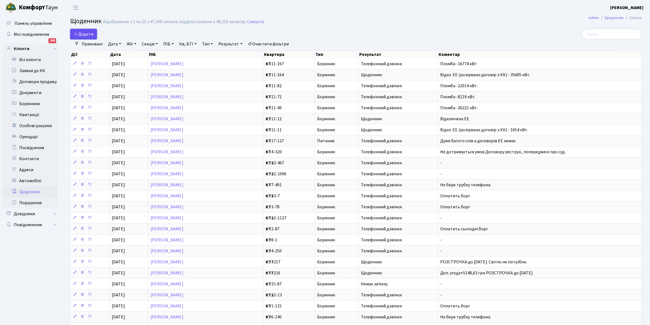
click at [84, 31] on span "Додати" at bounding box center [84, 34] width 20 height 6
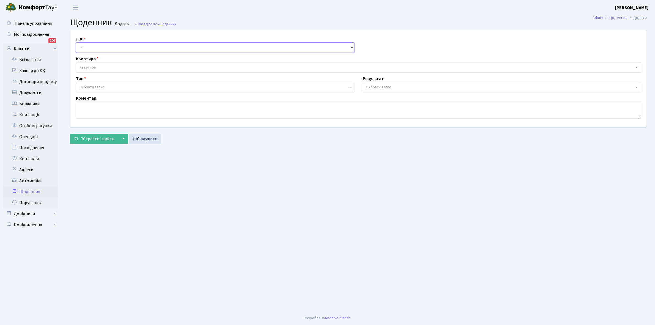
click at [88, 47] on select "- КТ, вул. Регенераторна, 4 КТ2, просп. Соборності, 17 КТ3, вул. Березнева, 16 …" at bounding box center [215, 47] width 279 height 10
select select "271"
click at [76, 42] on select "- КТ, вул. Регенераторна, 4 КТ2, просп. Соборності, 17 КТ3, вул. Березнева, 16 …" at bounding box center [215, 47] width 279 height 10
select select
click at [102, 65] on span "Квартира" at bounding box center [357, 68] width 555 height 6
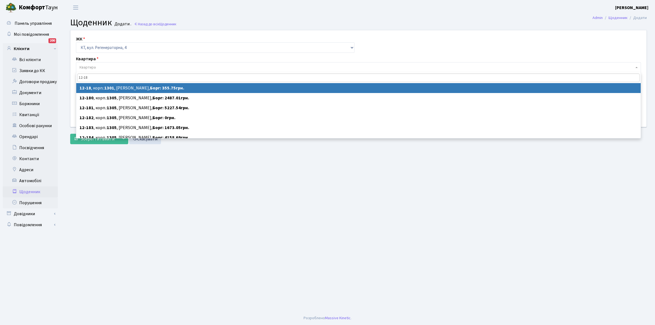
type input "12-18"
select select "7125"
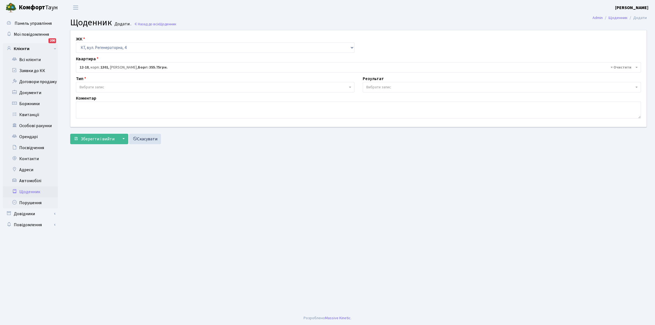
click at [98, 85] on span "Вибрати запис" at bounding box center [92, 88] width 25 height 6
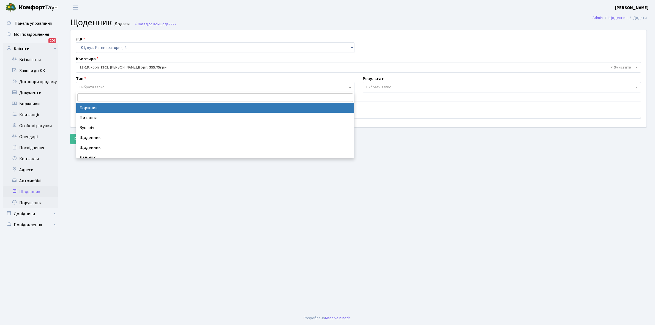
select select "189"
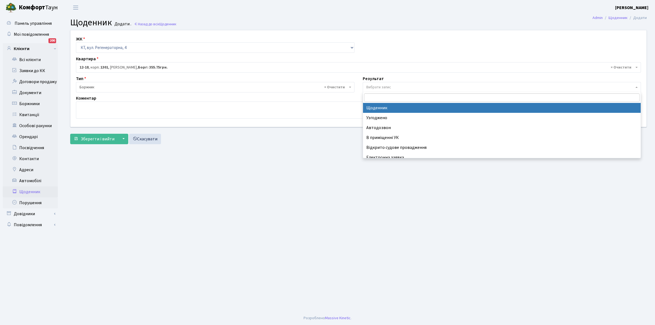
click at [394, 85] on span "Вибрати запис" at bounding box center [500, 88] width 268 height 6
select select "14"
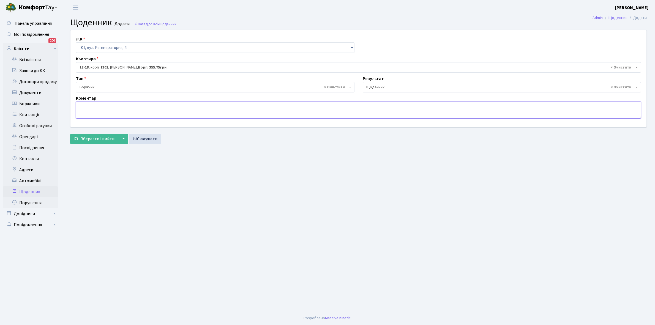
click at [85, 112] on textarea at bounding box center [358, 110] width 565 height 17
paste textarea "Відкл. ЕЕ (розірвано договір з КК) - 14682 кВт."
type textarea "В"
type textarea "Відключена ЕЕ"
click at [86, 138] on span "Зберегти і вийти" at bounding box center [98, 139] width 34 height 6
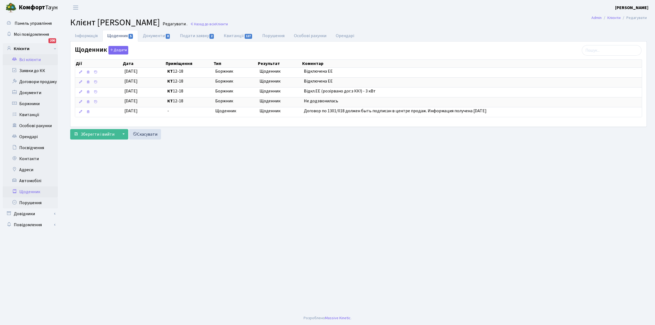
click at [29, 192] on link "Щоденник" at bounding box center [30, 191] width 55 height 11
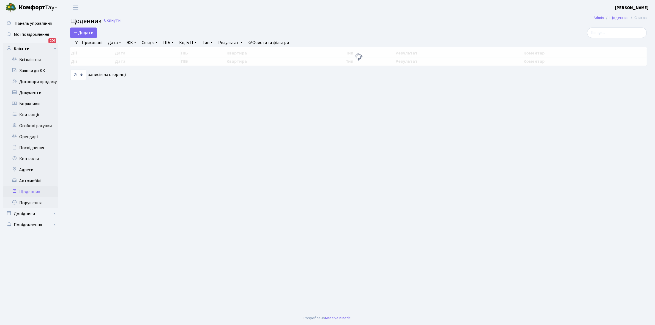
select select "25"
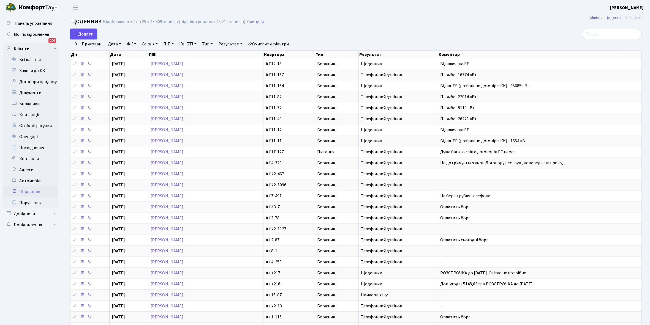
click at [89, 32] on span "Додати" at bounding box center [84, 34] width 20 height 6
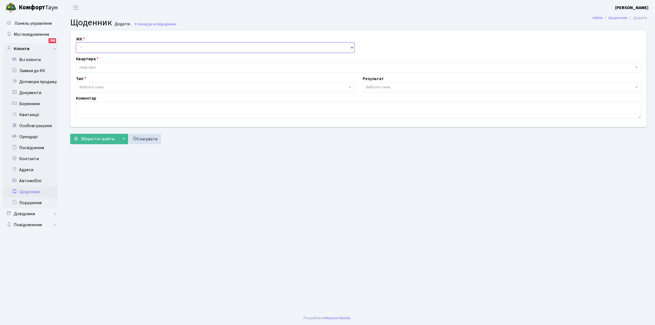
click at [88, 45] on select "- КТ, вул. Регенераторна, 4 КТ2, просп. Соборності, 17 КТ3, вул. Березнева, 16 …" at bounding box center [215, 47] width 279 height 10
select select "271"
click at [76, 42] on select "- КТ, вул. Регенераторна, 4 КТ2, просп. Соборності, 17 КТ3, вул. Березнева, 16 …" at bounding box center [215, 47] width 279 height 10
select select
click at [94, 66] on span "Квартира" at bounding box center [88, 68] width 16 height 6
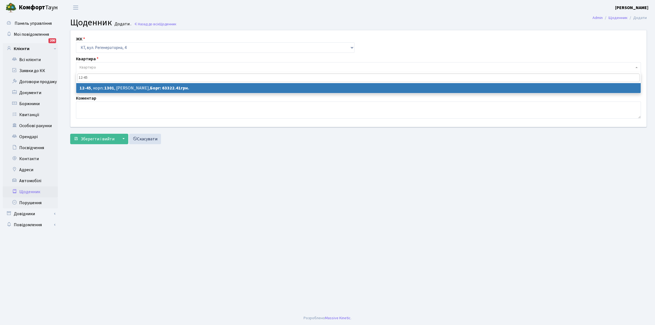
type input "12-45"
select select "7152"
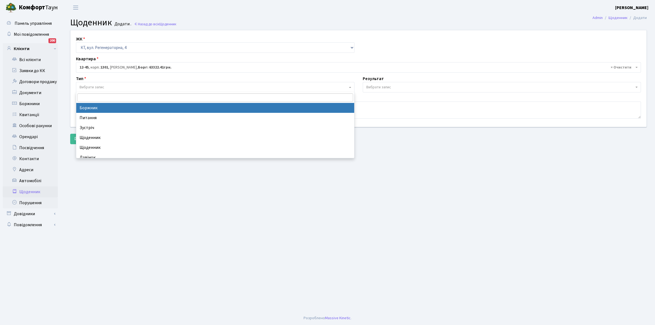
click at [105, 83] on span "Вибрати запис" at bounding box center [215, 87] width 279 height 10
select select "189"
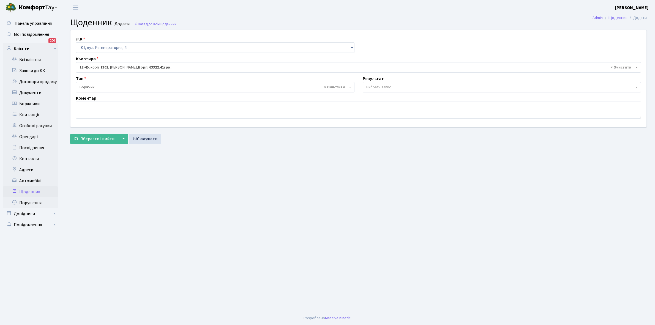
click at [404, 84] on span "Вибрати запис" at bounding box center [502, 87] width 279 height 10
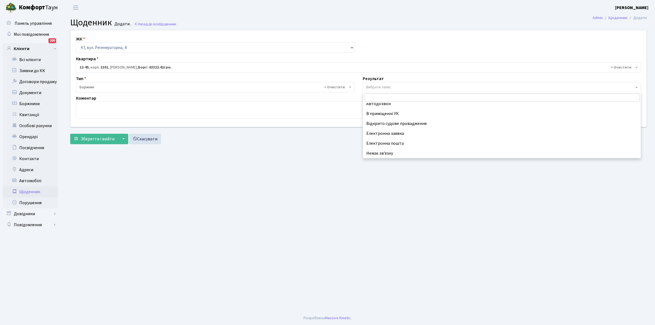
scroll to position [34, 0]
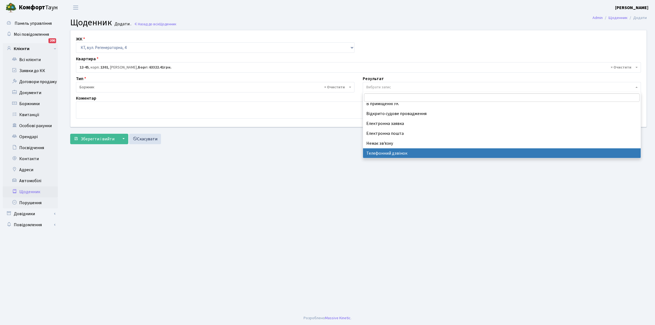
select select "196"
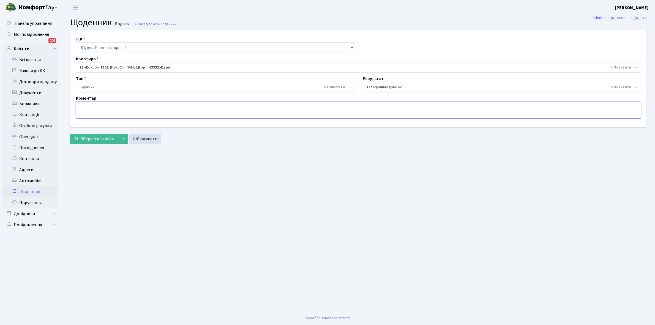
click at [84, 108] on textarea at bounding box center [358, 110] width 565 height 17
type textarea "Пломба -17255 кВт"
click at [91, 136] on span "Зберегти і вийти" at bounding box center [98, 139] width 34 height 6
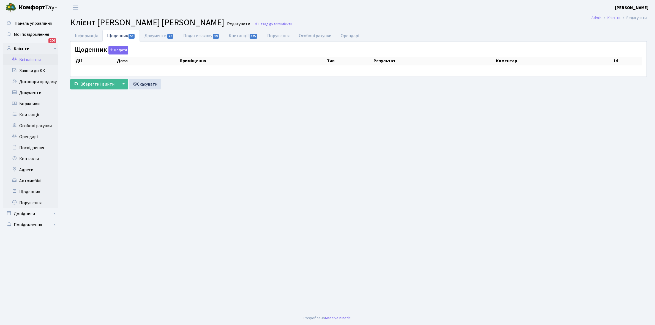
select select "25"
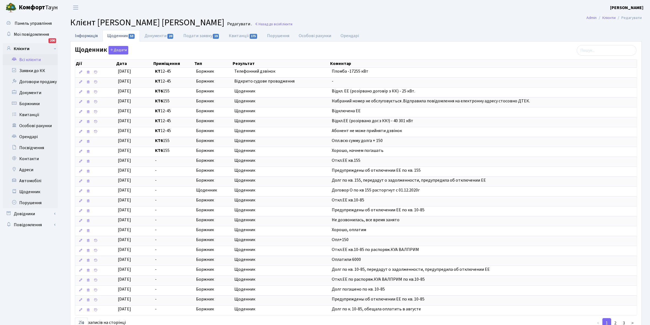
click at [85, 34] on link "Інформація" at bounding box center [86, 35] width 32 height 11
select select "25"
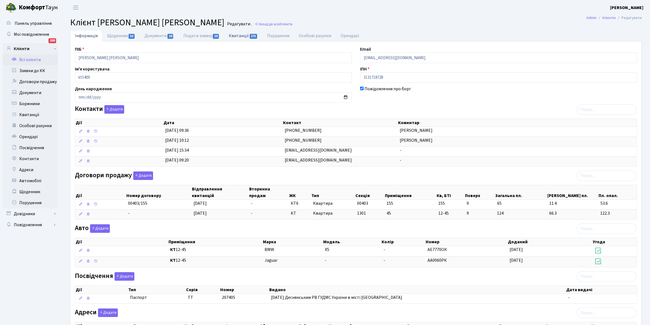
click at [238, 36] on link "Квитанції 175" at bounding box center [243, 35] width 38 height 11
select select "25"
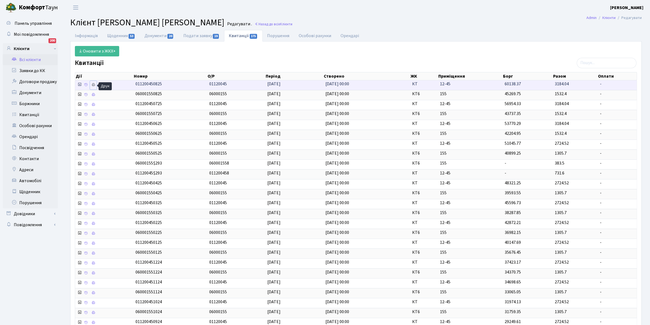
click at [93, 84] on icon at bounding box center [93, 85] width 4 height 4
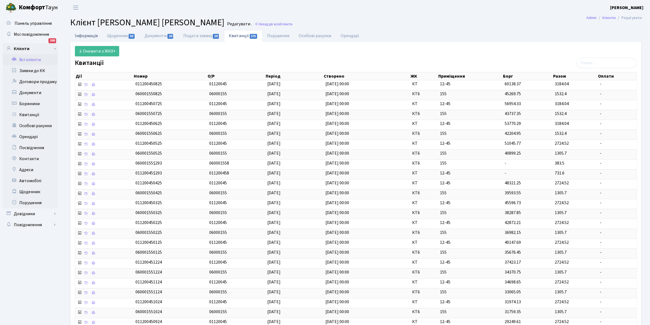
click at [82, 35] on link "Інформація" at bounding box center [86, 35] width 32 height 11
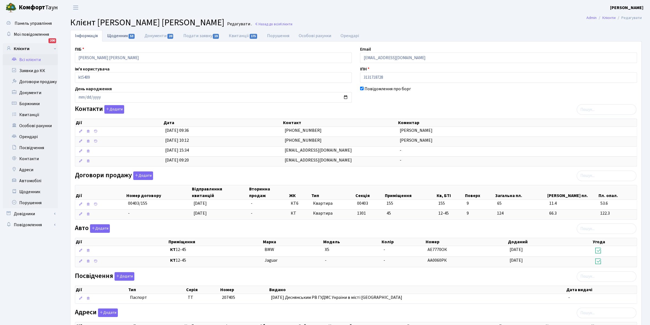
click at [113, 36] on link "Щоденник 53" at bounding box center [120, 35] width 37 height 11
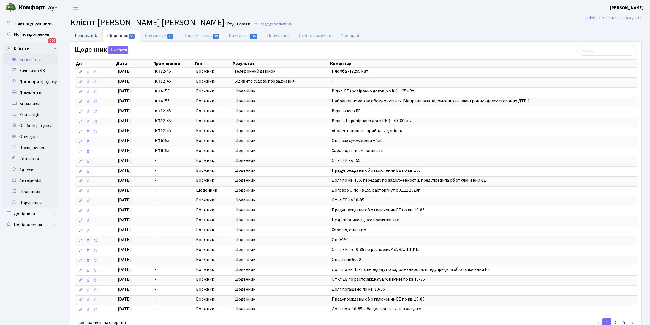
click at [87, 35] on link "Інформація" at bounding box center [86, 35] width 32 height 11
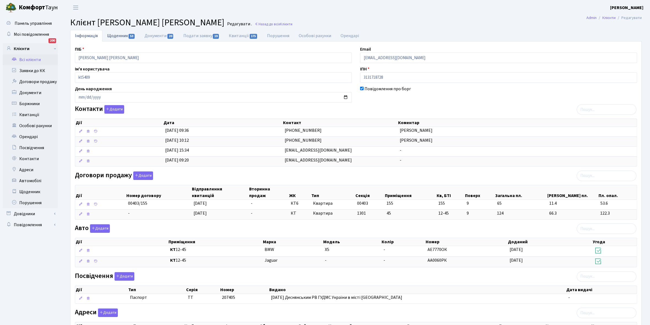
click at [119, 36] on link "Щоденник 53" at bounding box center [120, 35] width 37 height 11
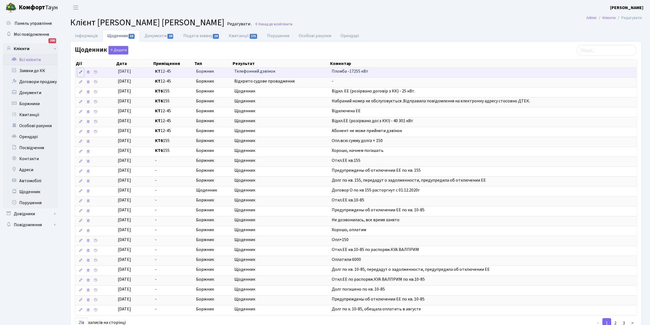
click at [80, 72] on icon at bounding box center [81, 72] width 4 height 4
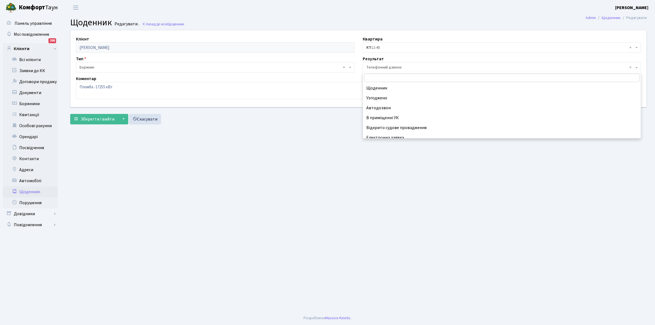
click at [407, 66] on span "× Телефонний дзвінок" at bounding box center [500, 68] width 268 height 6
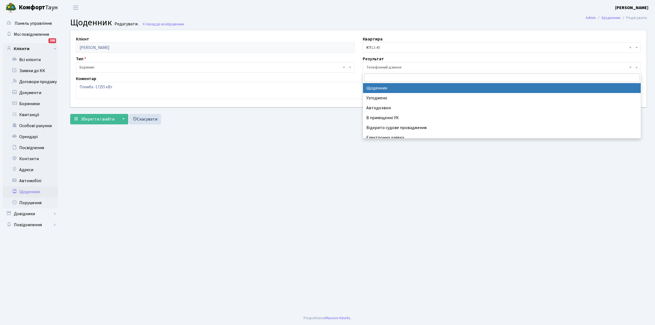
select select "14"
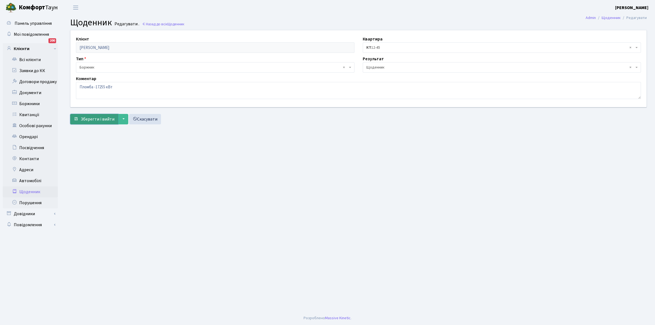
click at [99, 117] on span "Зберегти і вийти" at bounding box center [98, 119] width 34 height 6
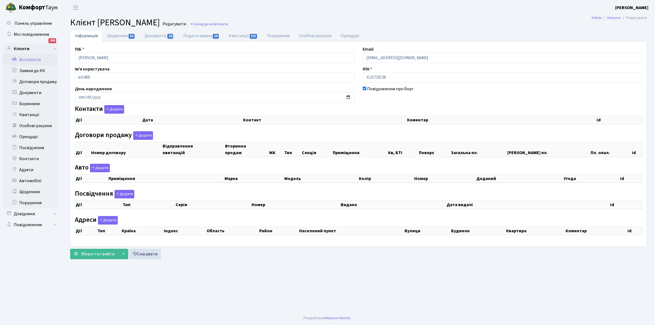
checkbox input "true"
select select "25"
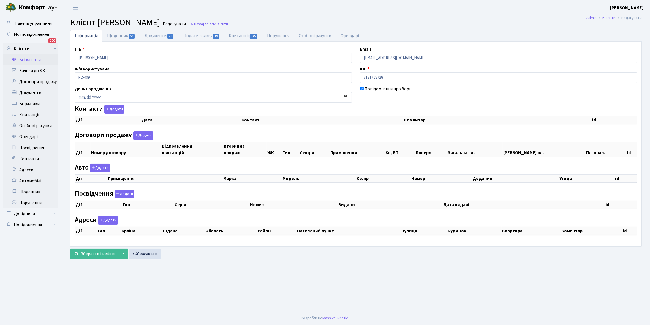
select select "25"
